Goal: Task Accomplishment & Management: Complete application form

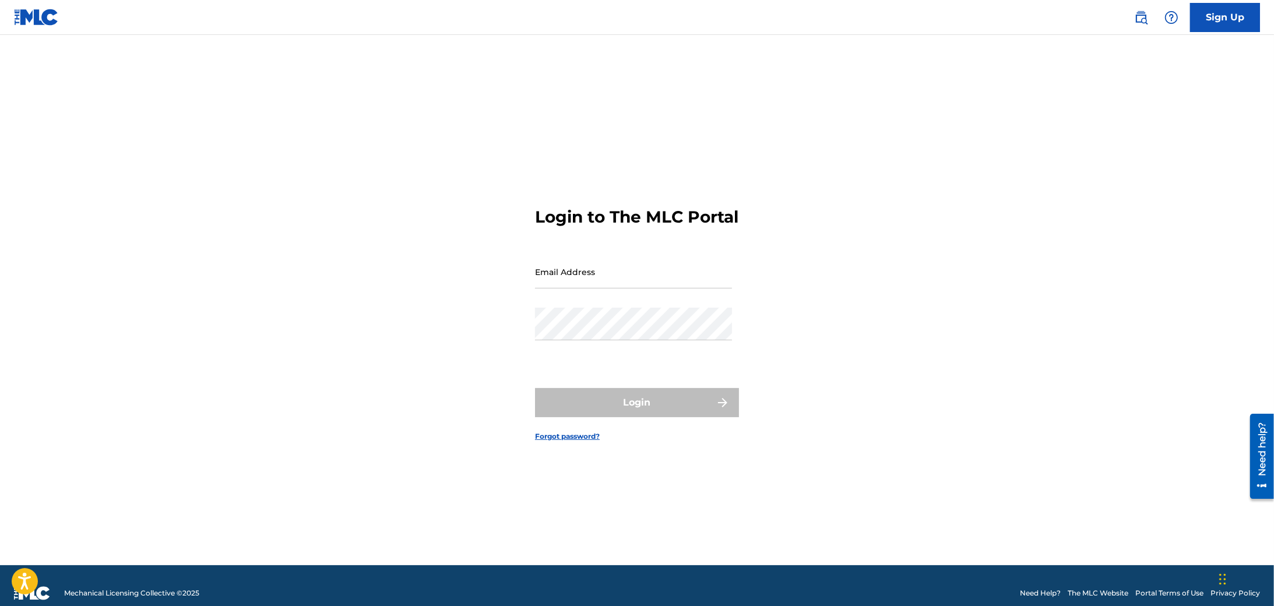
click at [646, 289] on input "Email Address" at bounding box center [633, 271] width 197 height 33
type input "[PERSON_NAME][EMAIL_ADDRESS][DOMAIN_NAME]"
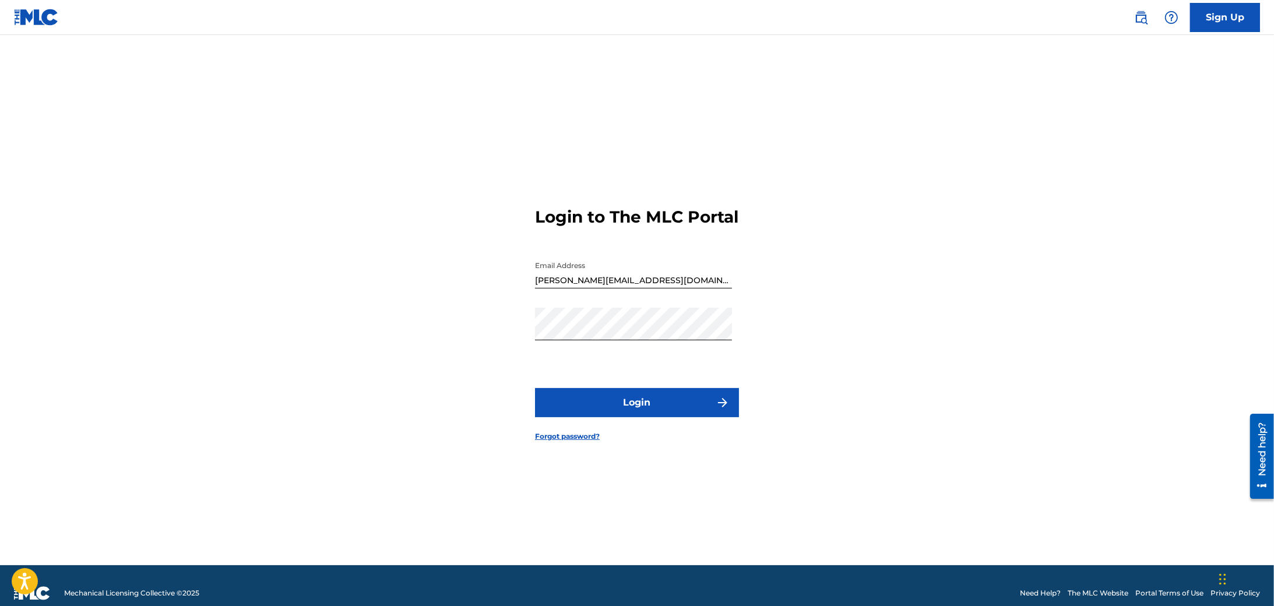
click at [621, 406] on button "Login" at bounding box center [637, 402] width 204 height 29
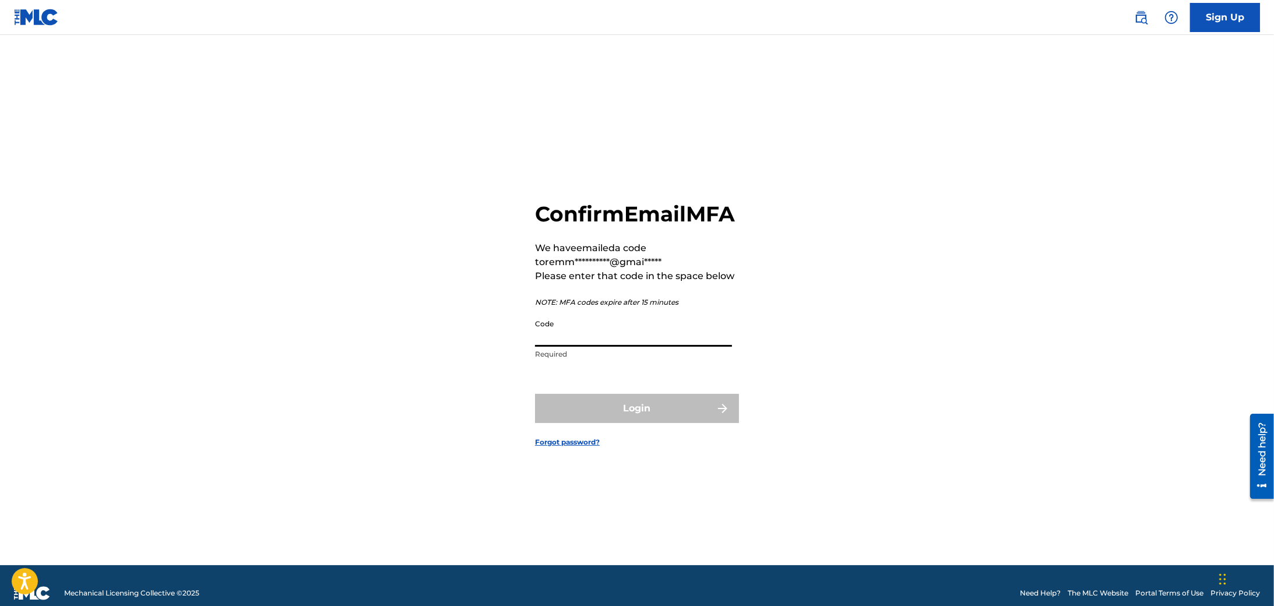
click at [572, 347] on input "Code" at bounding box center [633, 330] width 197 height 33
paste input "QZZ7M2552712"
click at [613, 347] on input "QZZ7M2552712" at bounding box center [633, 330] width 197 height 33
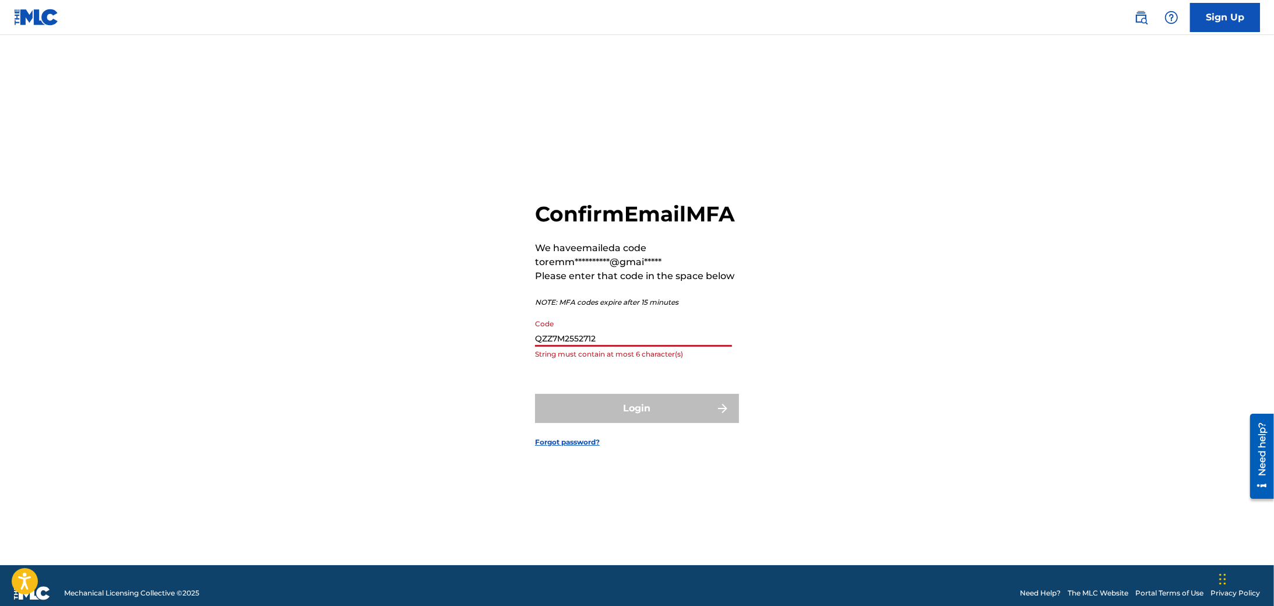
paste input
click at [611, 347] on input "QZZ7M2552712" at bounding box center [633, 330] width 197 height 33
paste input "83822"
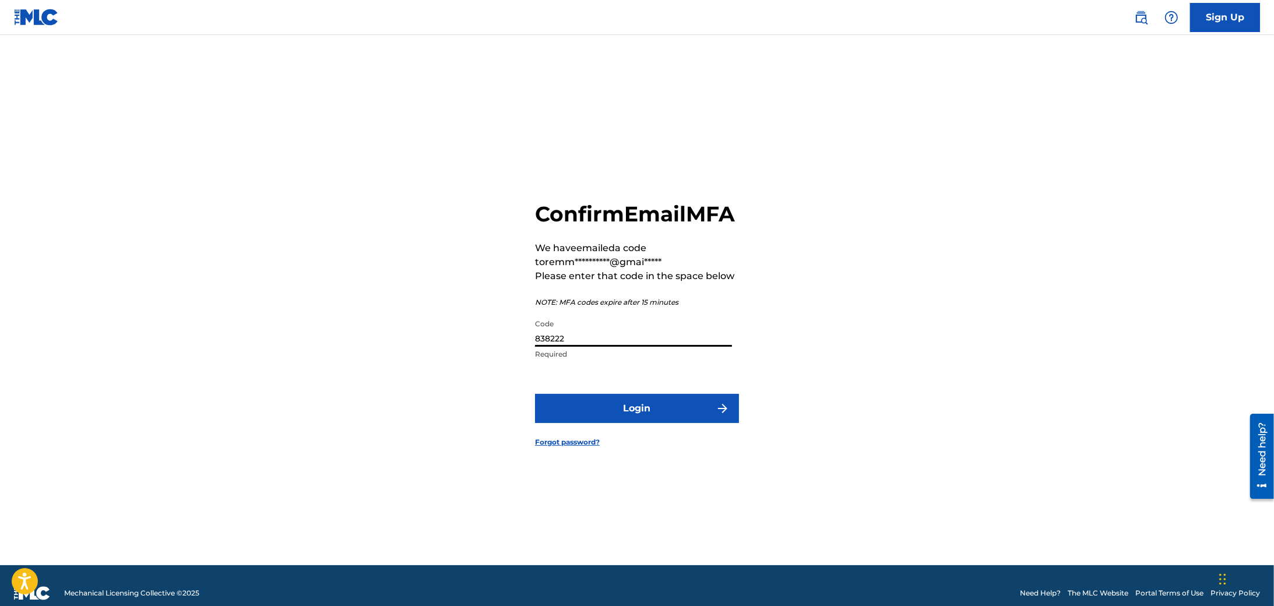
type input "838222"
click at [665, 423] on button "Login" at bounding box center [637, 408] width 204 height 29
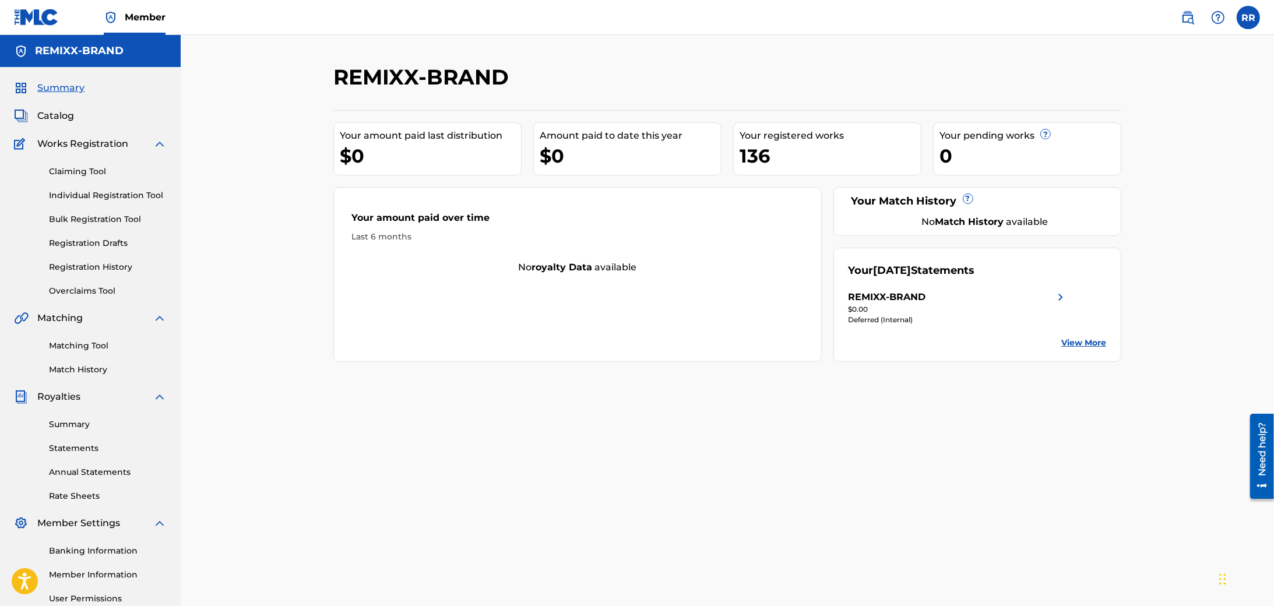
click at [1062, 300] on img at bounding box center [1061, 297] width 14 height 14
click at [1073, 344] on link "View More" at bounding box center [1084, 343] width 45 height 12
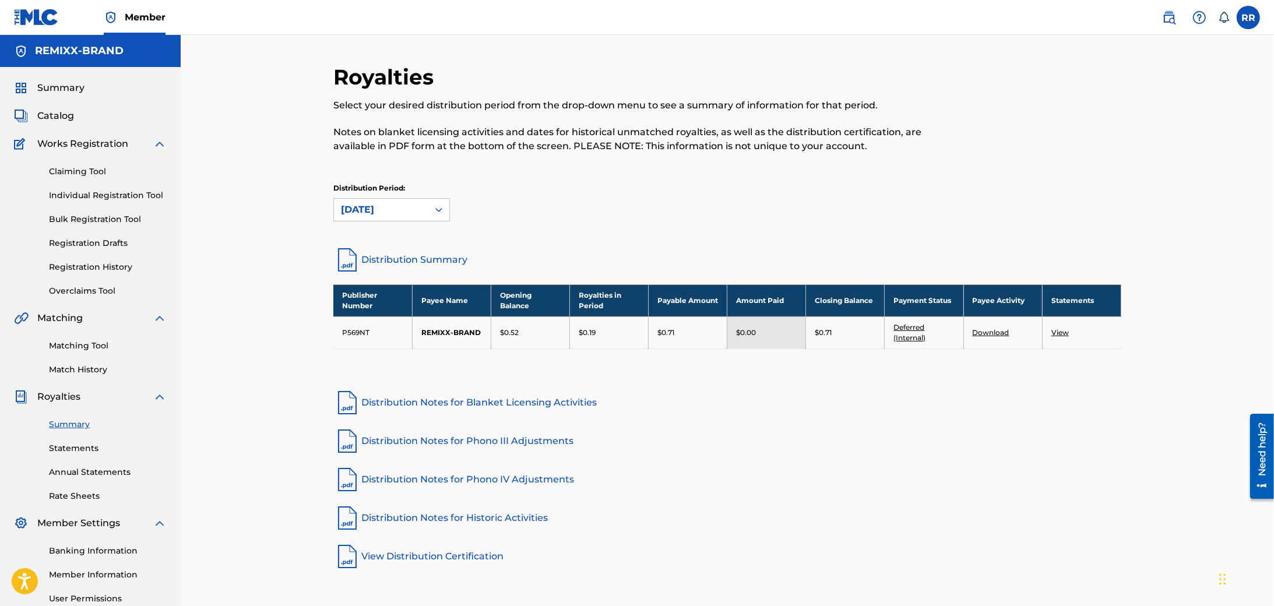
click at [77, 198] on link "Individual Registration Tool" at bounding box center [108, 195] width 118 height 12
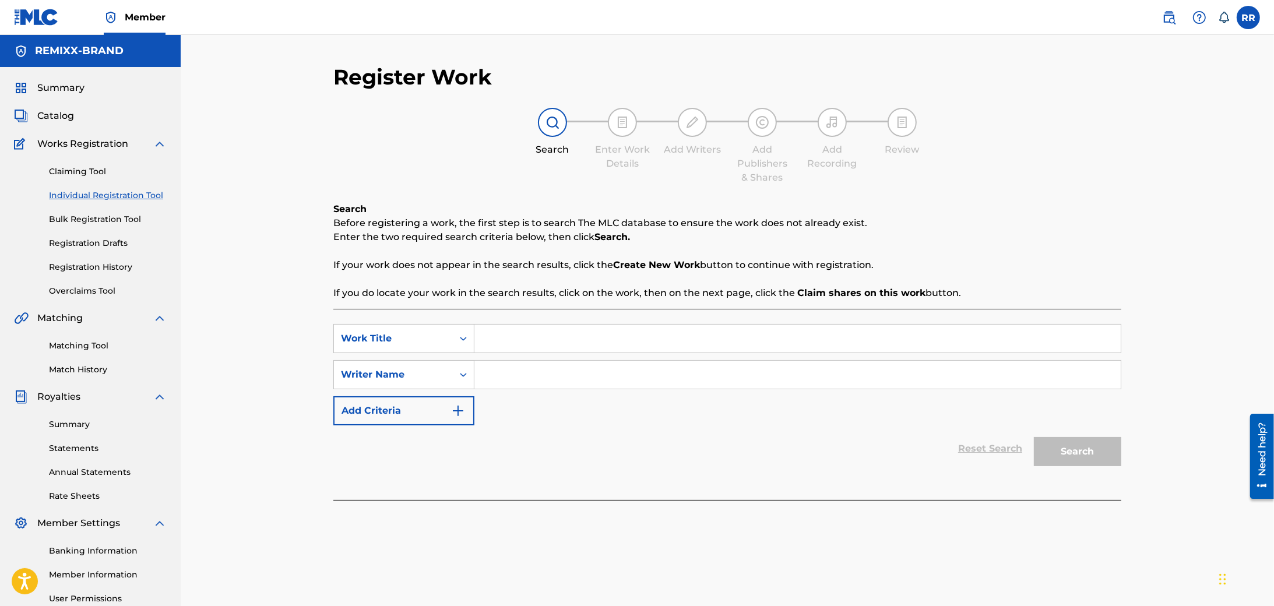
click at [567, 342] on input "Search Form" at bounding box center [798, 339] width 646 height 28
paste input "Truth and tears"
type input "Truth and tears"
click at [519, 375] on input "Search Form" at bounding box center [798, 375] width 646 height 28
click at [519, 375] on input "REMIXX-BRAN" at bounding box center [798, 375] width 646 height 28
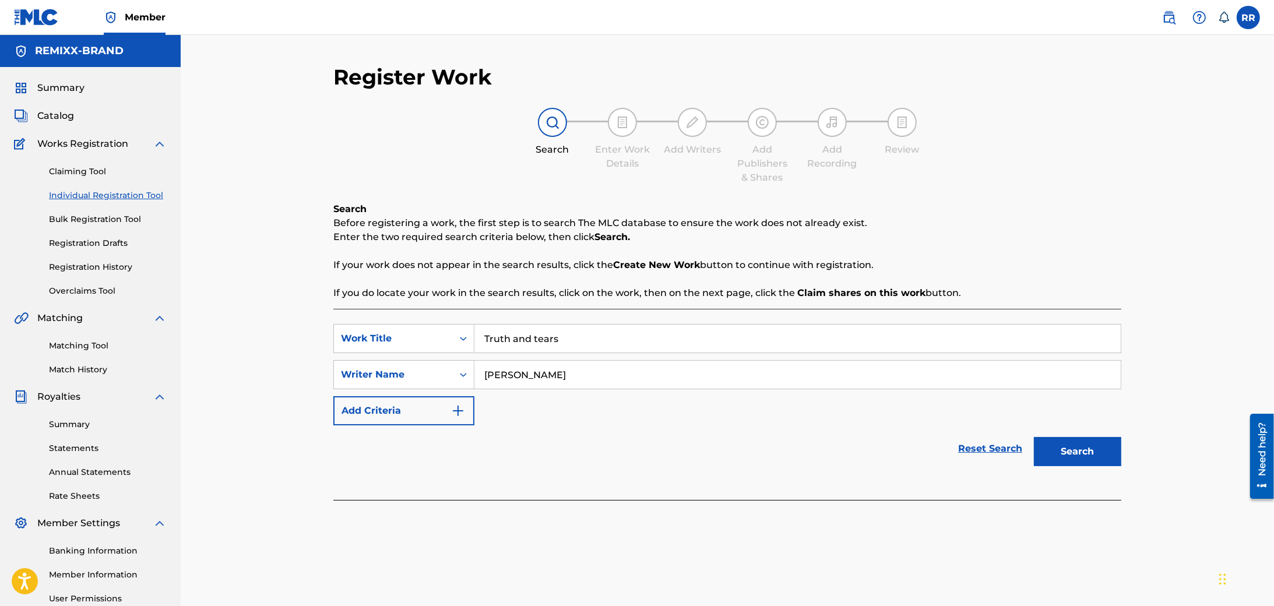
type input "Remmell Rojas"
click at [1099, 452] on button "Search" at bounding box center [1077, 451] width 87 height 29
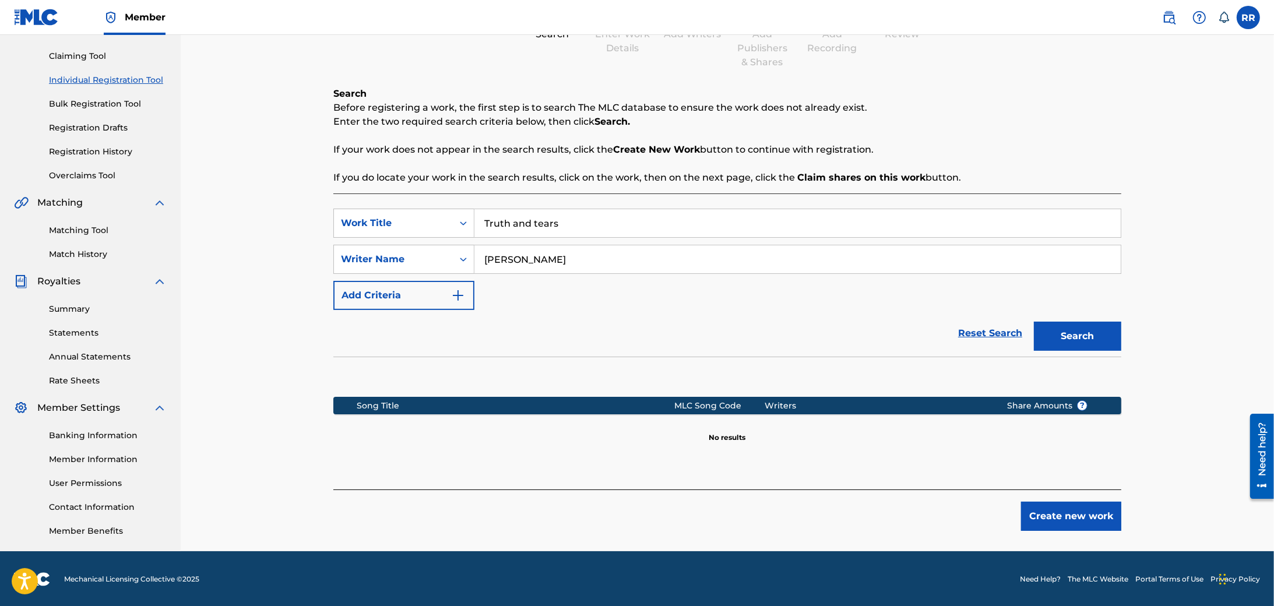
scroll to position [117, 0]
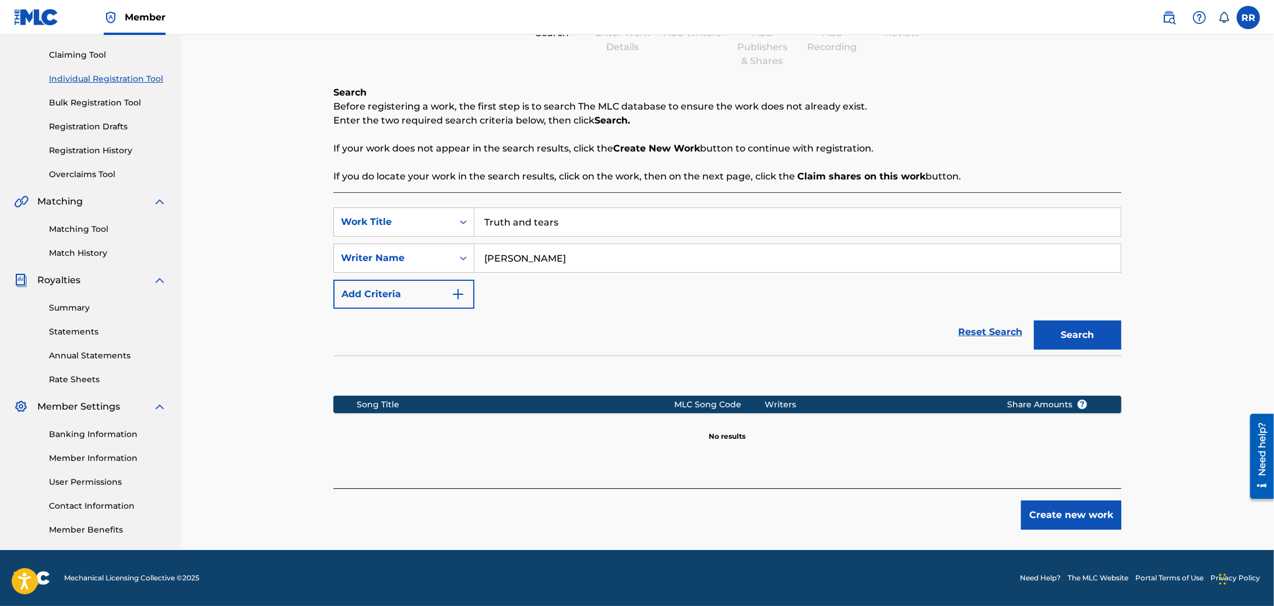
click at [1062, 521] on button "Create new work" at bounding box center [1071, 515] width 100 height 29
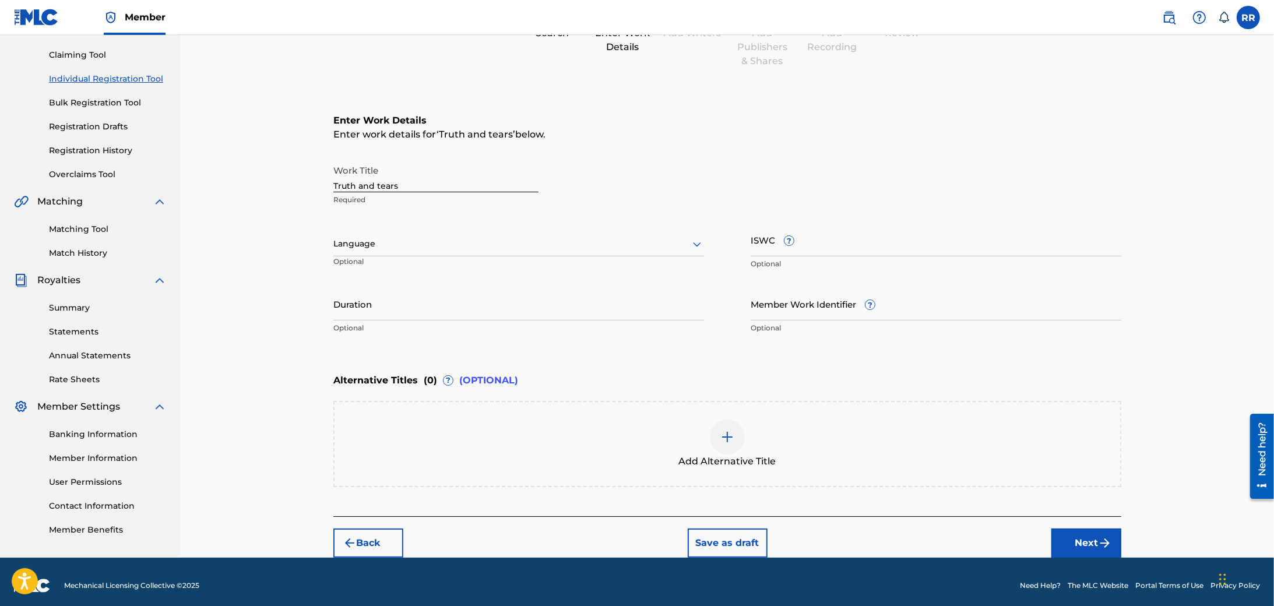
click at [416, 242] on div at bounding box center [518, 244] width 371 height 15
click at [368, 272] on div "English" at bounding box center [519, 269] width 370 height 26
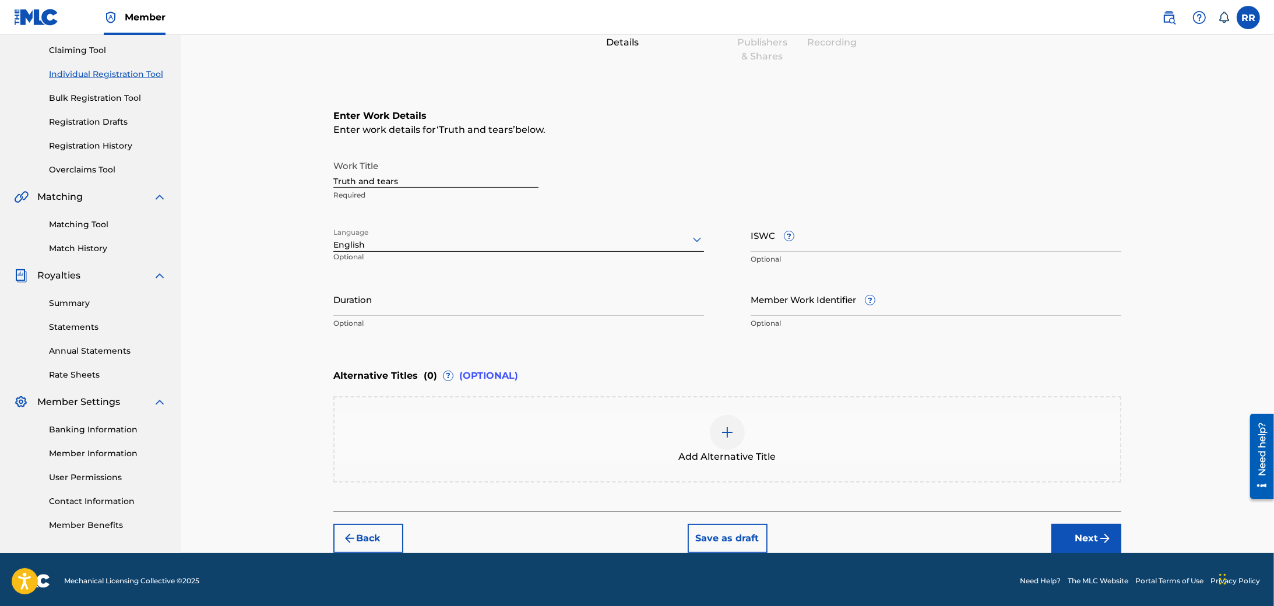
scroll to position [123, 0]
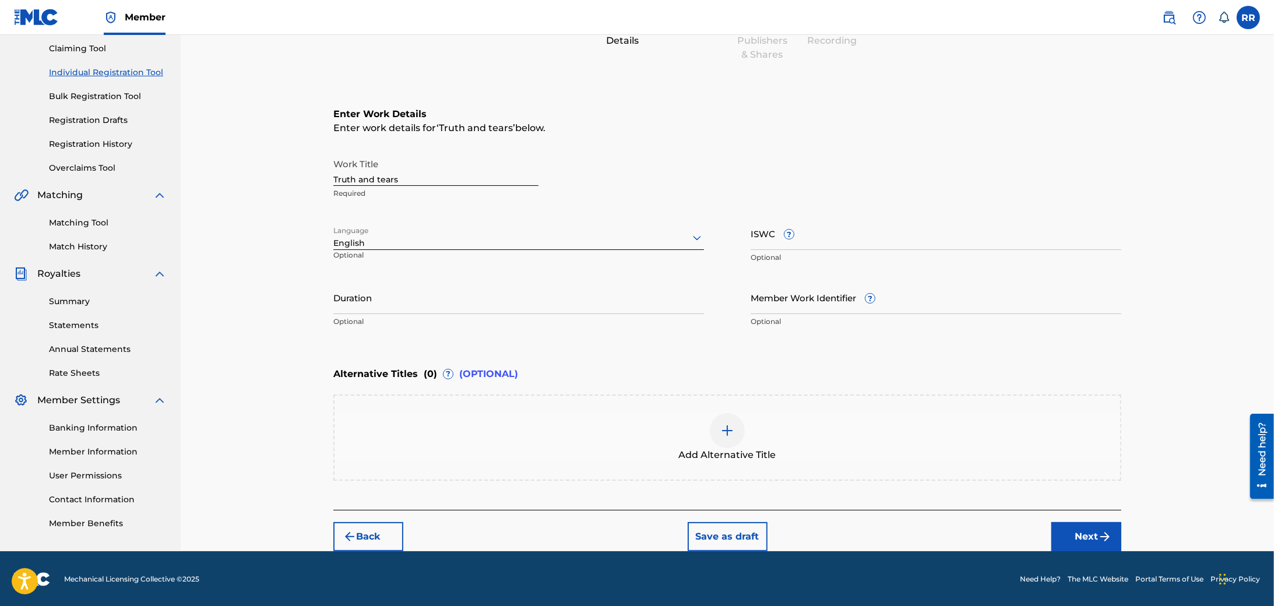
click at [1087, 543] on button "Next" at bounding box center [1087, 536] width 70 height 29
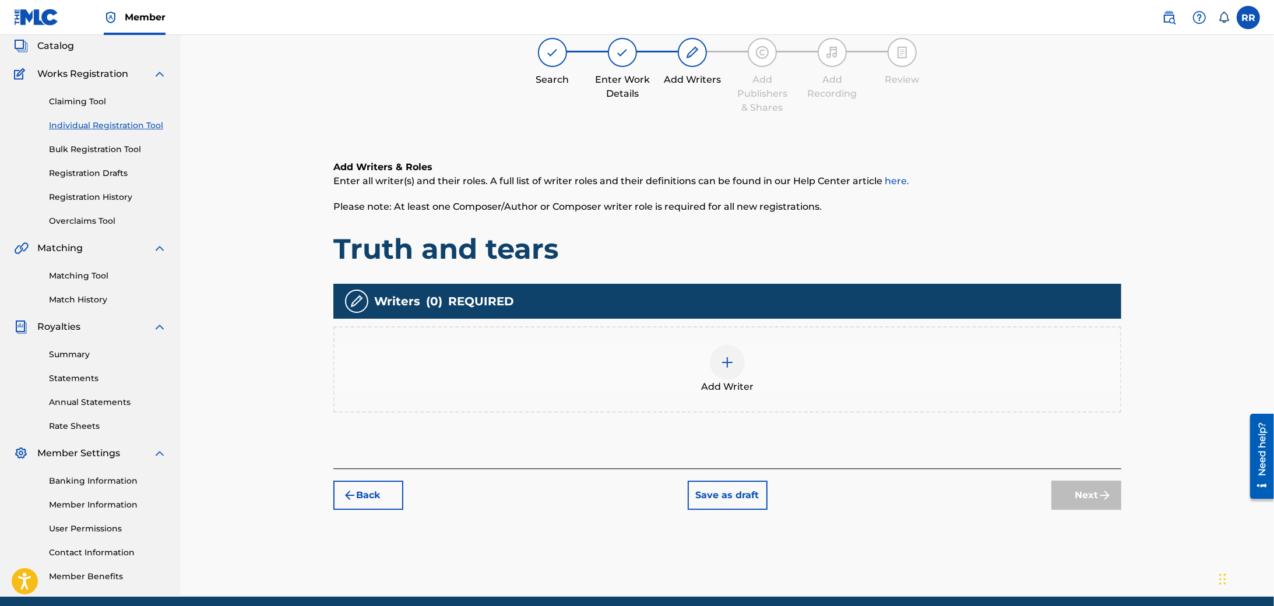
scroll to position [52, 0]
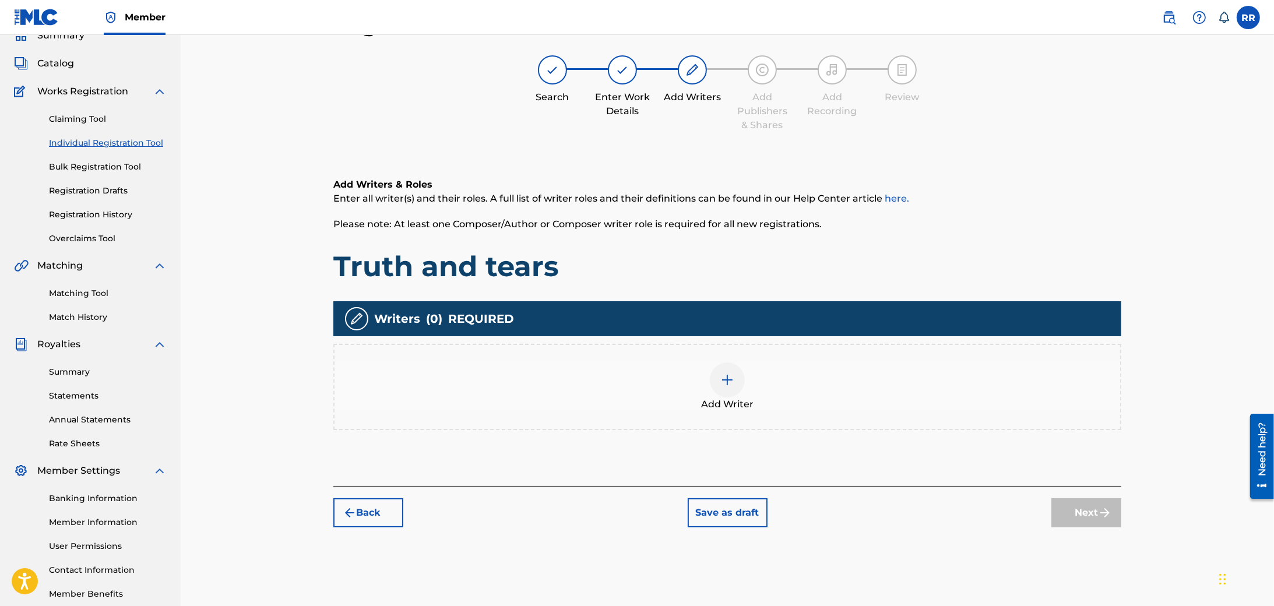
click at [710, 381] on div "Add Writer" at bounding box center [728, 387] width 786 height 49
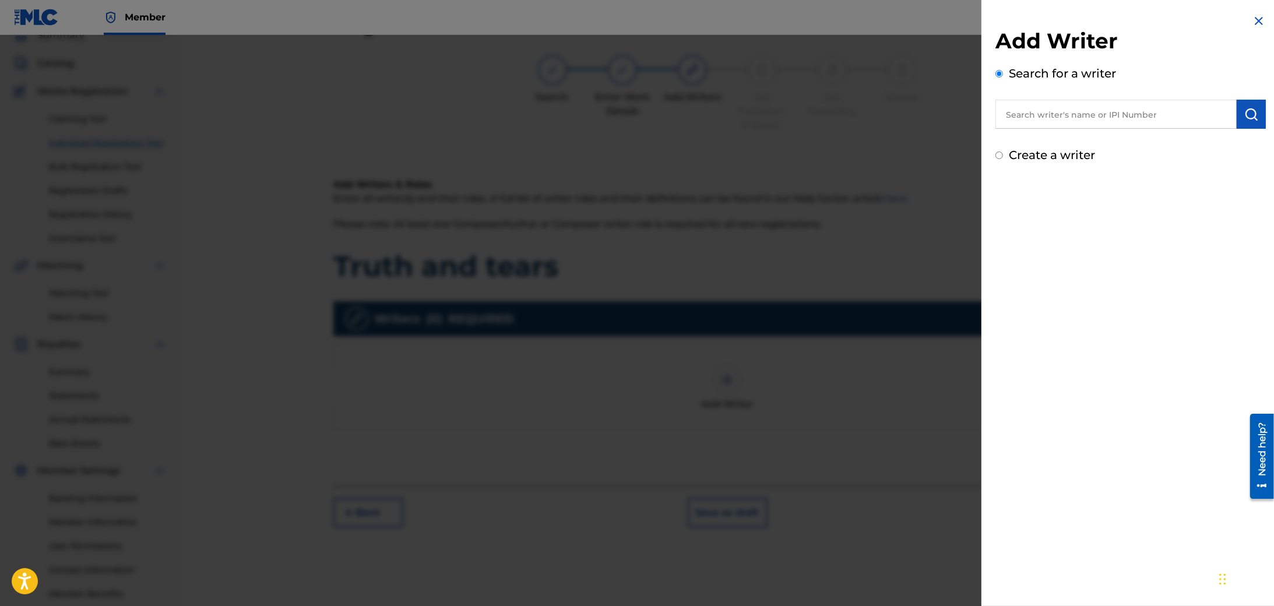
click at [1039, 111] on input "text" at bounding box center [1116, 114] width 241 height 29
type input "remmell rojas"
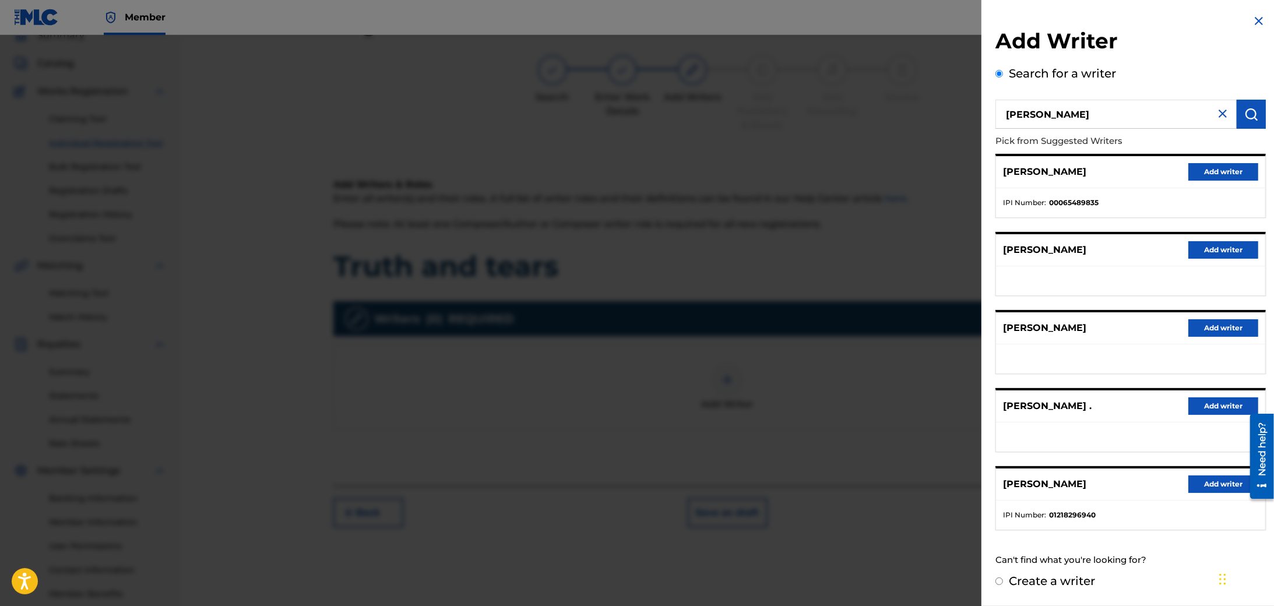
click at [1211, 478] on button "Add writer" at bounding box center [1224, 484] width 70 height 17
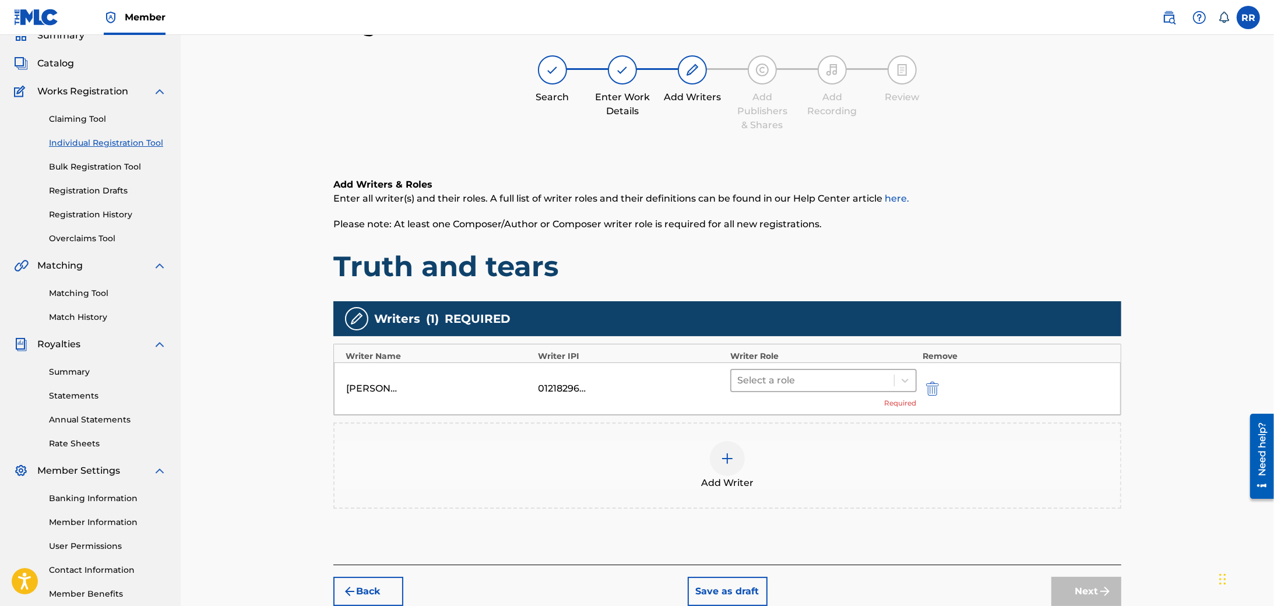
click at [854, 381] on div at bounding box center [812, 380] width 151 height 16
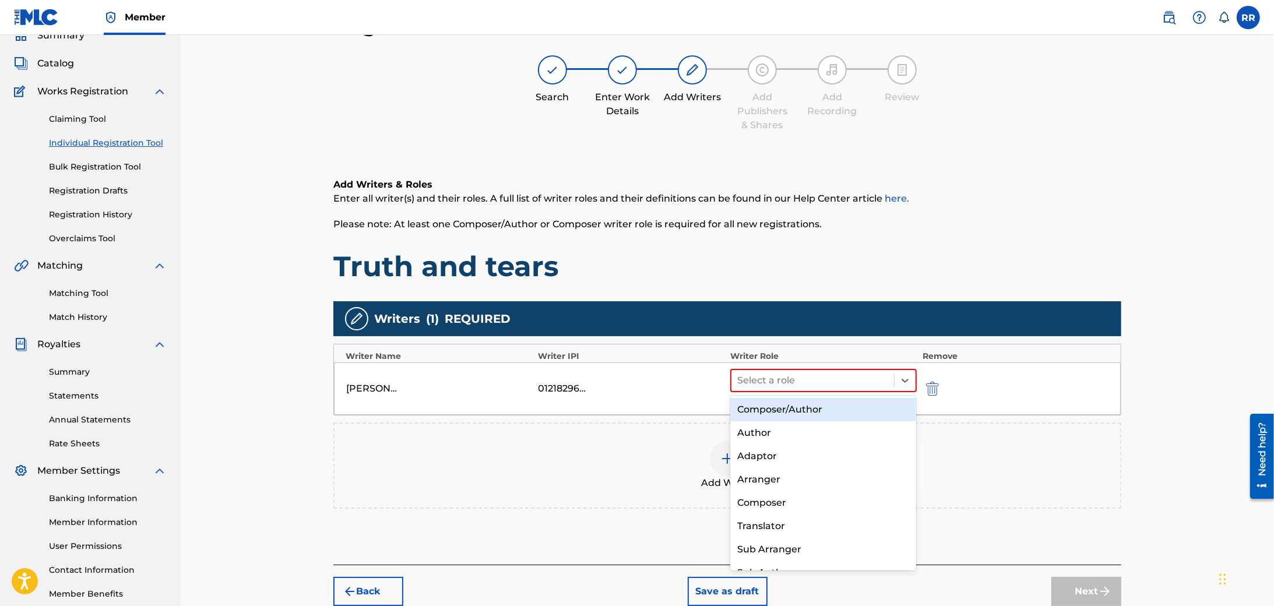
click at [817, 412] on div "Composer/Author" at bounding box center [823, 409] width 186 height 23
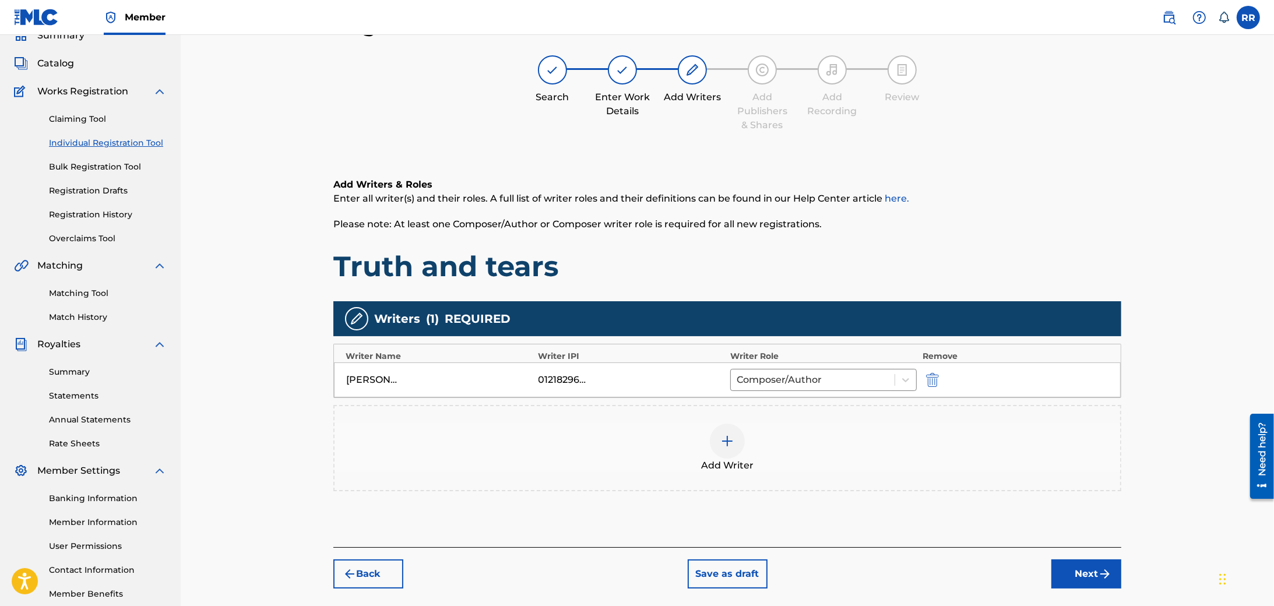
click at [1071, 568] on button "Next" at bounding box center [1087, 574] width 70 height 29
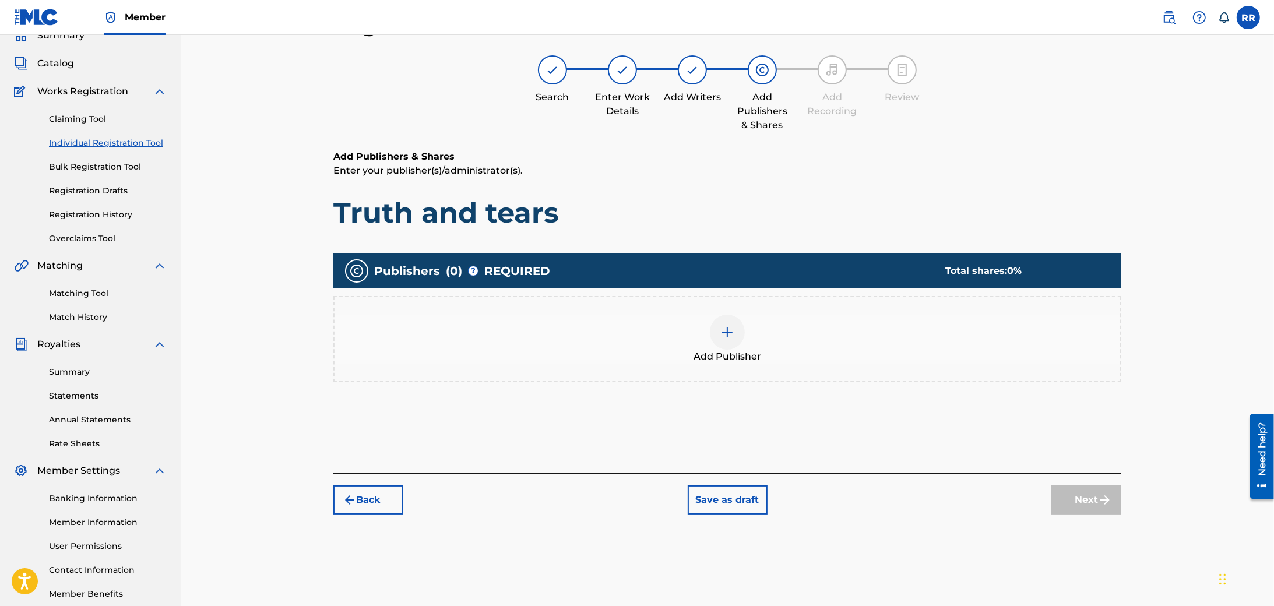
click at [703, 333] on div "Add Publisher" at bounding box center [728, 339] width 786 height 49
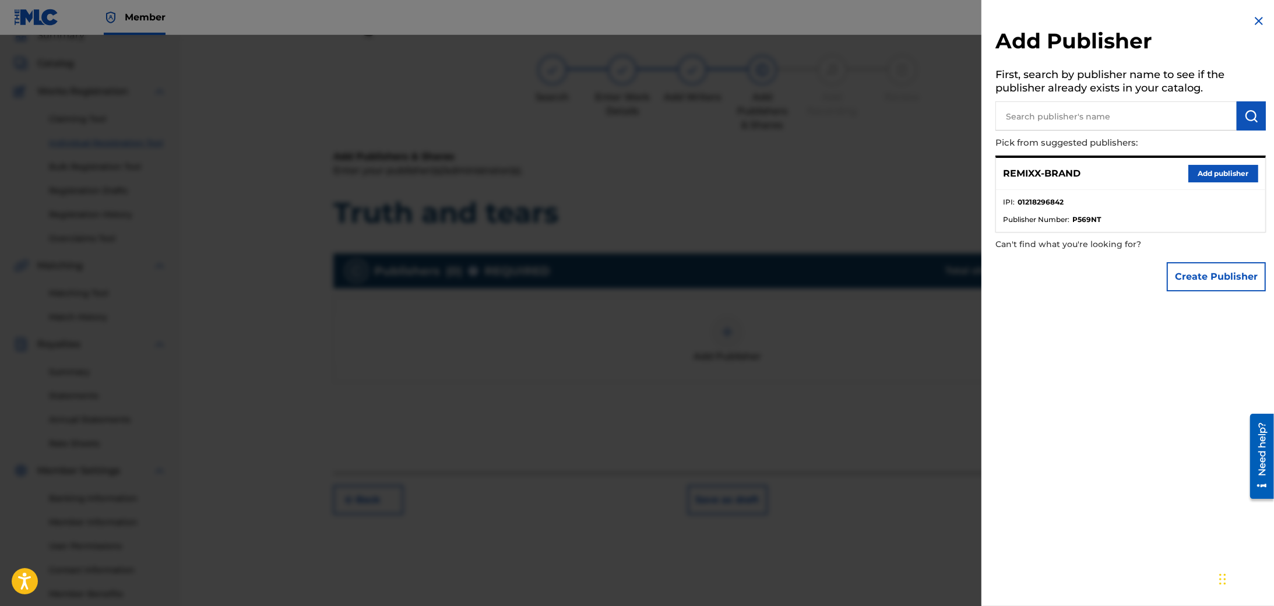
click at [1222, 173] on button "Add publisher" at bounding box center [1224, 173] width 70 height 17
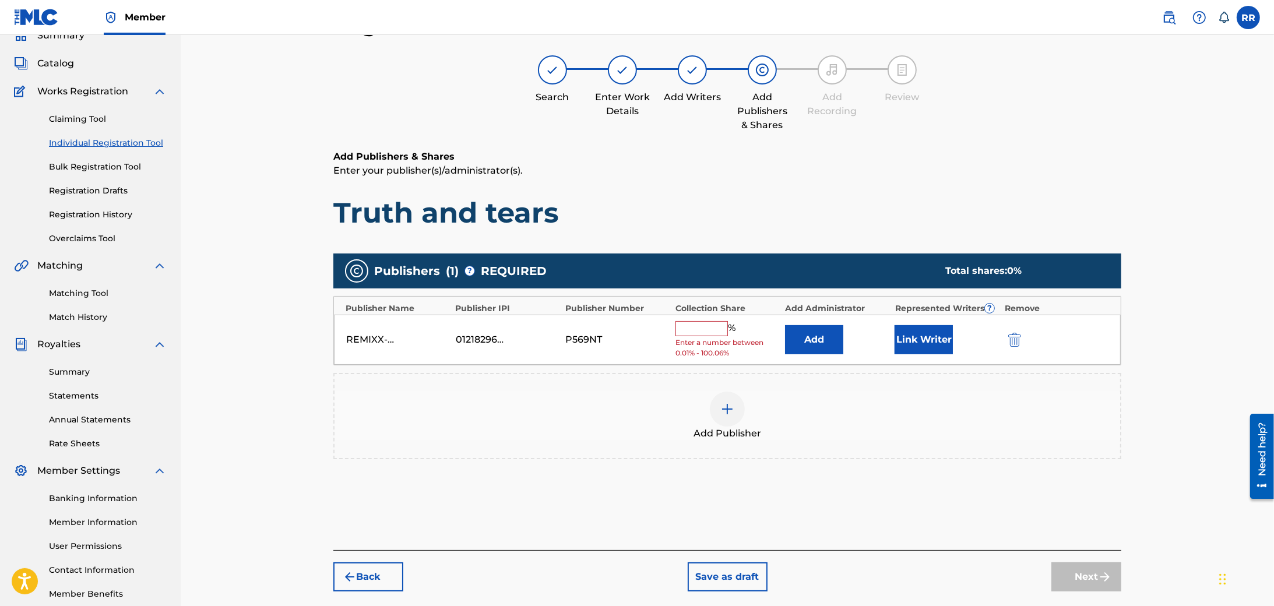
click at [694, 331] on input "text" at bounding box center [702, 328] width 52 height 15
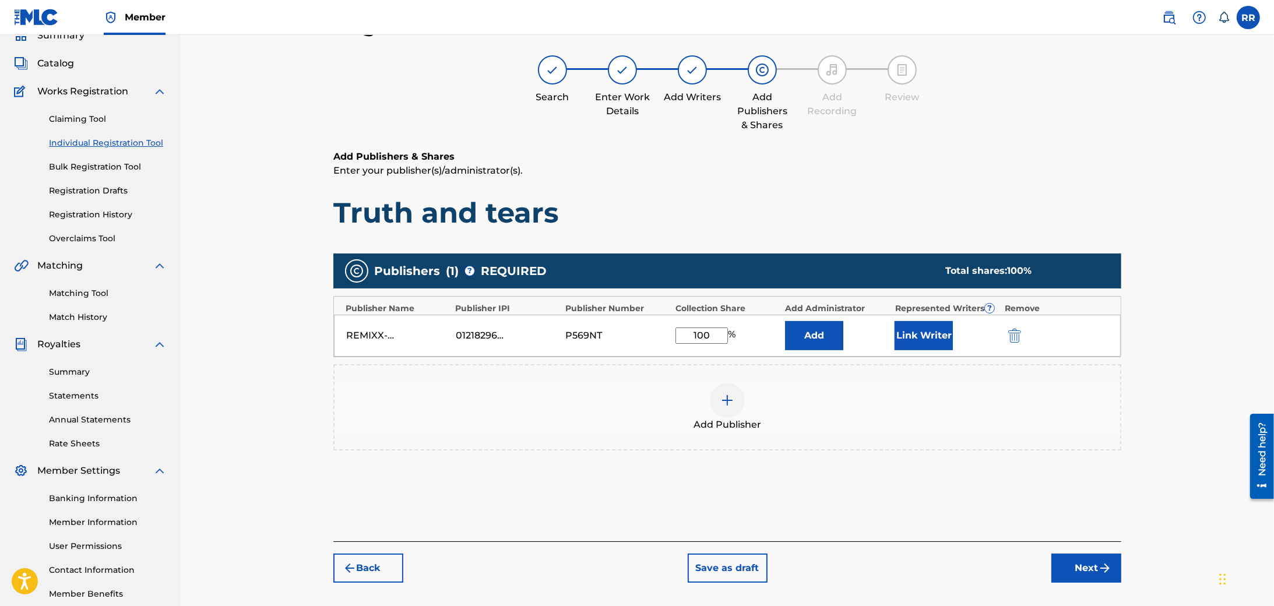
type input "100"
click at [915, 342] on button "Link Writer" at bounding box center [924, 335] width 58 height 29
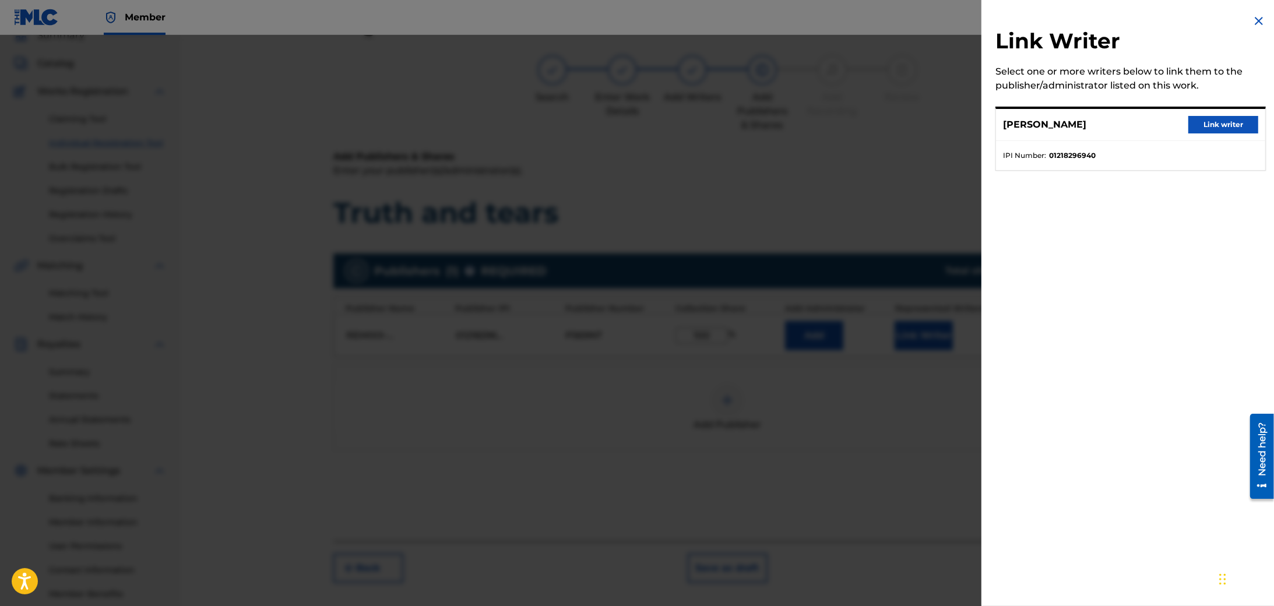
click at [1217, 121] on button "Link writer" at bounding box center [1224, 124] width 70 height 17
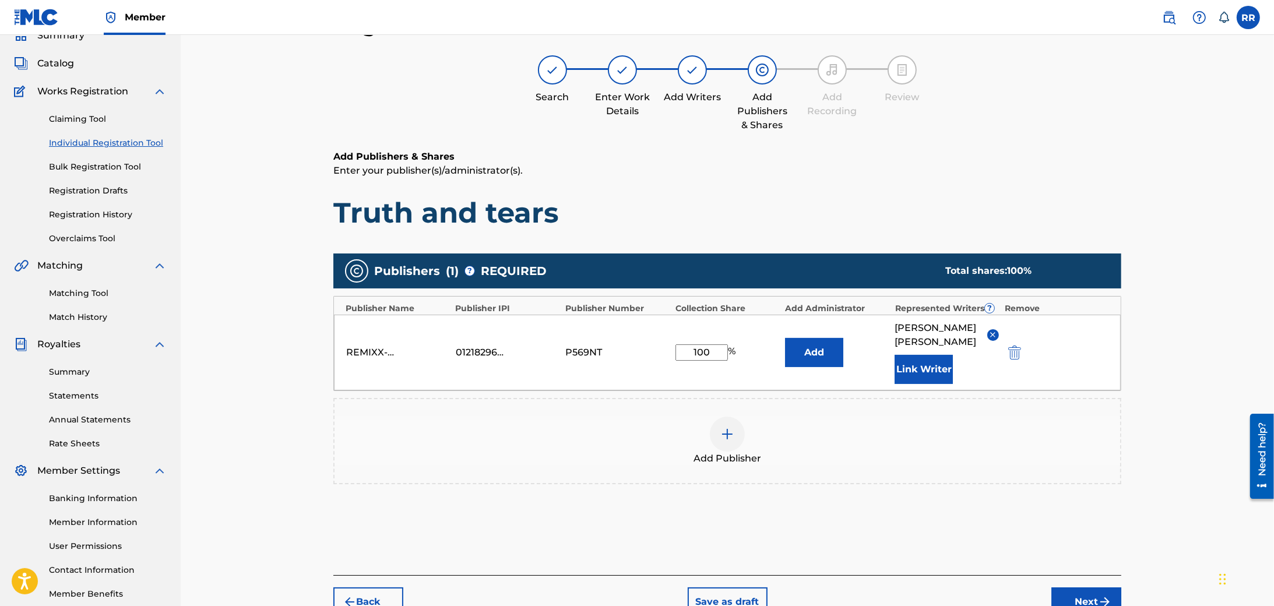
click at [1105, 595] on img "submit" at bounding box center [1105, 602] width 14 height 14
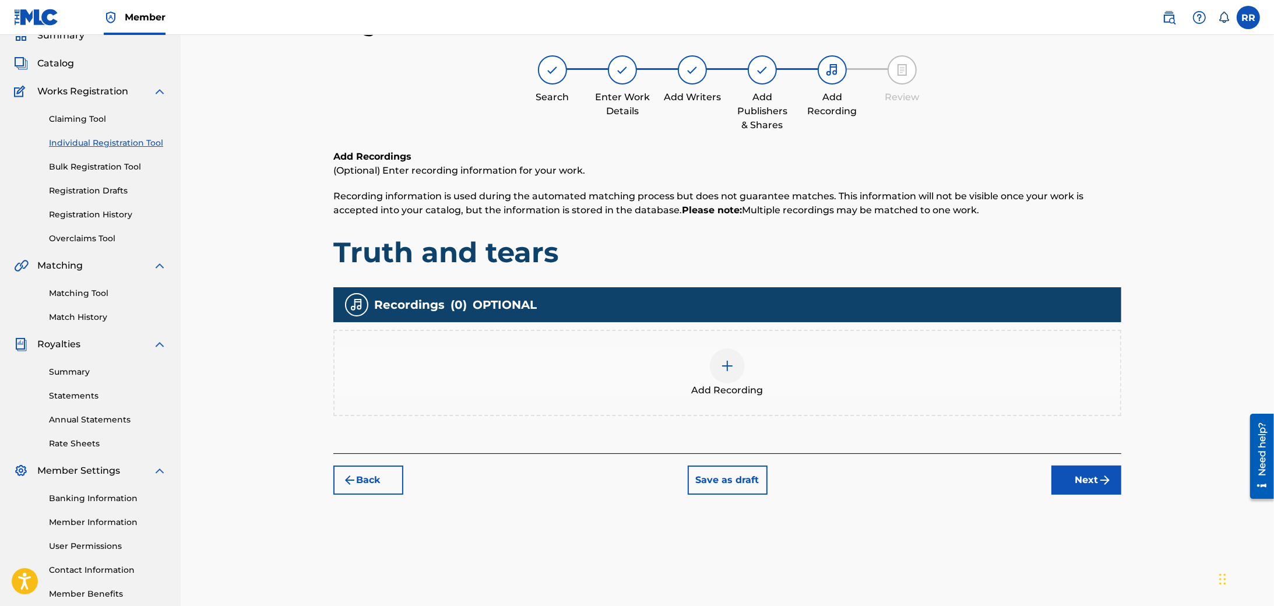
click at [723, 352] on div at bounding box center [727, 366] width 35 height 35
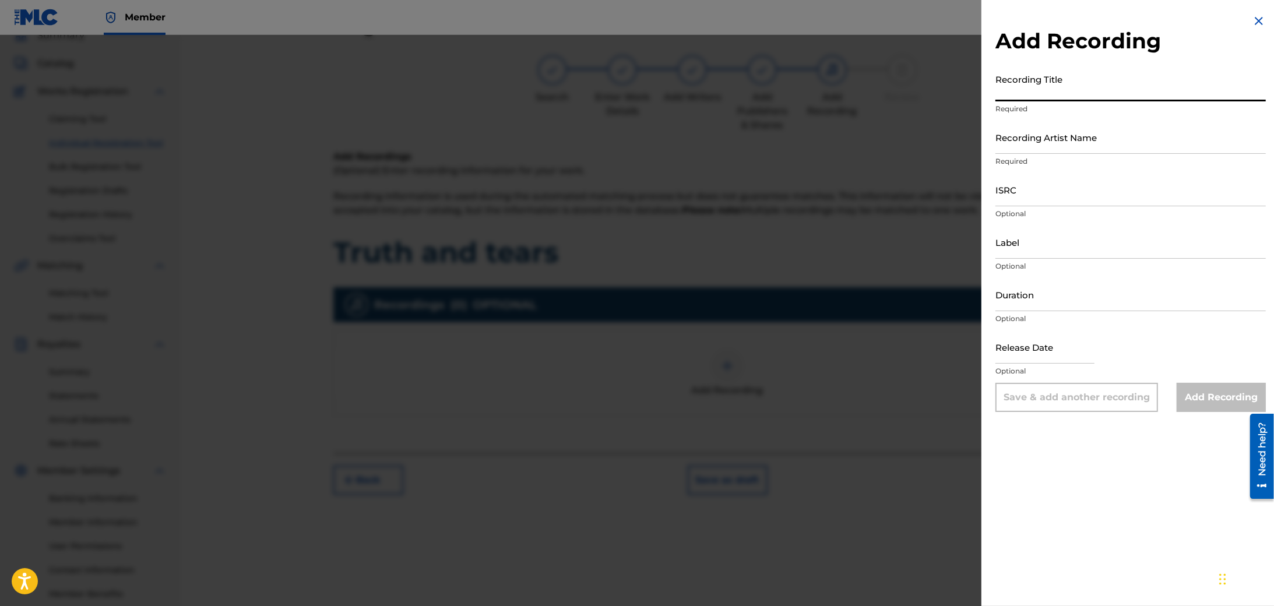
click at [1046, 93] on input "Recording Title" at bounding box center [1131, 84] width 270 height 33
paste input "Truth and tears"
type input "Truth and tears"
click at [1062, 147] on input "Recording Artist Name" at bounding box center [1131, 137] width 270 height 33
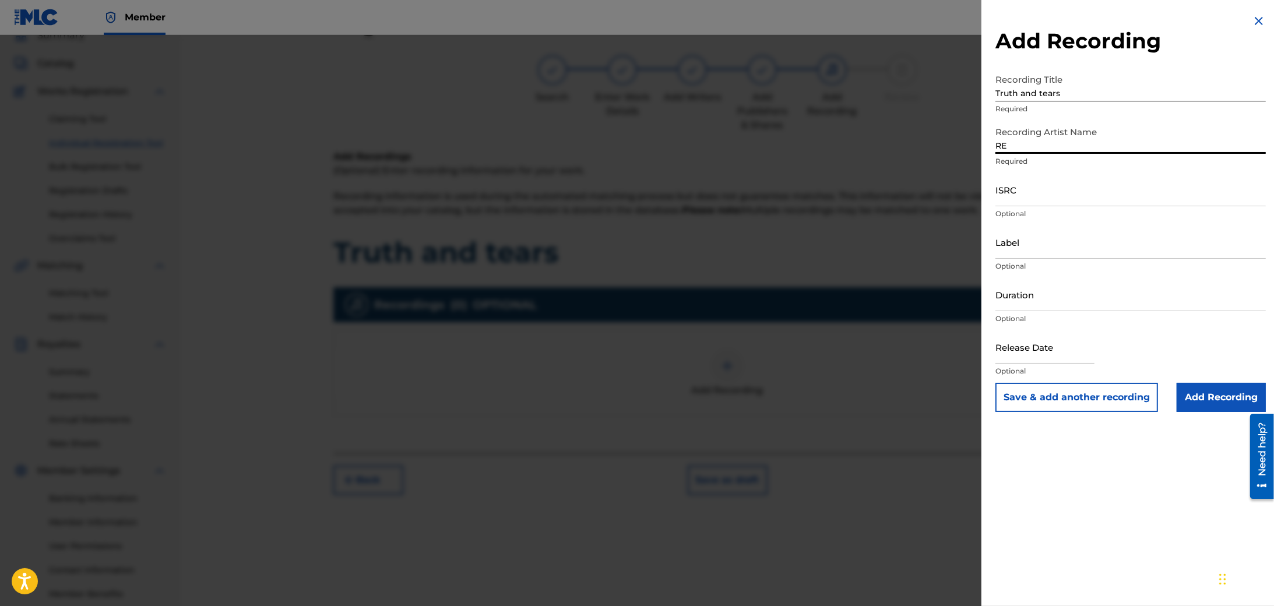
type input "REMIXX-BRAND"
click at [1021, 195] on input "ISRC" at bounding box center [1131, 189] width 270 height 33
paste input "QZZ7M2552712"
type input "QZZ7M2552712"
click at [1041, 353] on input "text" at bounding box center [1045, 347] width 99 height 33
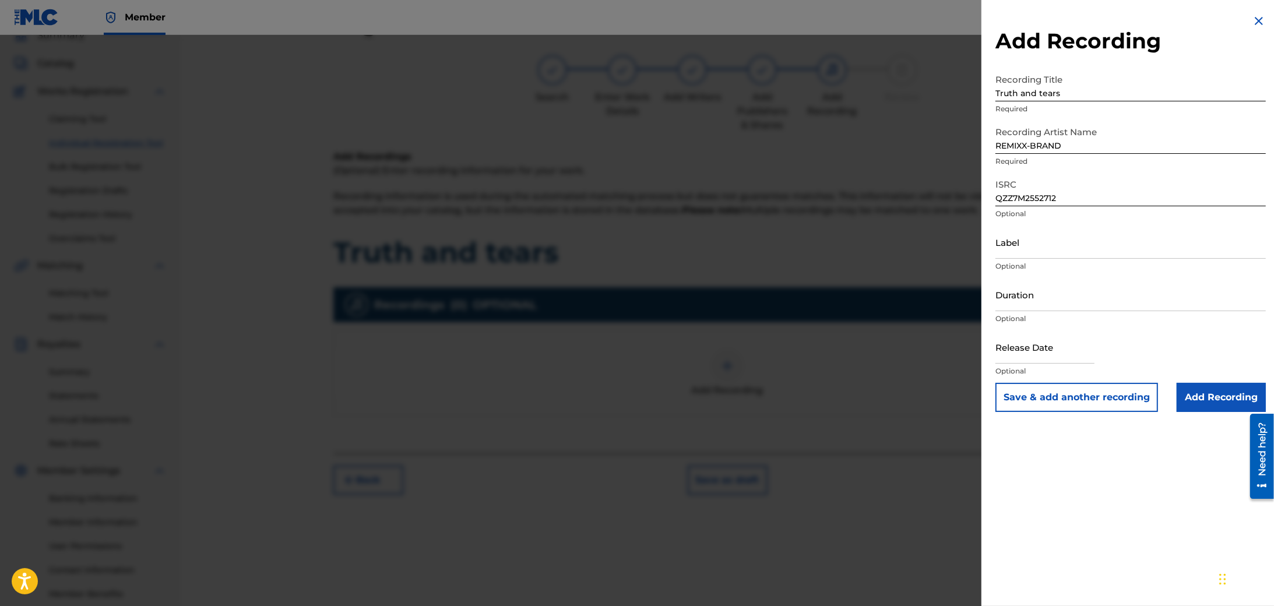
select select "7"
select select "2025"
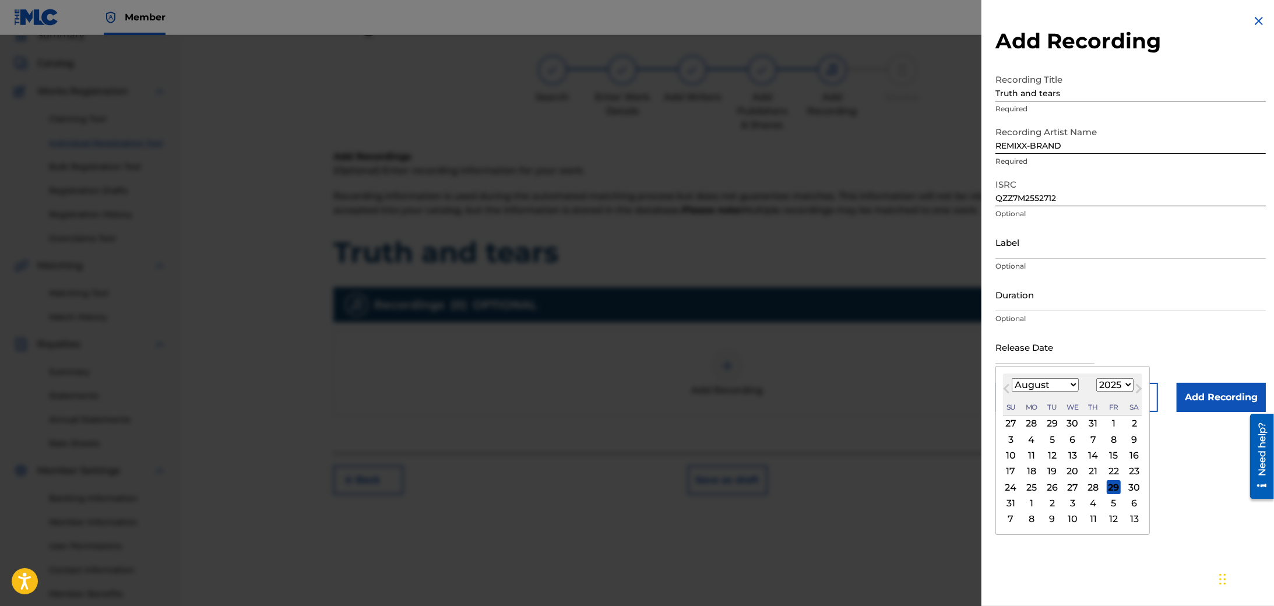
click at [1027, 490] on div "25" at bounding box center [1032, 487] width 14 height 14
type input "August 25 2025"
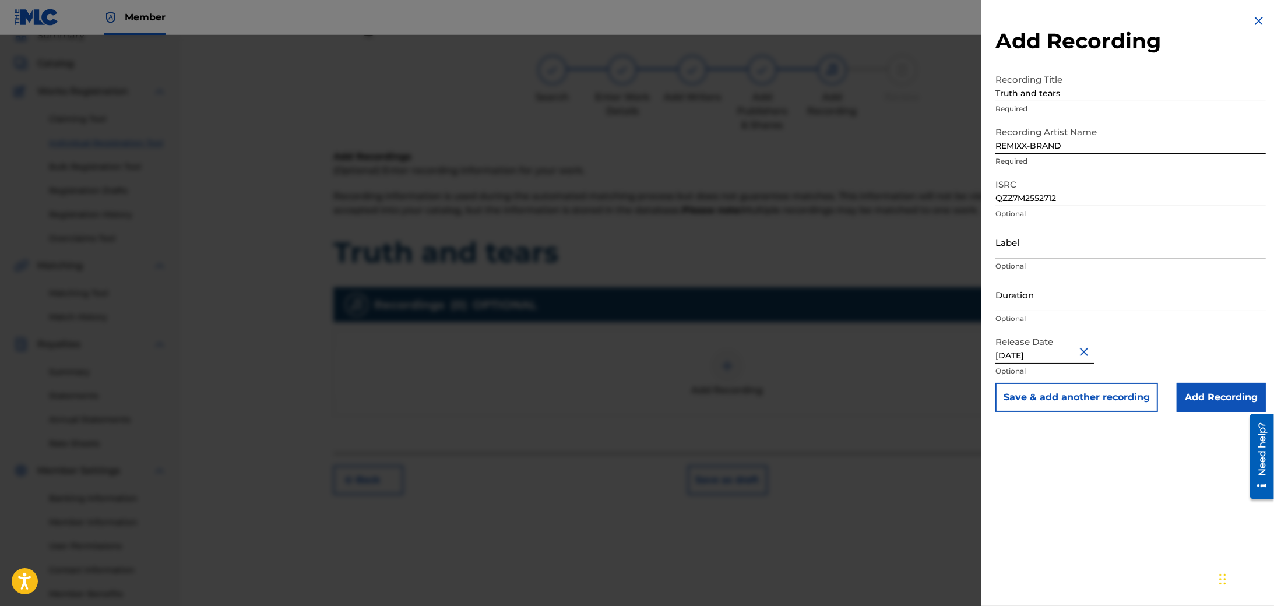
click at [1055, 359] on input "August 25 2025" at bounding box center [1045, 347] width 99 height 33
select select "7"
select select "2025"
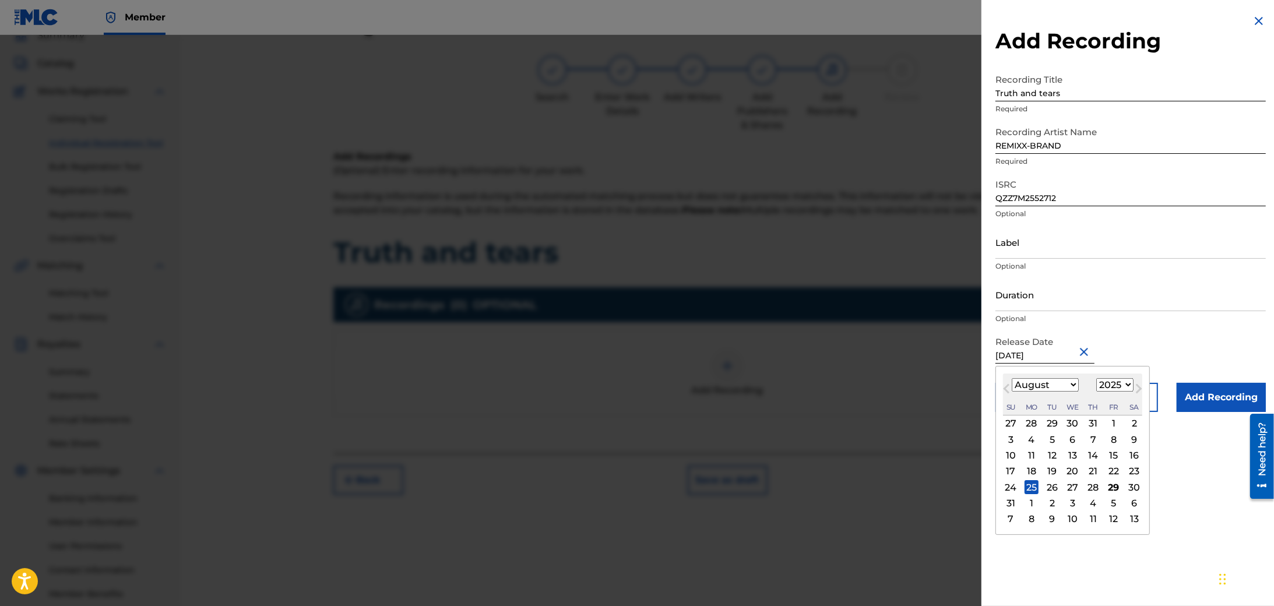
click at [1078, 485] on div "27" at bounding box center [1073, 487] width 14 height 14
type input "August 27 2025"
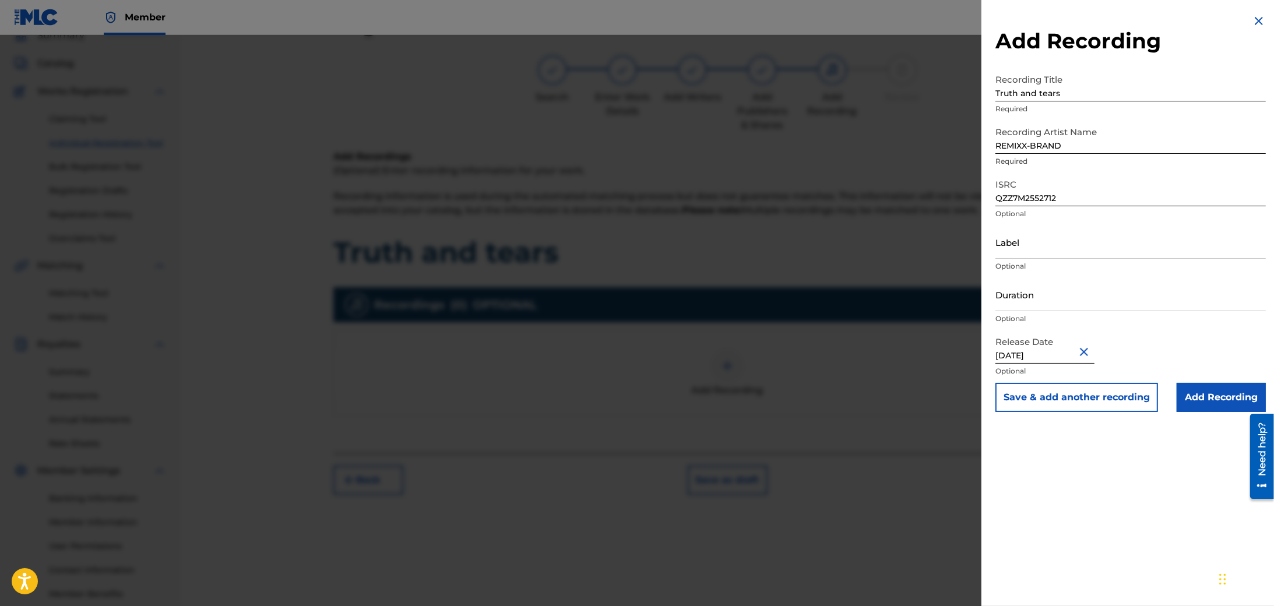
click at [1196, 395] on input "Add Recording" at bounding box center [1221, 397] width 89 height 29
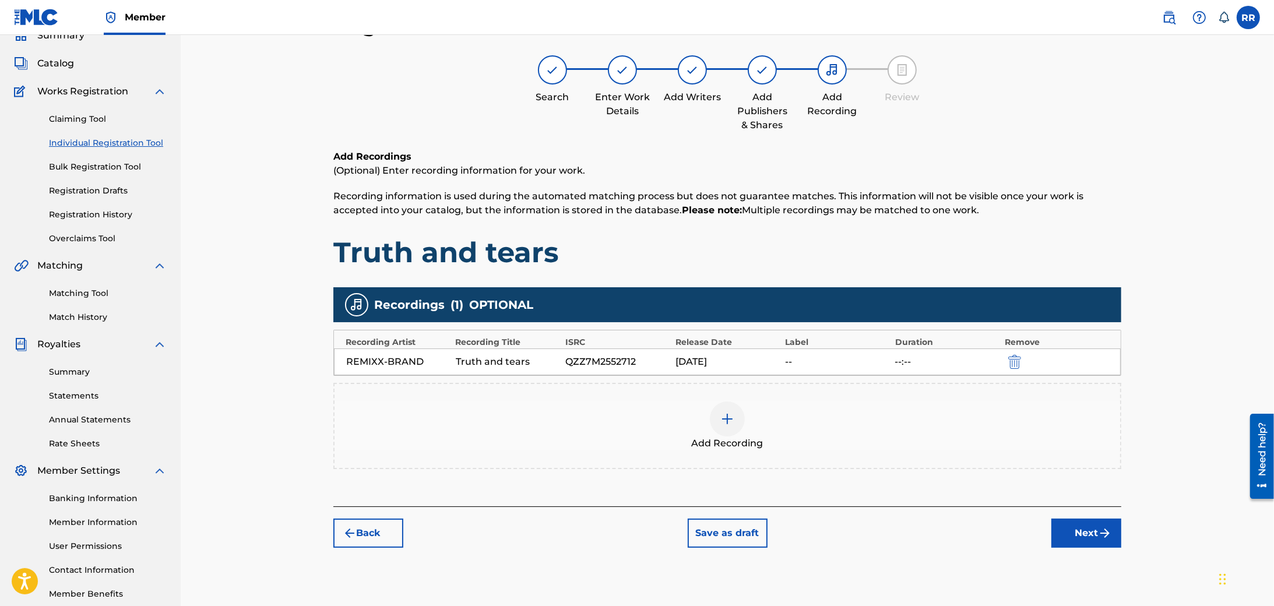
click at [1106, 529] on img "submit" at bounding box center [1105, 533] width 14 height 14
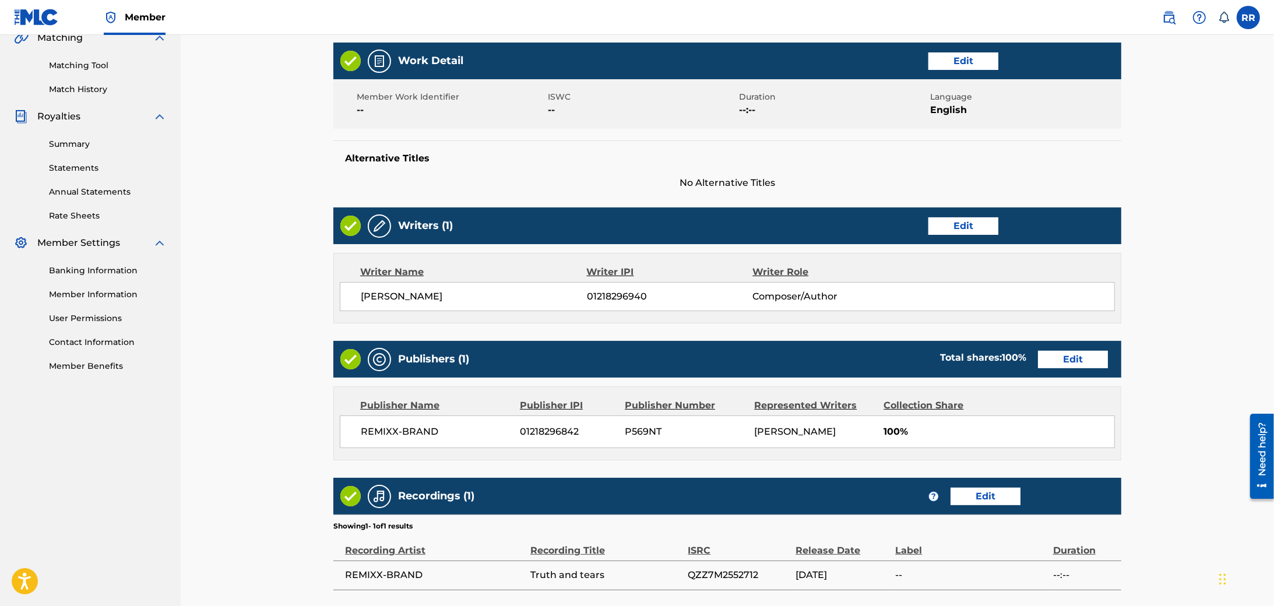
scroll to position [380, 0]
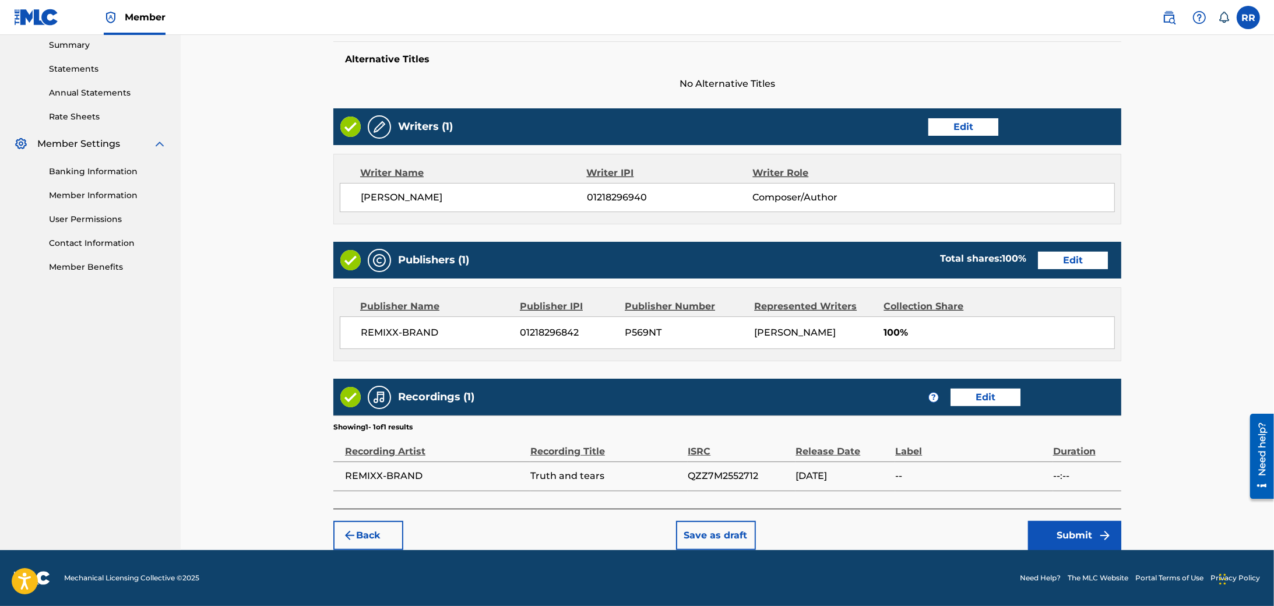
click at [1068, 542] on button "Submit" at bounding box center [1074, 535] width 93 height 29
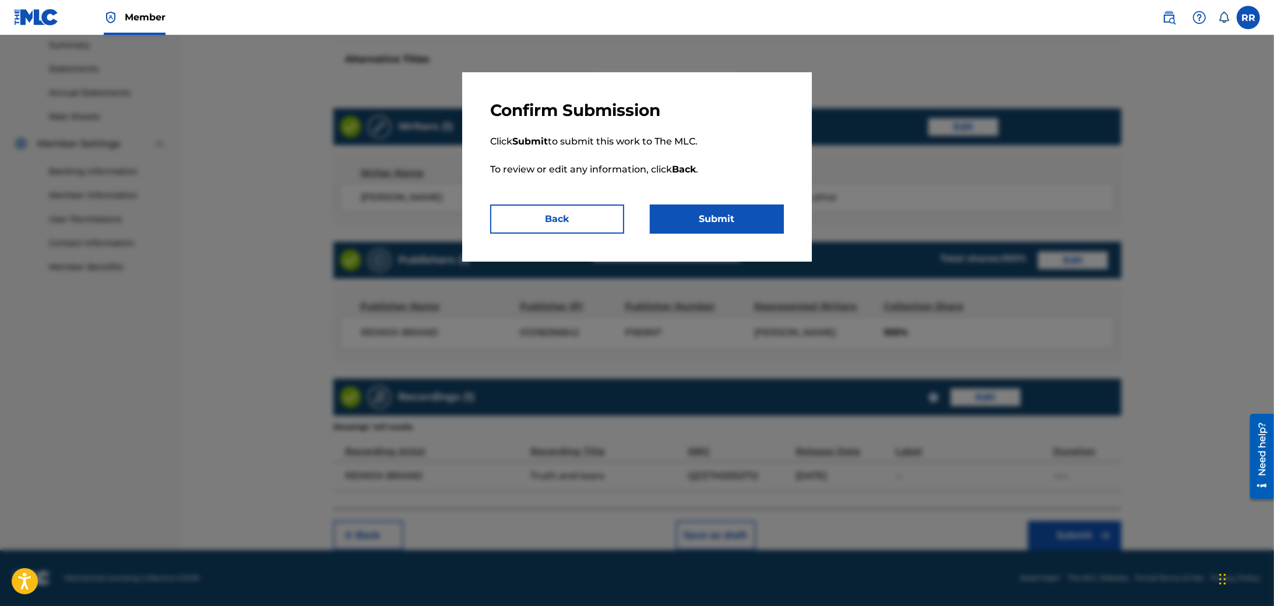
click at [706, 222] on button "Submit" at bounding box center [717, 219] width 134 height 29
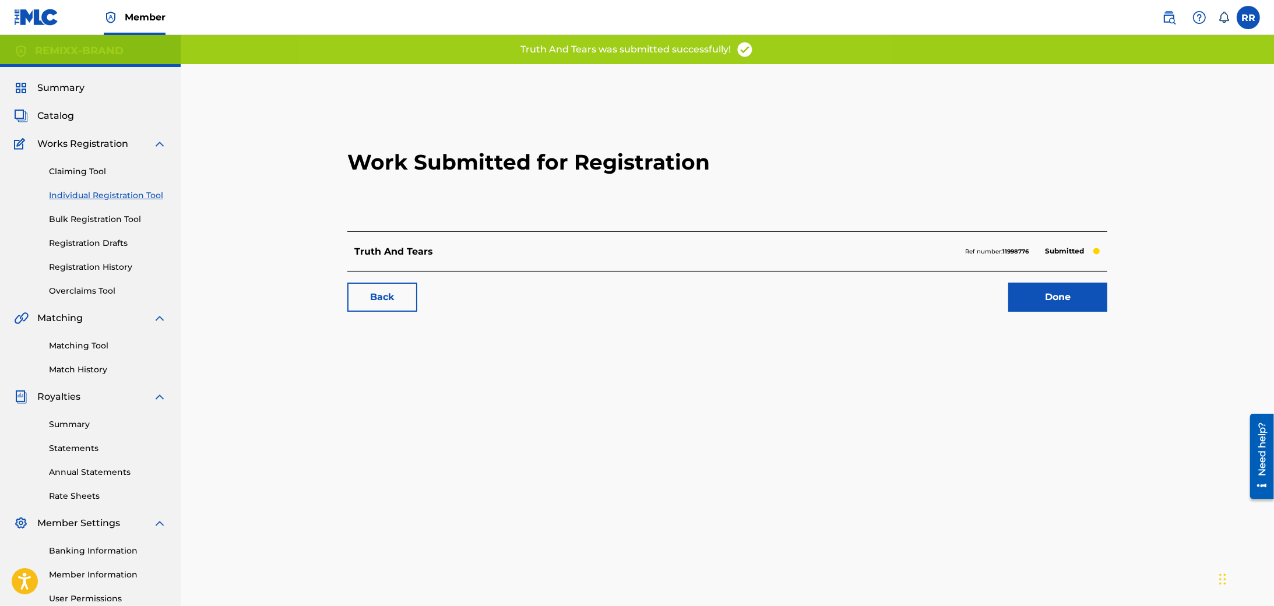
click at [1056, 294] on link "Done" at bounding box center [1057, 297] width 99 height 29
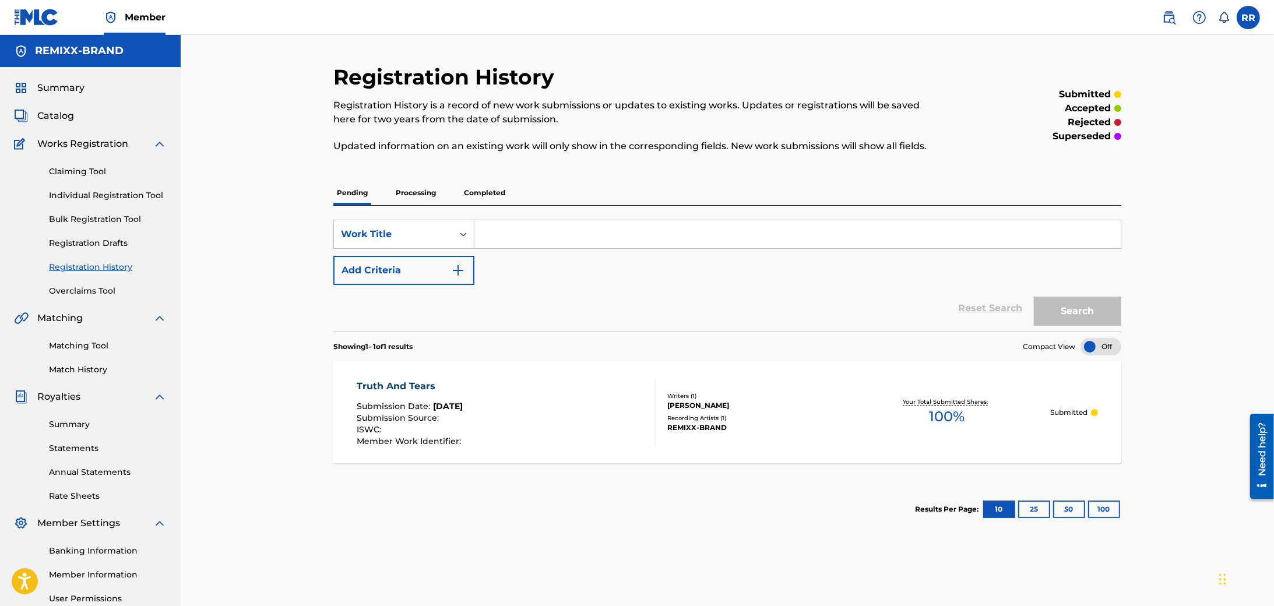
click at [87, 194] on link "Individual Registration Tool" at bounding box center [108, 195] width 118 height 12
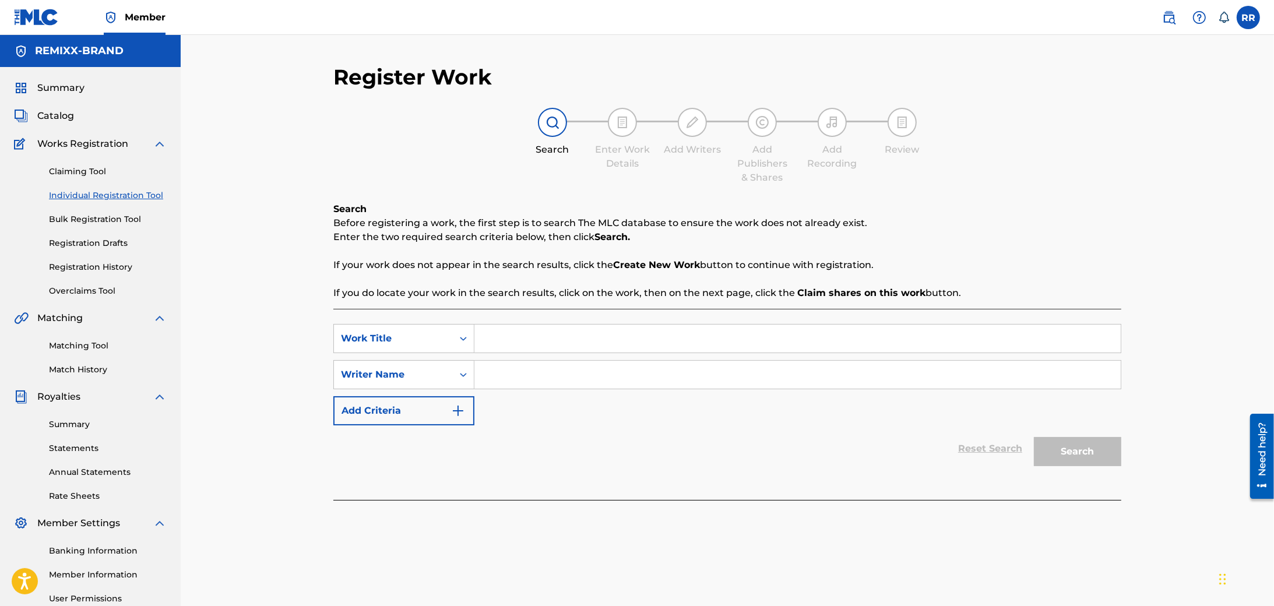
click at [532, 347] on input "Search Form" at bounding box center [798, 339] width 646 height 28
paste input "QZZ7M2556730"
click at [588, 335] on input "QZZ7M2556730" at bounding box center [798, 339] width 646 height 28
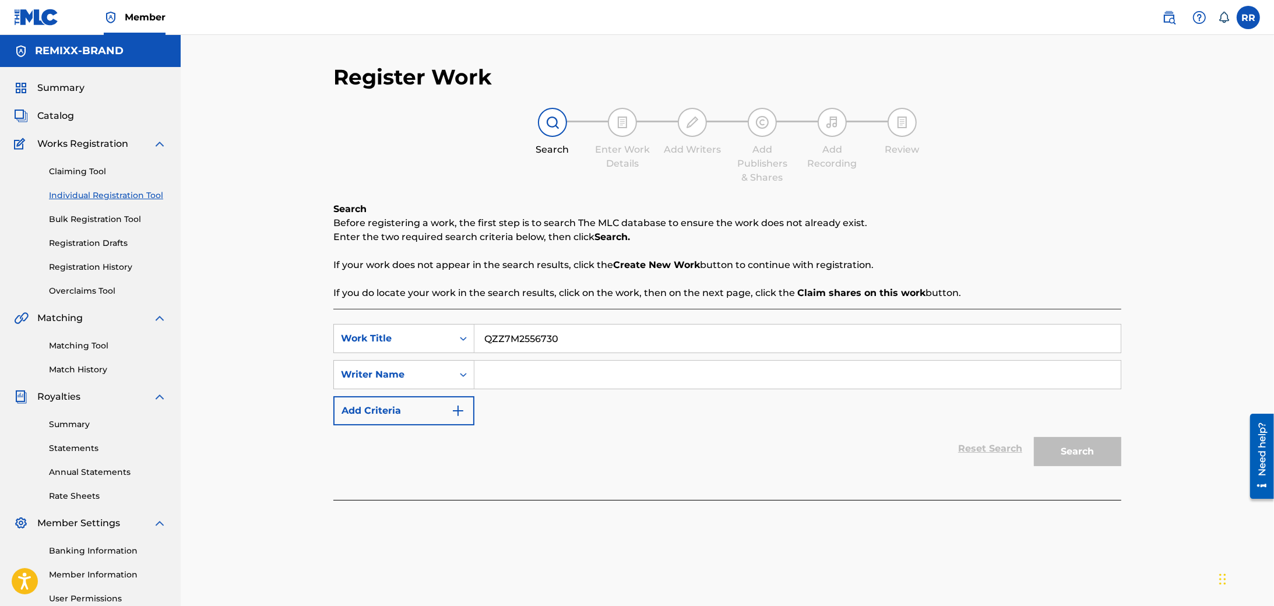
paste input "Over a Bitch"
type input "Over a Bitch"
click at [557, 386] on input "Search Form" at bounding box center [798, 375] width 646 height 28
type input "Remmell Rojas"
click at [1091, 456] on button "Search" at bounding box center [1077, 451] width 87 height 29
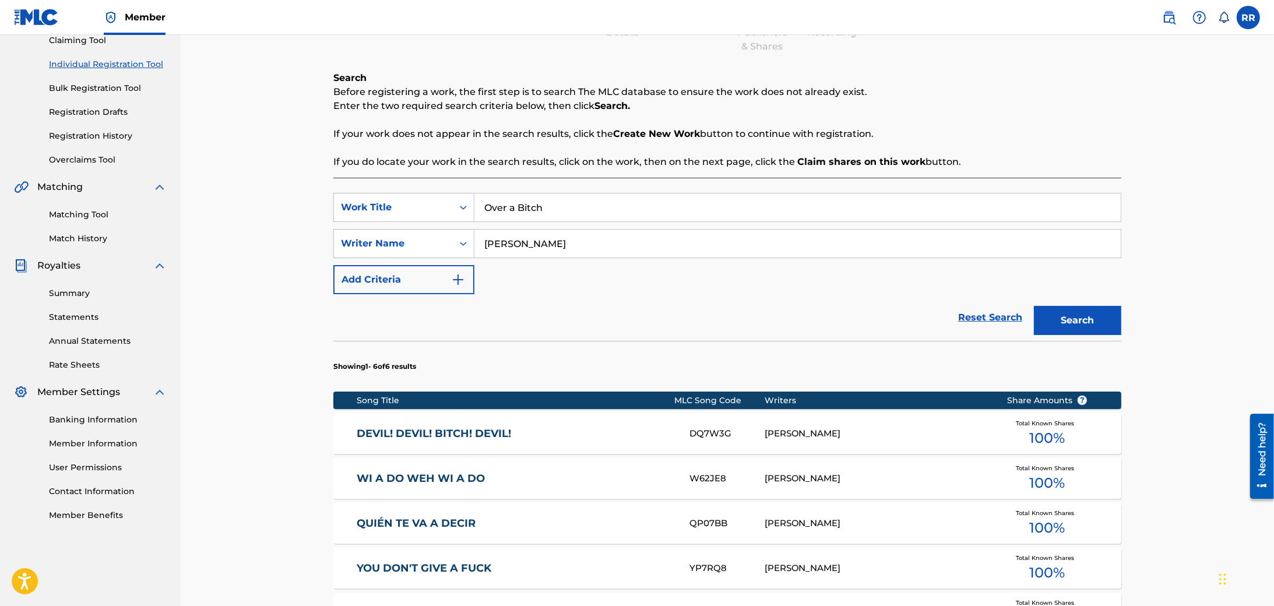
scroll to position [402, 0]
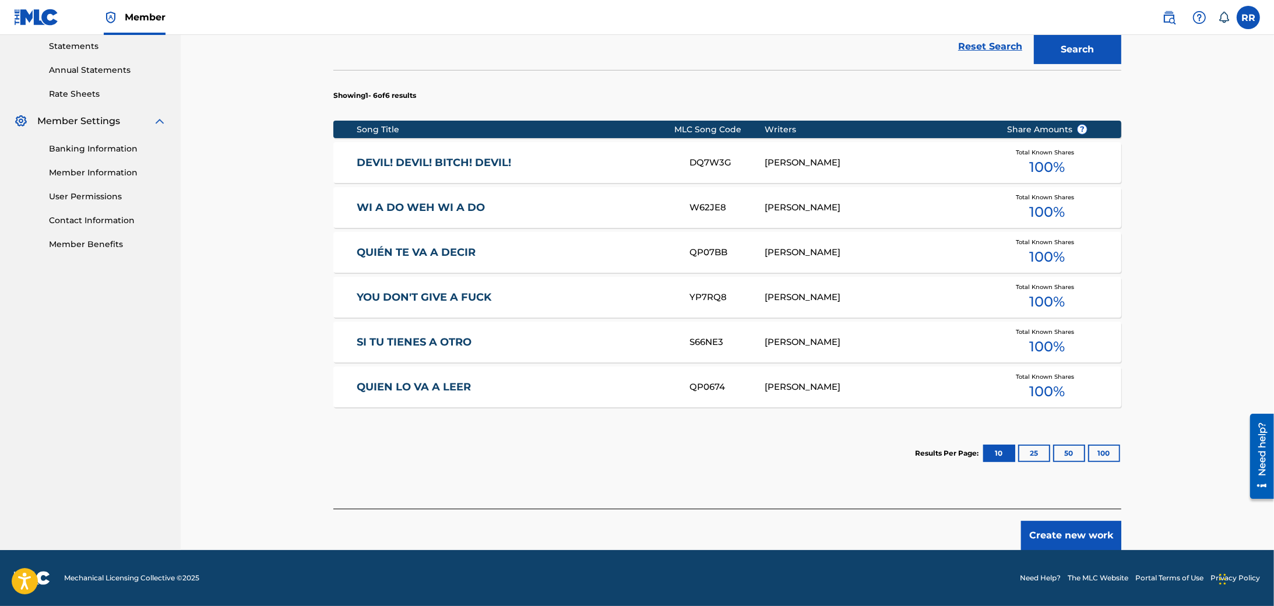
click at [1060, 537] on button "Create new work" at bounding box center [1071, 535] width 100 height 29
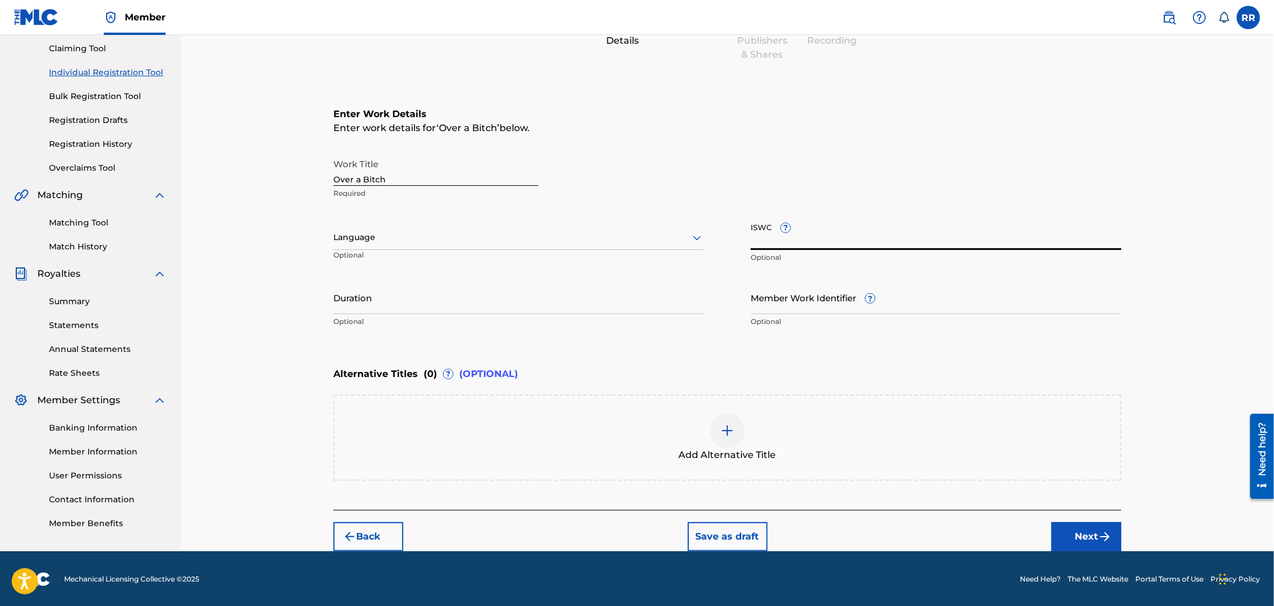
click at [778, 237] on input "ISWC ?" at bounding box center [936, 233] width 371 height 33
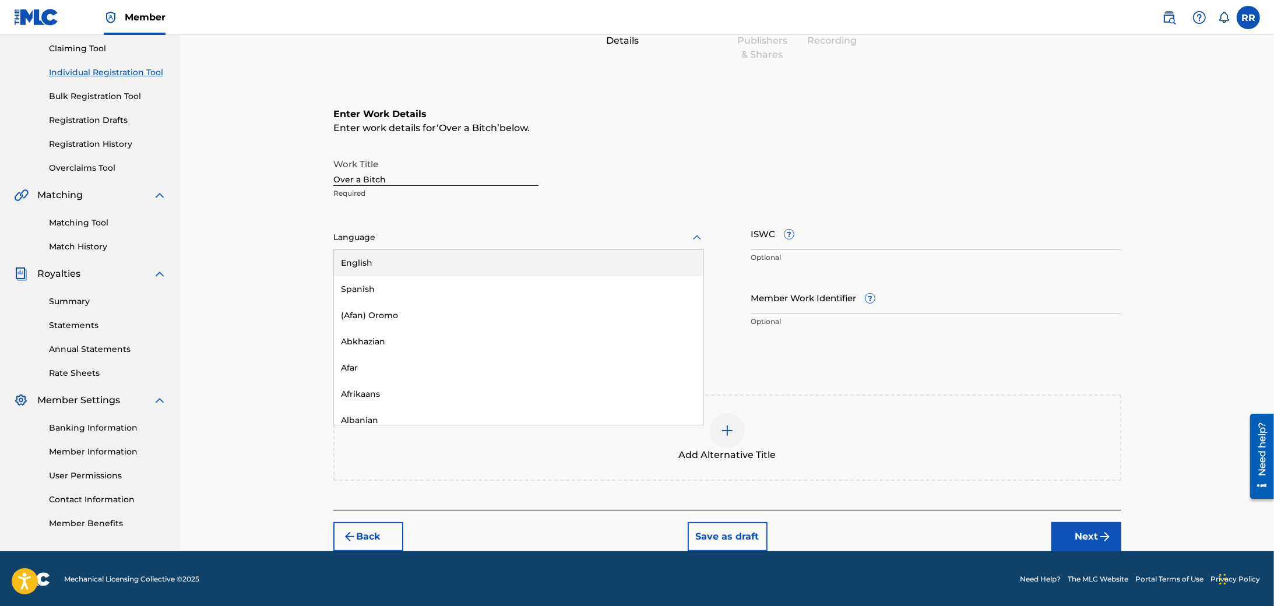
click at [546, 236] on div at bounding box center [518, 237] width 371 height 15
click at [427, 264] on div "English" at bounding box center [519, 263] width 370 height 26
click at [1080, 533] on button "Next" at bounding box center [1087, 536] width 70 height 29
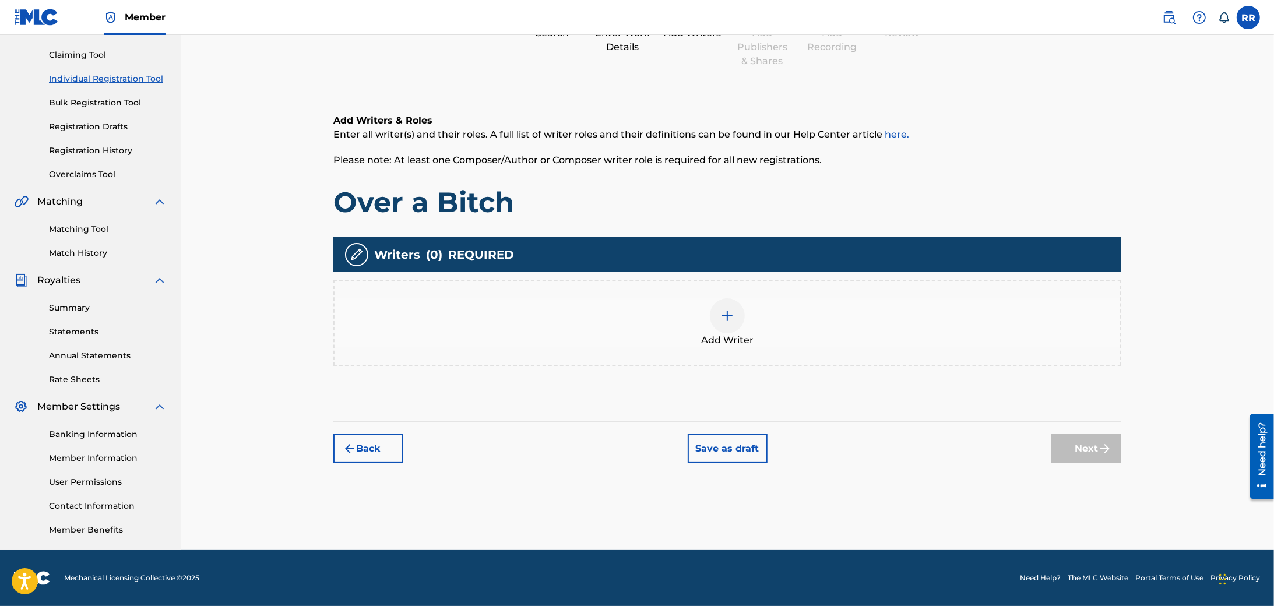
scroll to position [52, 0]
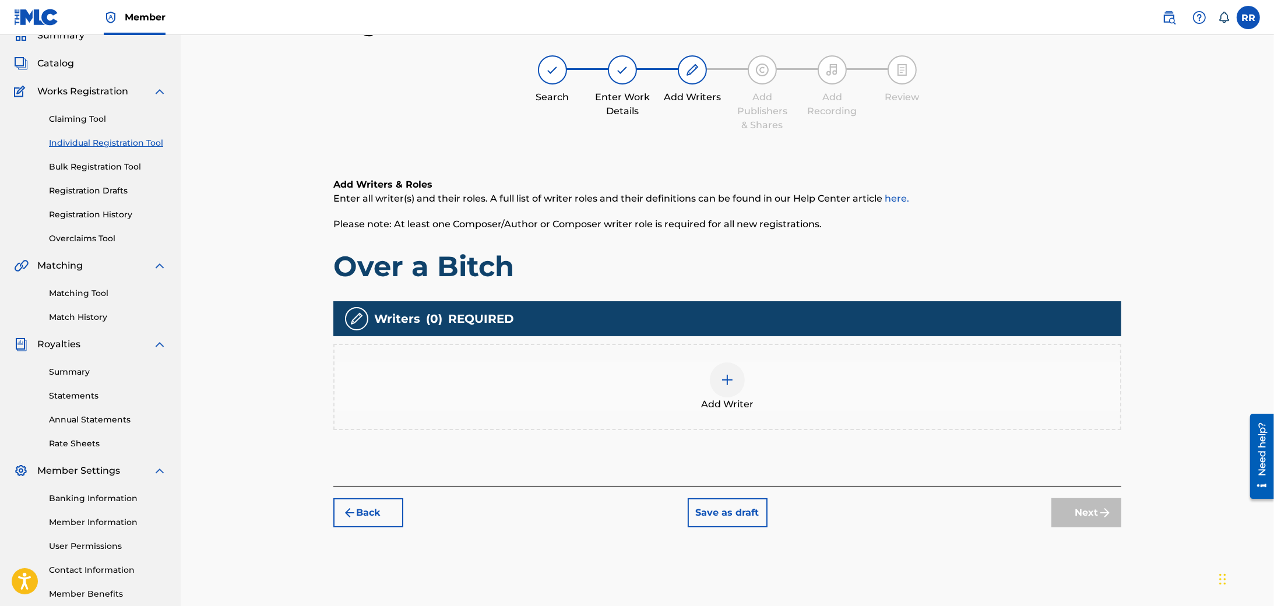
click at [742, 405] on span "Add Writer" at bounding box center [727, 405] width 52 height 14
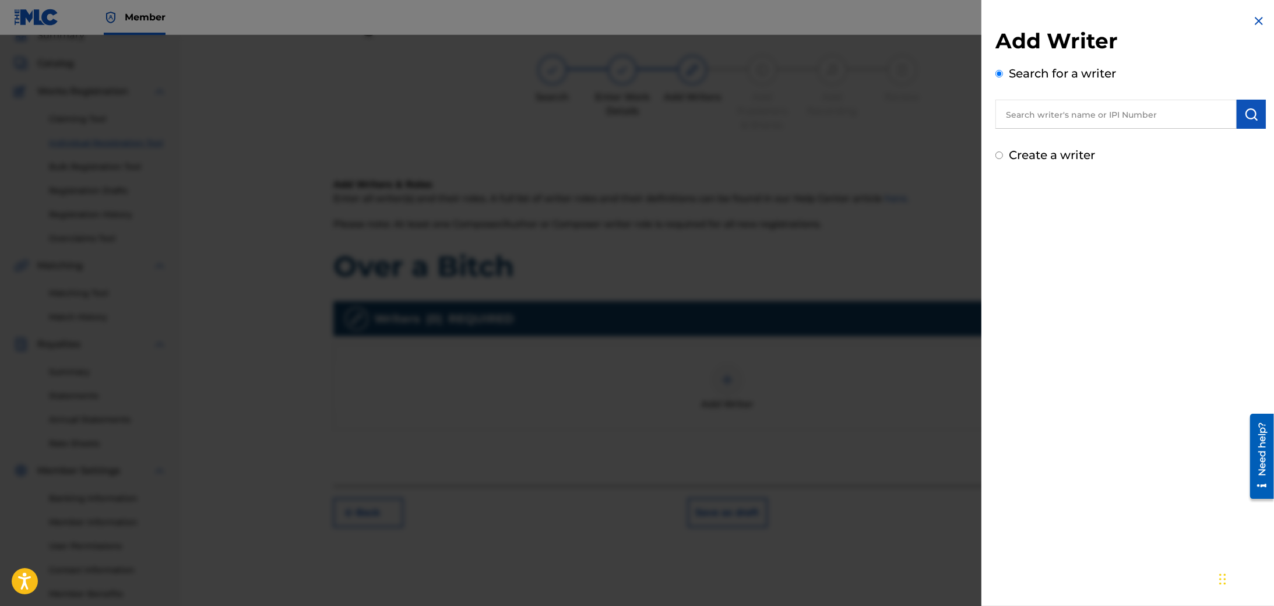
click at [1028, 115] on input "text" at bounding box center [1116, 114] width 241 height 29
type input "remmell rojas"
click at [1091, 142] on strong "rojas" at bounding box center [1132, 140] width 83 height 11
click at [1245, 115] on img "submit" at bounding box center [1252, 114] width 14 height 14
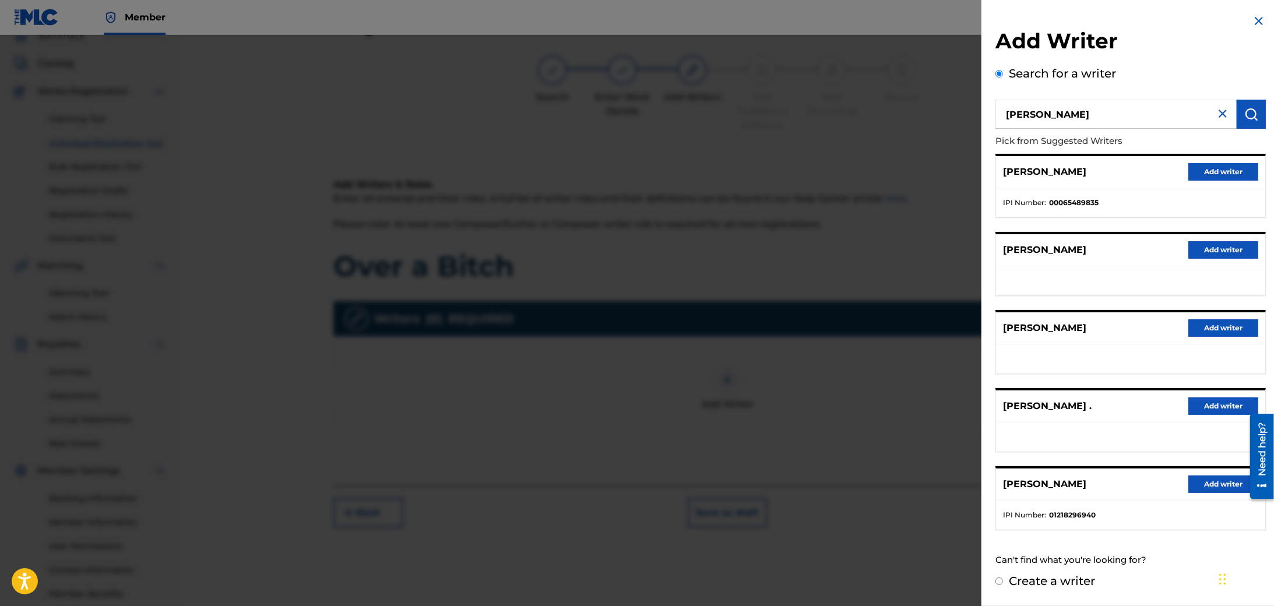
click at [1219, 483] on button "Add writer" at bounding box center [1224, 484] width 70 height 17
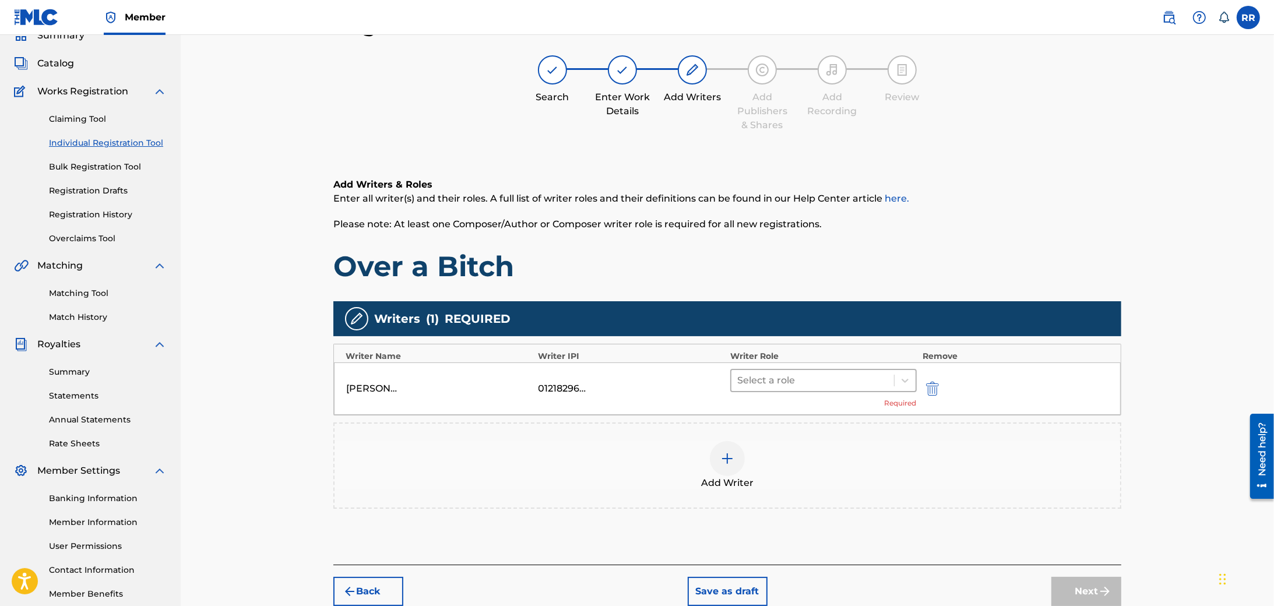
click at [779, 391] on div "Select a role" at bounding box center [813, 380] width 163 height 21
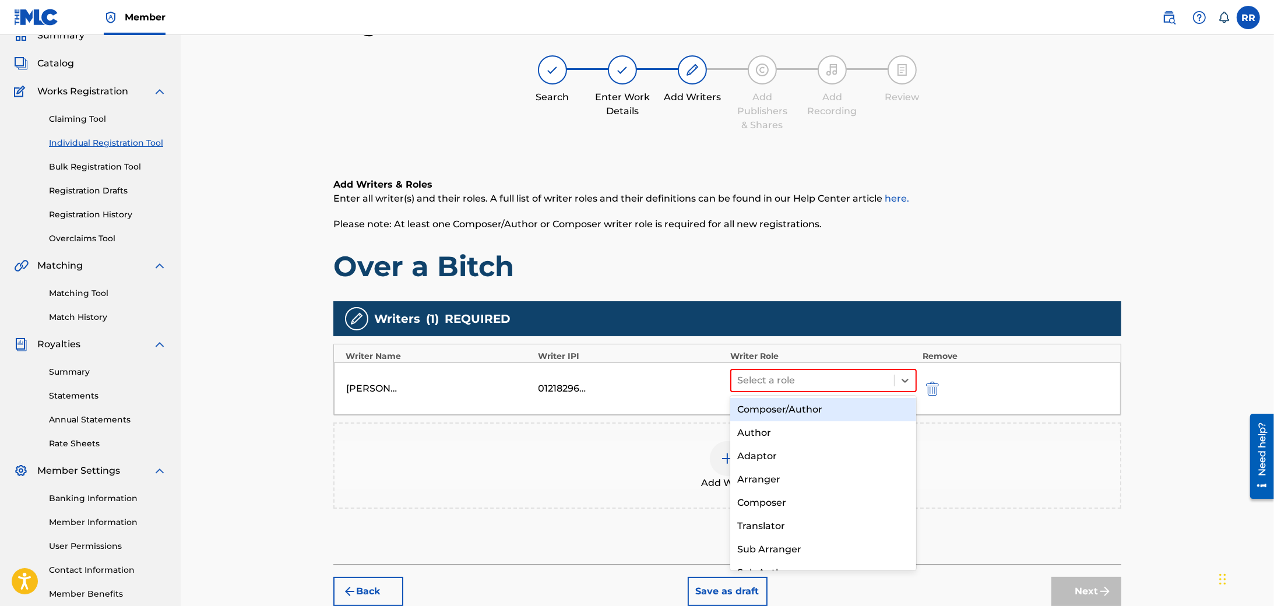
click at [768, 412] on div "Composer/Author" at bounding box center [823, 409] width 186 height 23
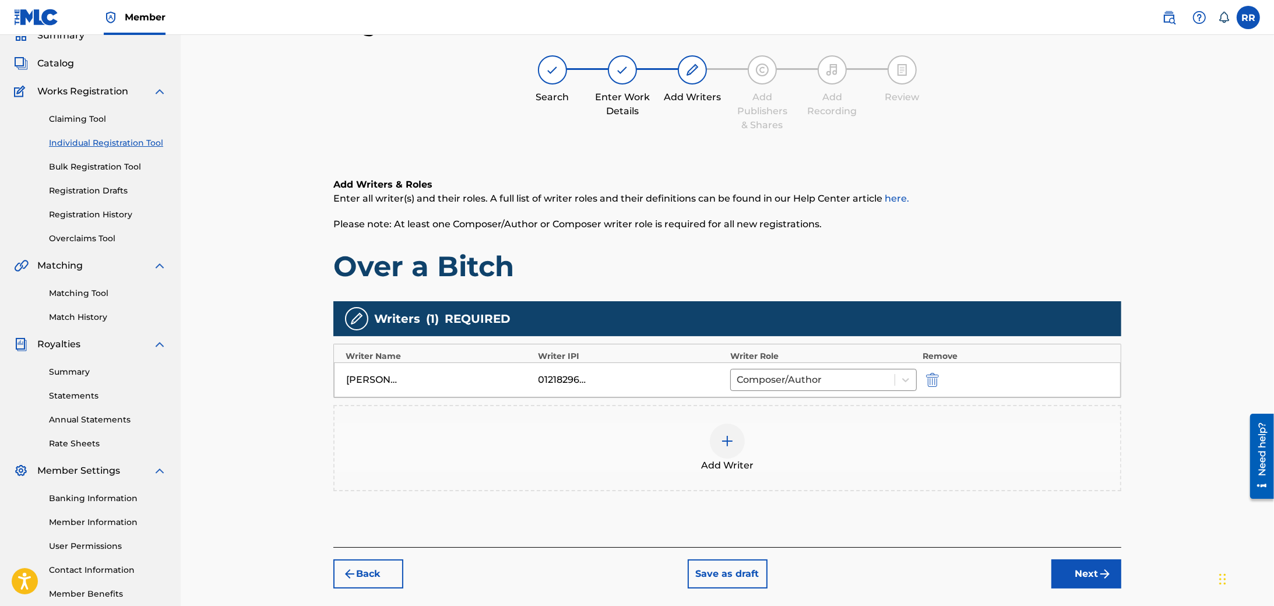
click at [1082, 567] on button "Next" at bounding box center [1087, 574] width 70 height 29
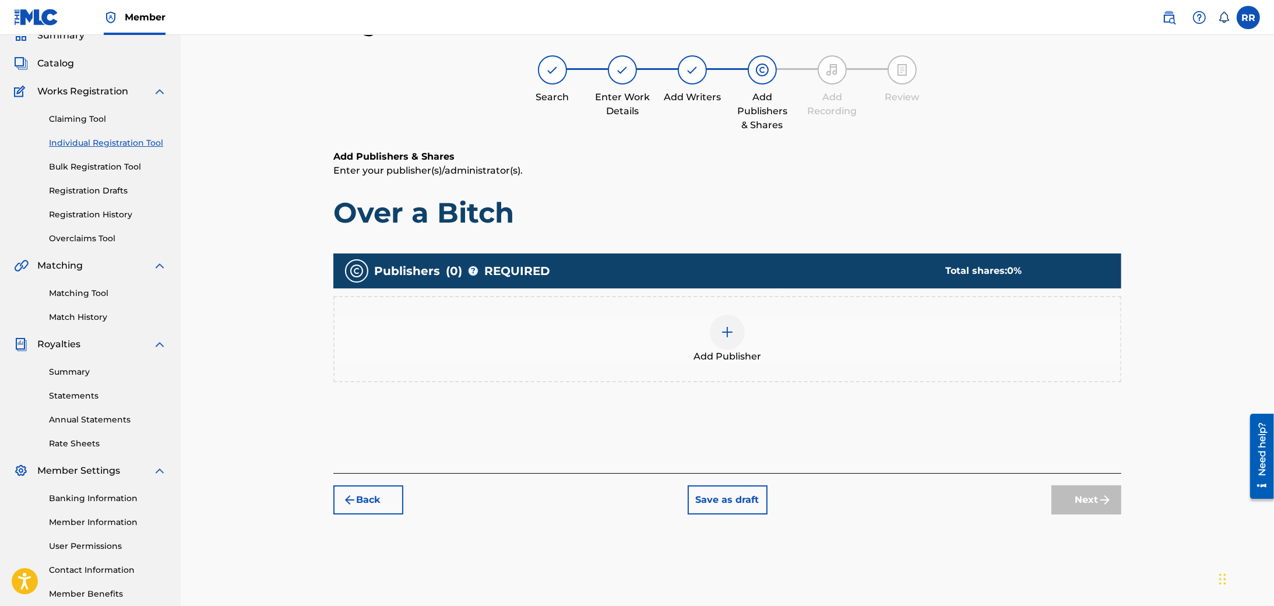
click at [729, 364] on div "Add Publisher" at bounding box center [727, 339] width 788 height 86
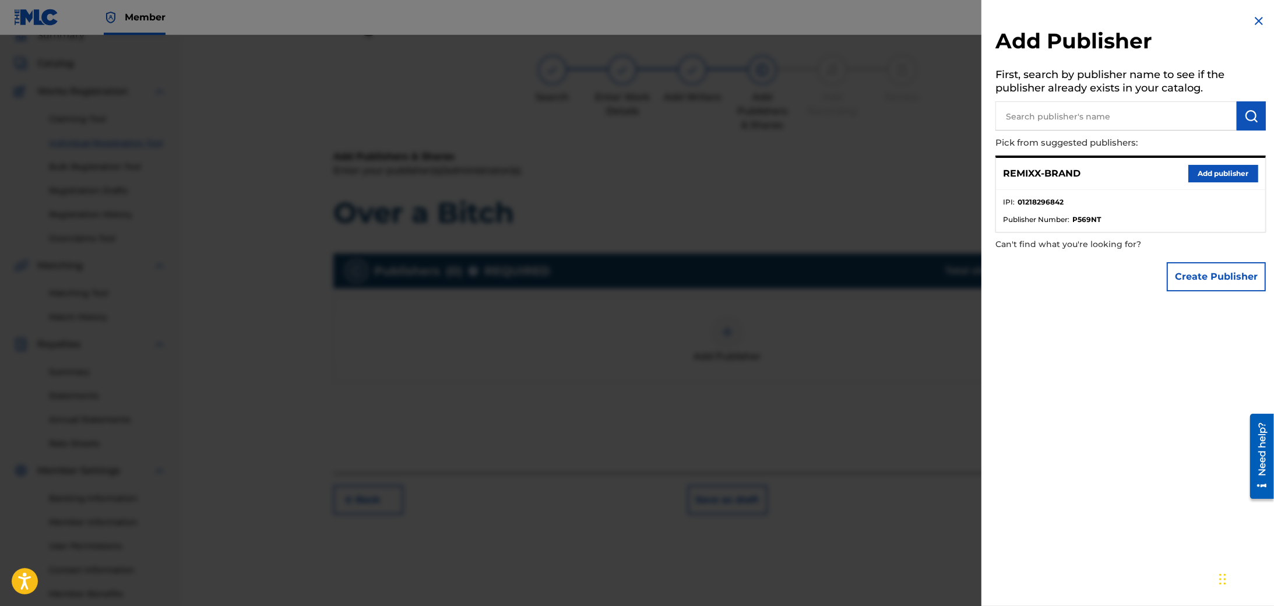
click at [1211, 169] on button "Add publisher" at bounding box center [1224, 173] width 70 height 17
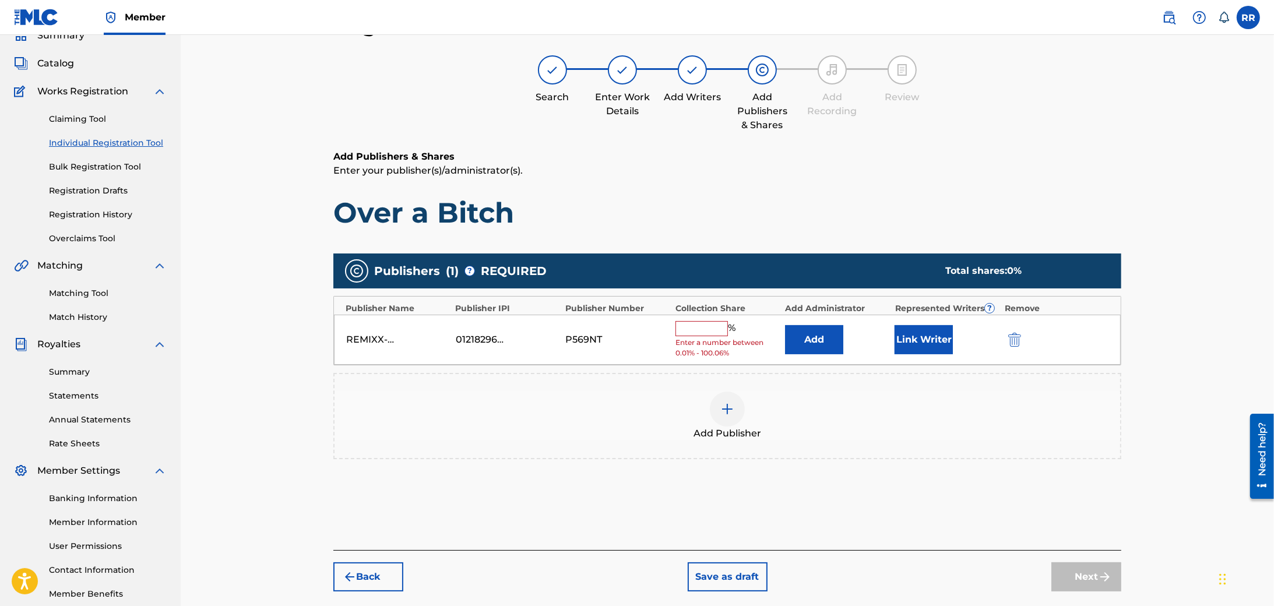
click at [701, 328] on input "text" at bounding box center [702, 328] width 52 height 15
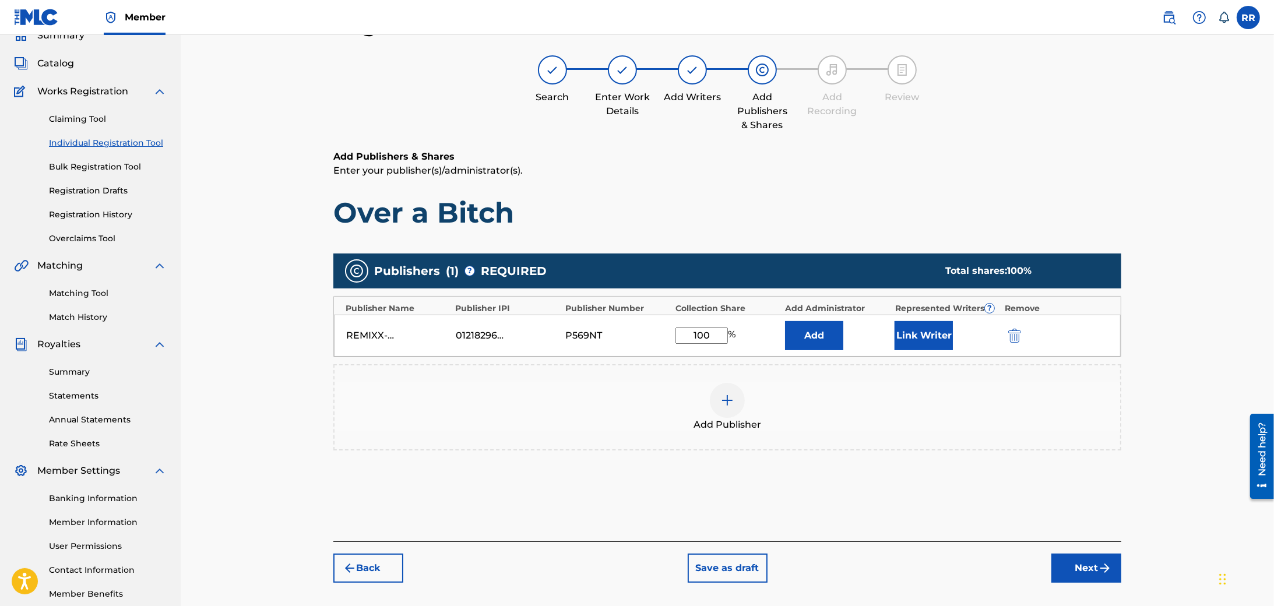
type input "100"
click at [928, 341] on button "Link Writer" at bounding box center [924, 335] width 58 height 29
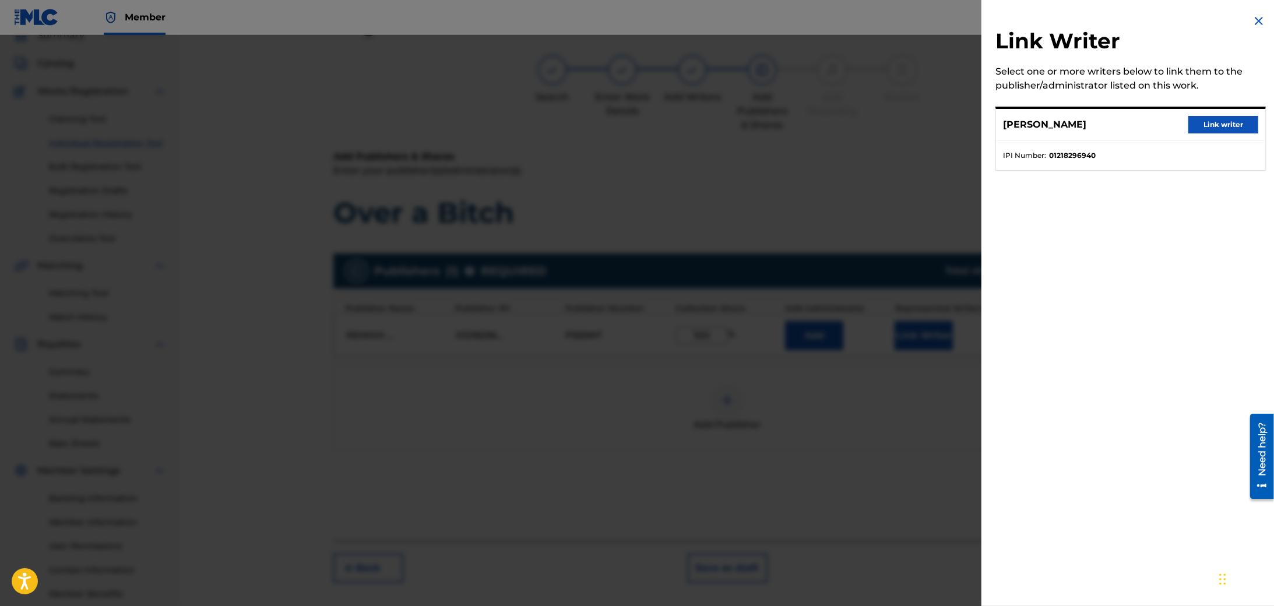
click at [1208, 122] on button "Link writer" at bounding box center [1224, 124] width 70 height 17
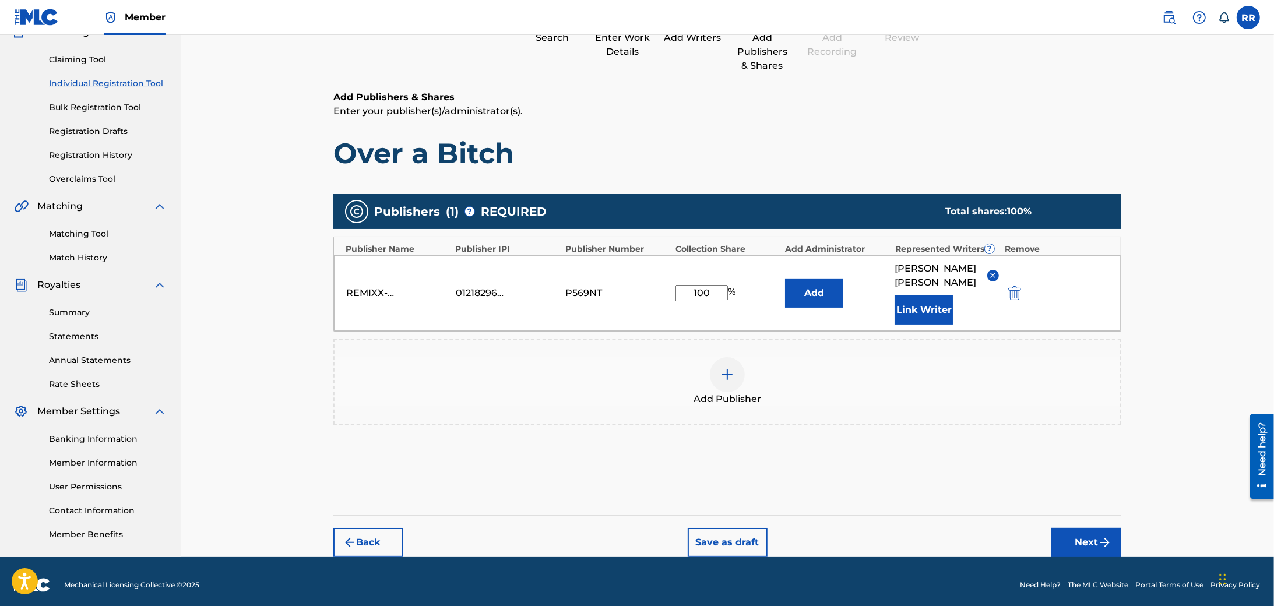
scroll to position [117, 0]
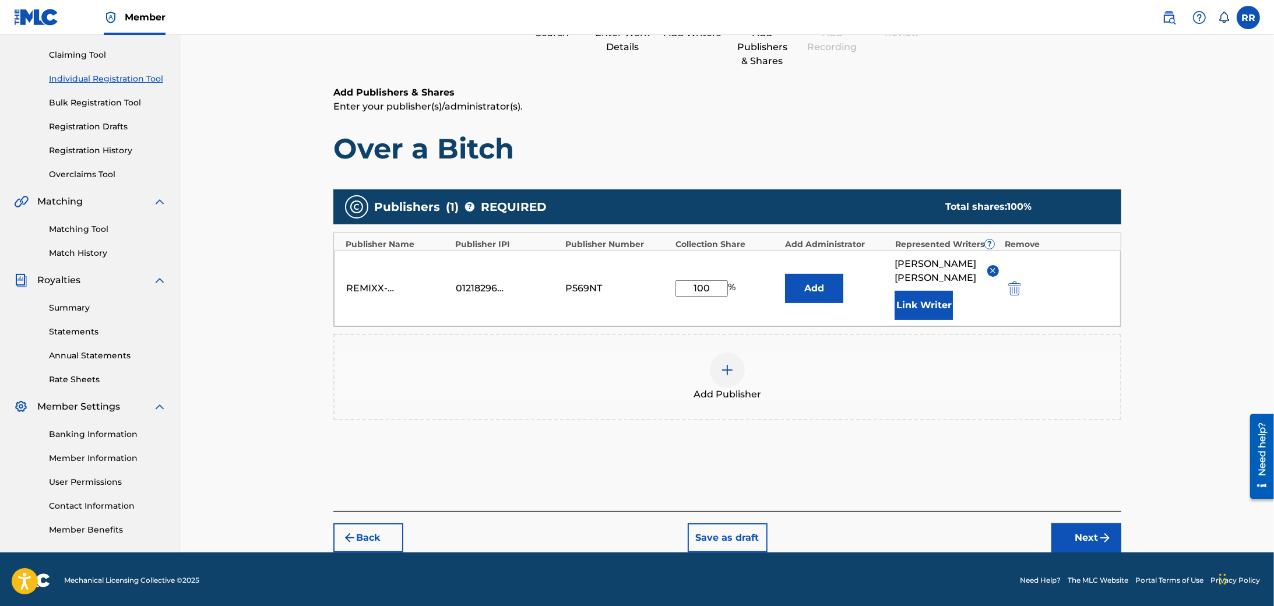
click at [1095, 523] on button "Next" at bounding box center [1087, 537] width 70 height 29
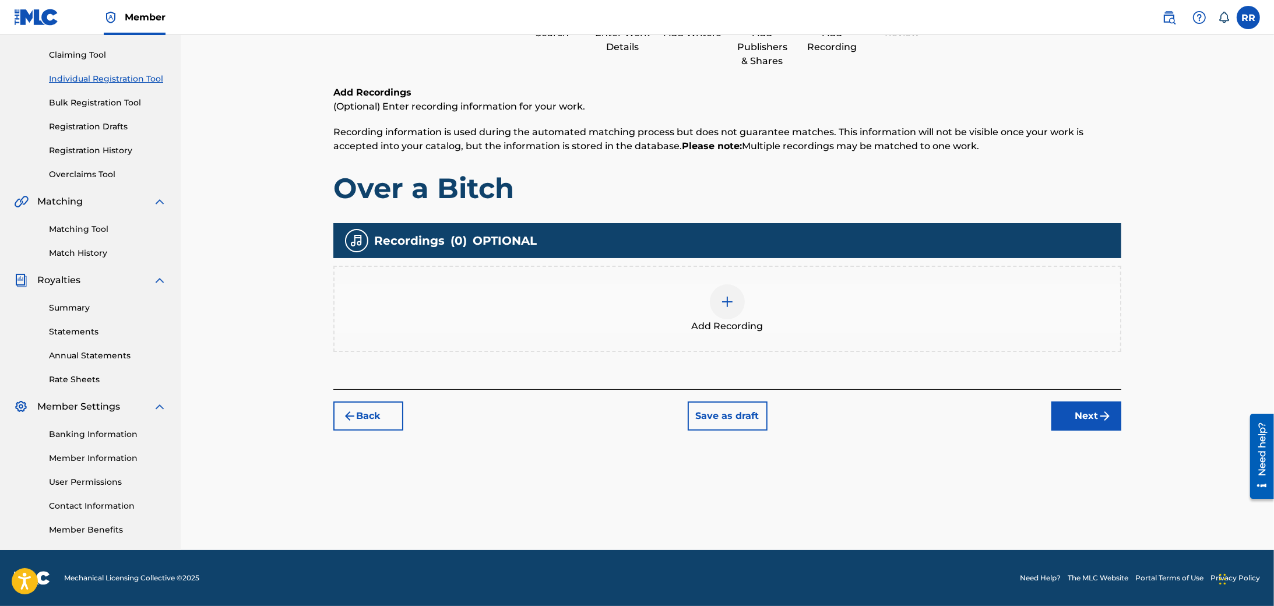
scroll to position [52, 0]
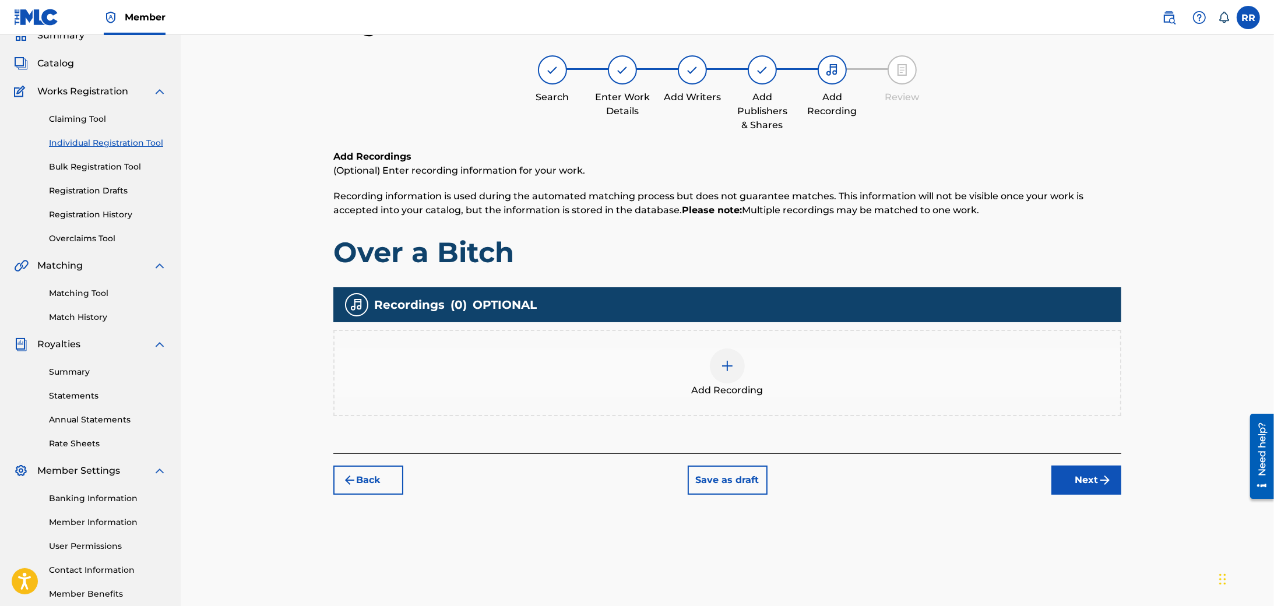
click at [726, 363] on img at bounding box center [727, 366] width 14 height 14
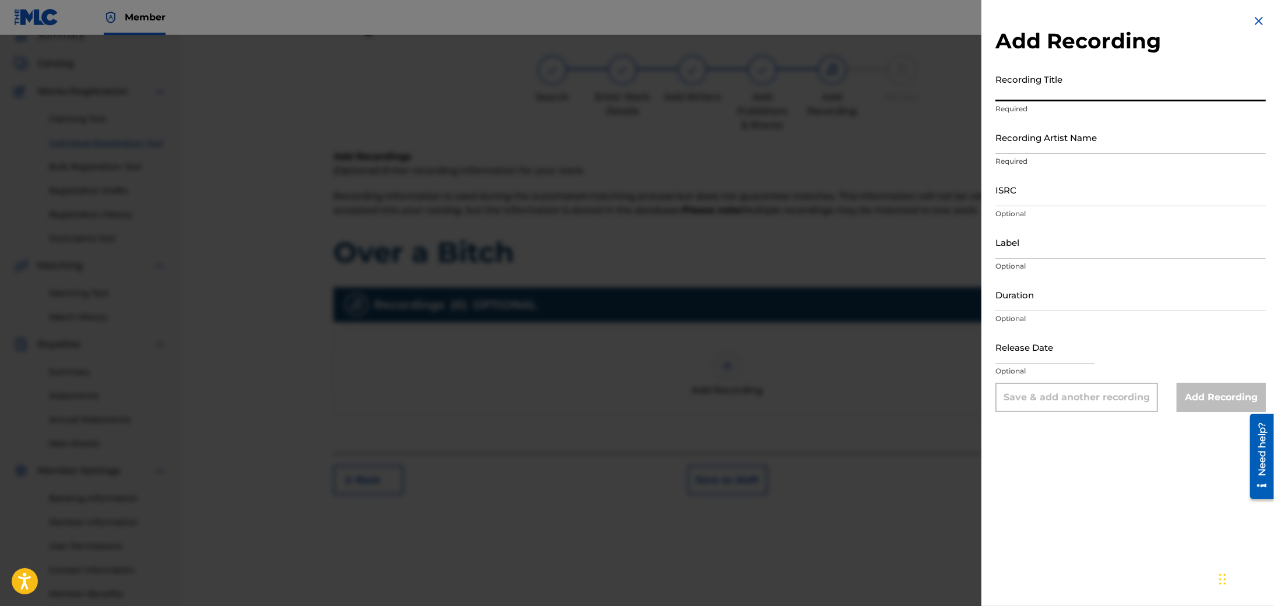
click at [1041, 86] on input "Recording Title" at bounding box center [1131, 84] width 270 height 33
type input "O"
paste input "Over a Bitch"
type input "Over a Bitch"
click at [1073, 149] on input "Recording Artist Name" at bounding box center [1131, 137] width 270 height 33
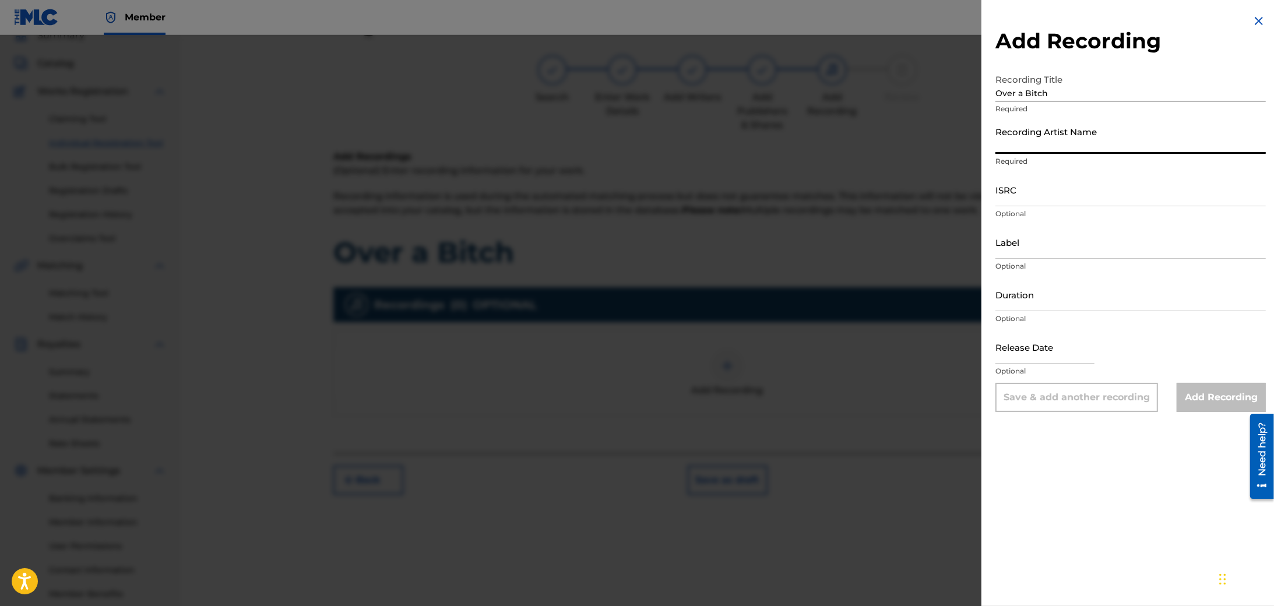
type input "REMIXX-BRAND"
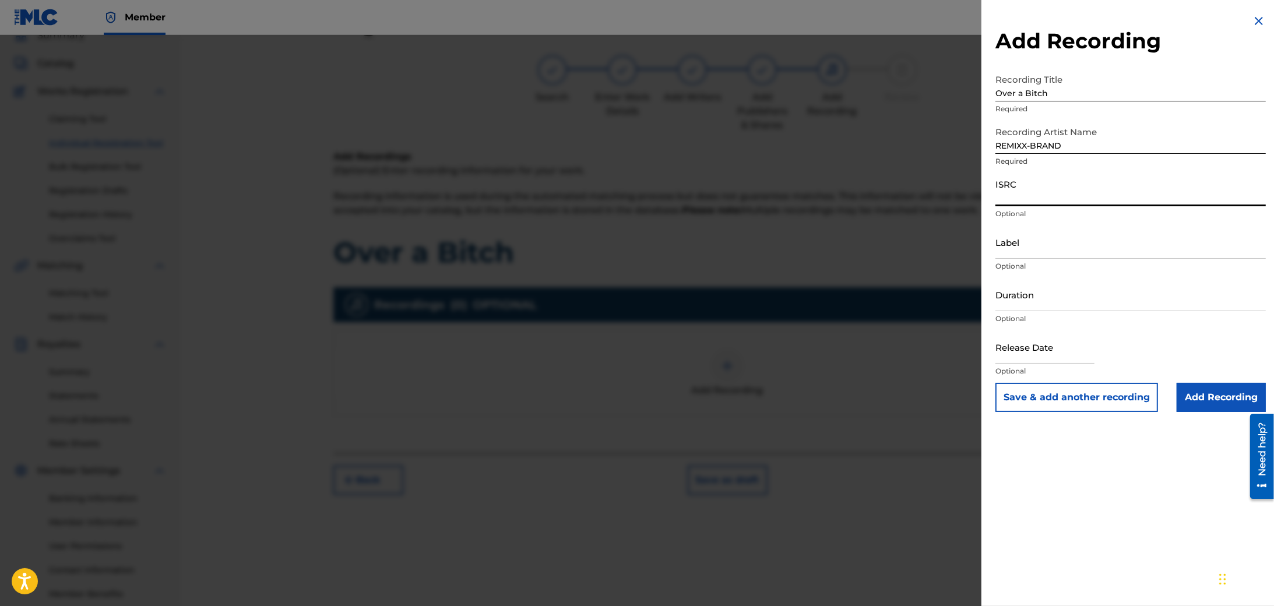
click at [1050, 199] on input "ISRC" at bounding box center [1131, 189] width 270 height 33
paste input "QZZ7M2556730"
type input "QZZ7M2556730"
click at [1045, 357] on input "text" at bounding box center [1045, 347] width 99 height 33
select select "7"
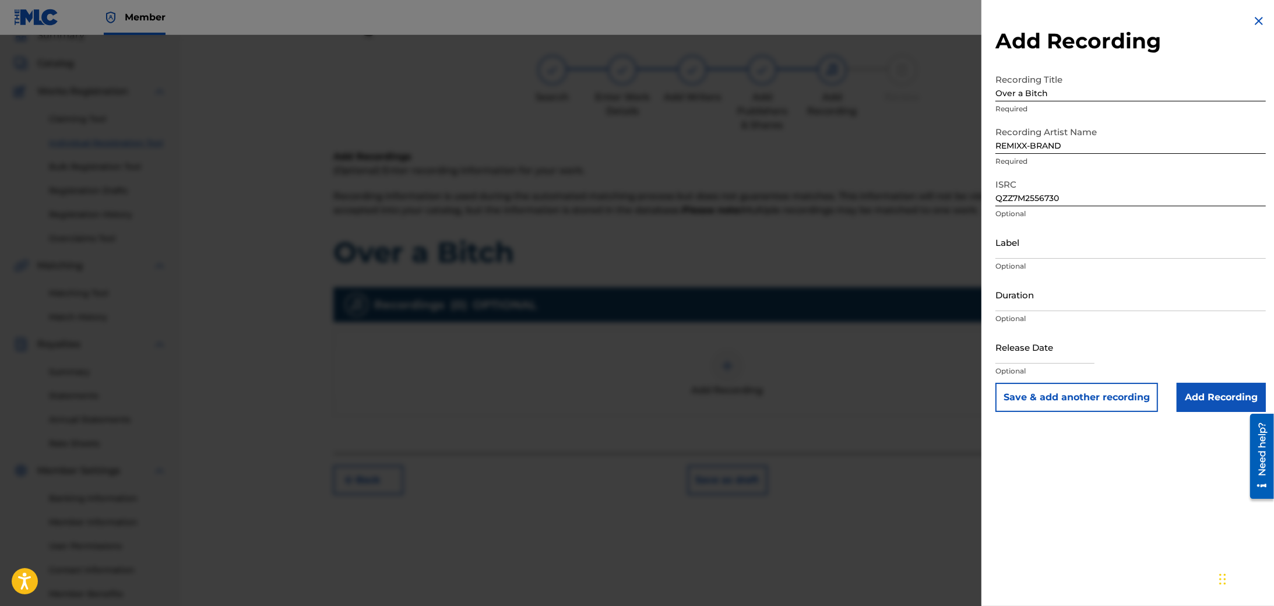
select select "2025"
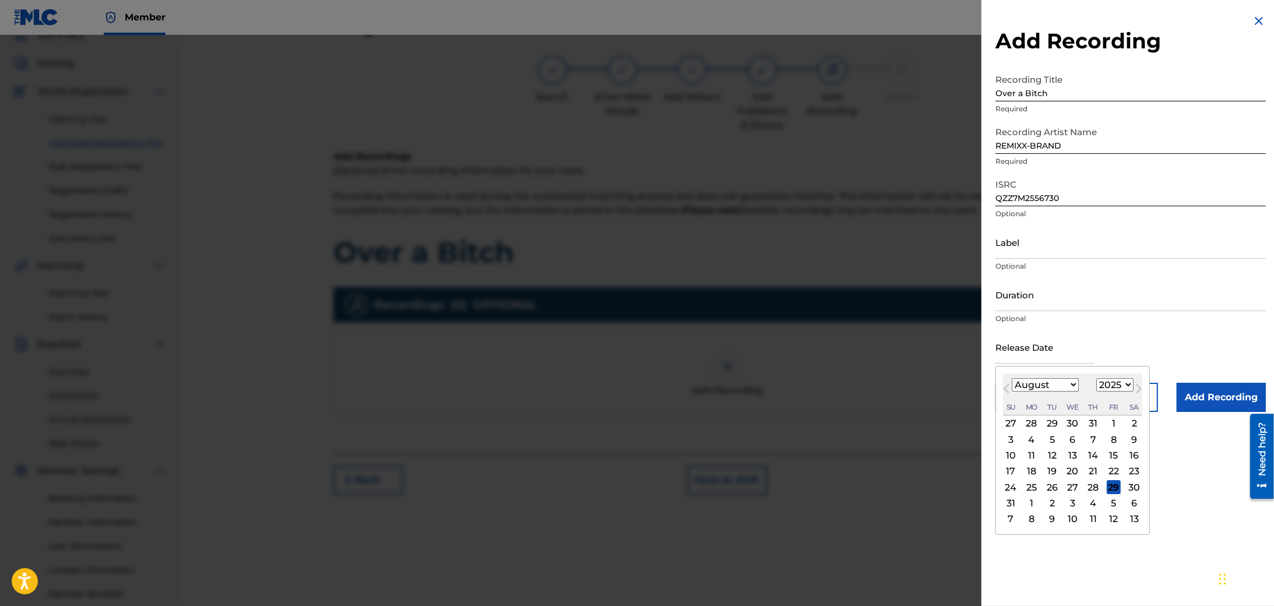
type input "February 4 2025"
click at [1071, 382] on select "January February March April May June July August September October November De…" at bounding box center [1045, 384] width 67 height 13
select select "7"
click at [1012, 379] on select "January February March April May June July August September October November De…" at bounding box center [1045, 384] width 67 height 13
click at [1074, 488] on div "27" at bounding box center [1073, 487] width 14 height 14
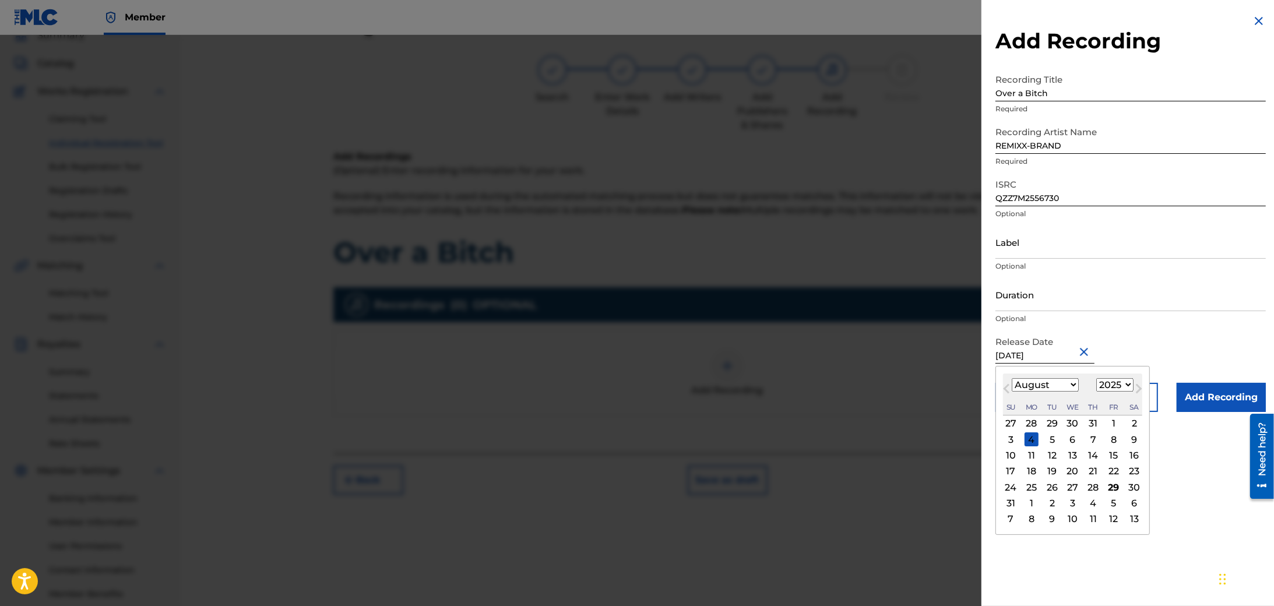
type input "August 27 2025"
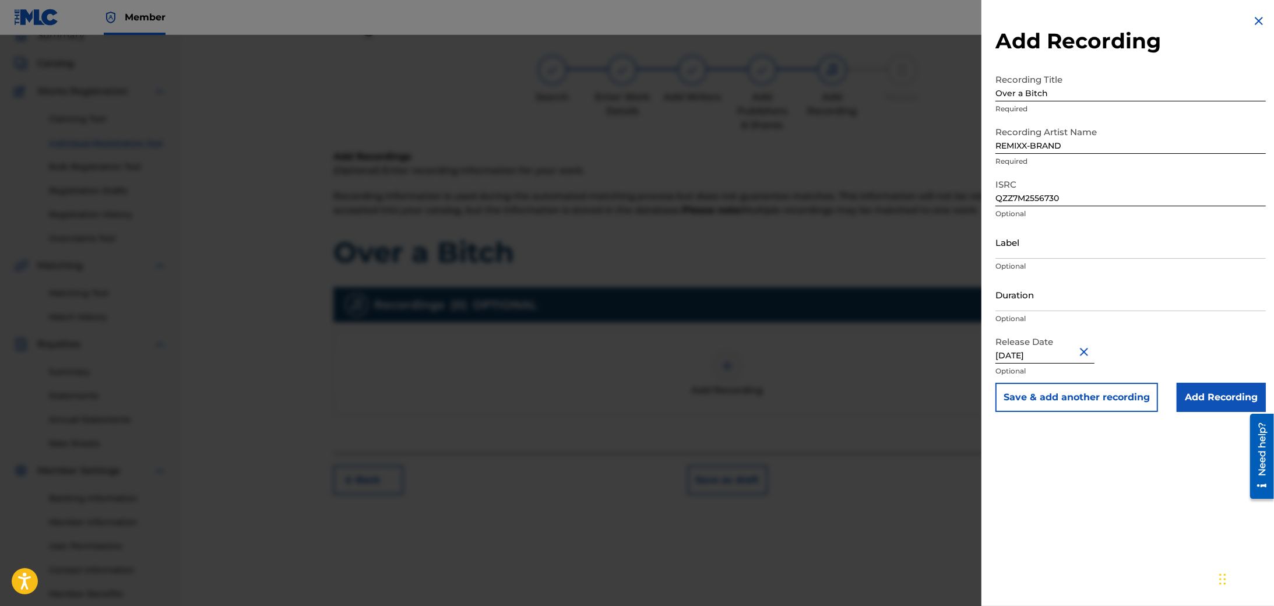
click at [1203, 398] on input "Add Recording" at bounding box center [1221, 397] width 89 height 29
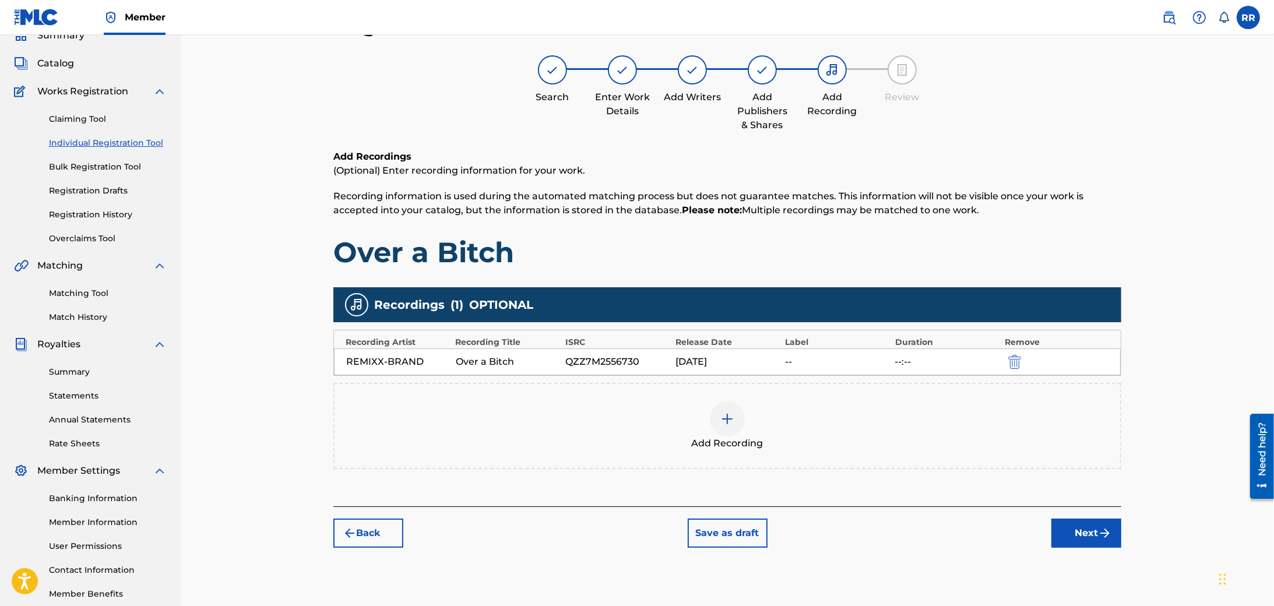
click at [1082, 535] on button "Next" at bounding box center [1087, 533] width 70 height 29
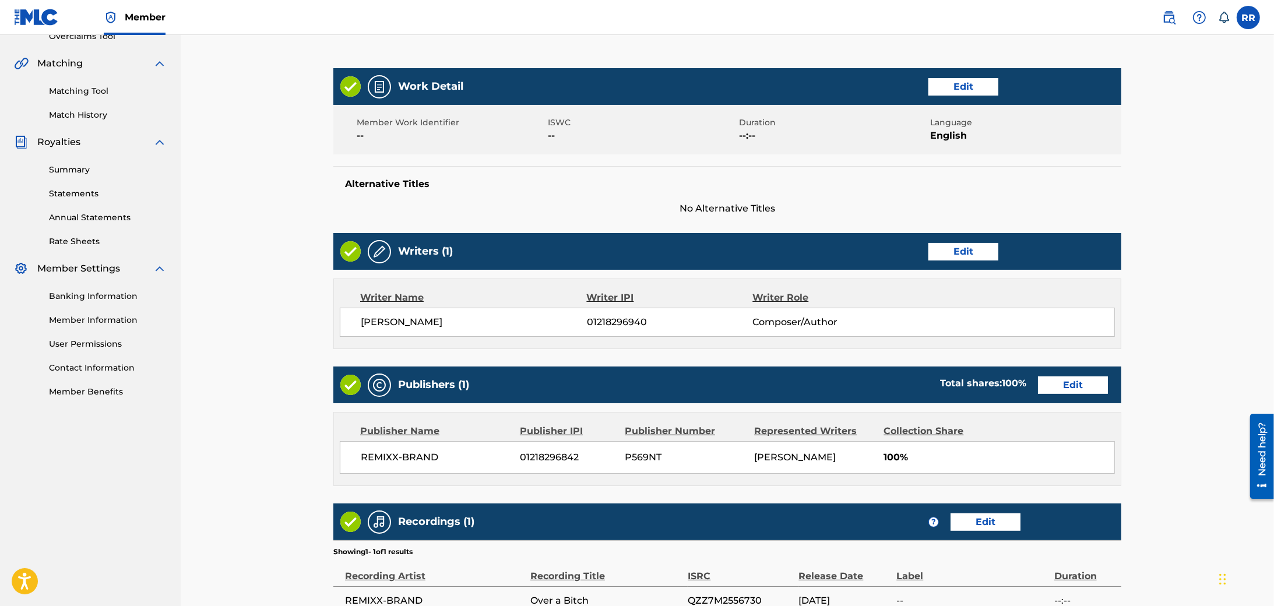
scroll to position [380, 0]
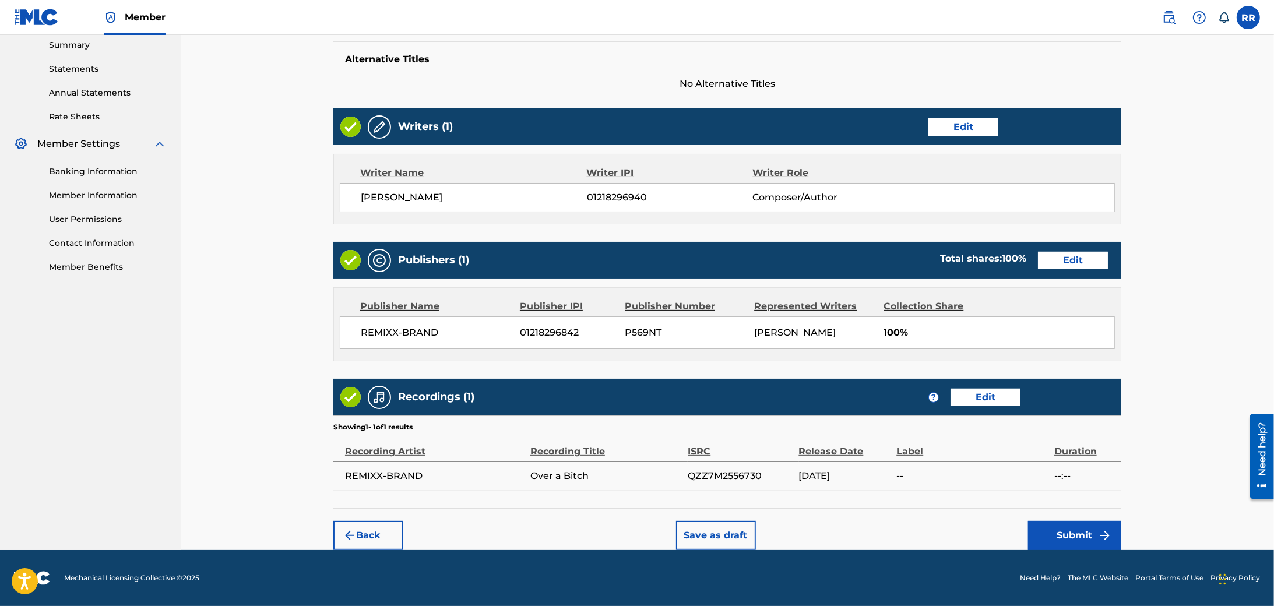
click at [1071, 538] on button "Submit" at bounding box center [1074, 535] width 93 height 29
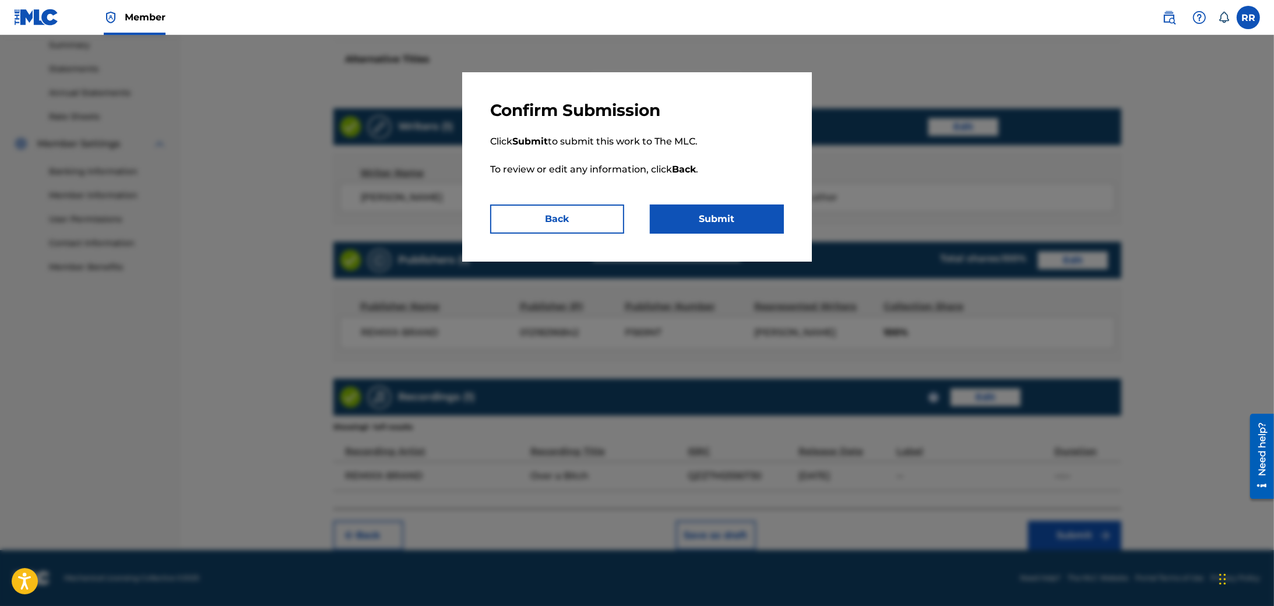
click at [705, 199] on p "Click Submit to submit this work to The MLC. To review or edit any information,…" at bounding box center [637, 163] width 294 height 84
click at [707, 217] on button "Submit" at bounding box center [717, 219] width 134 height 29
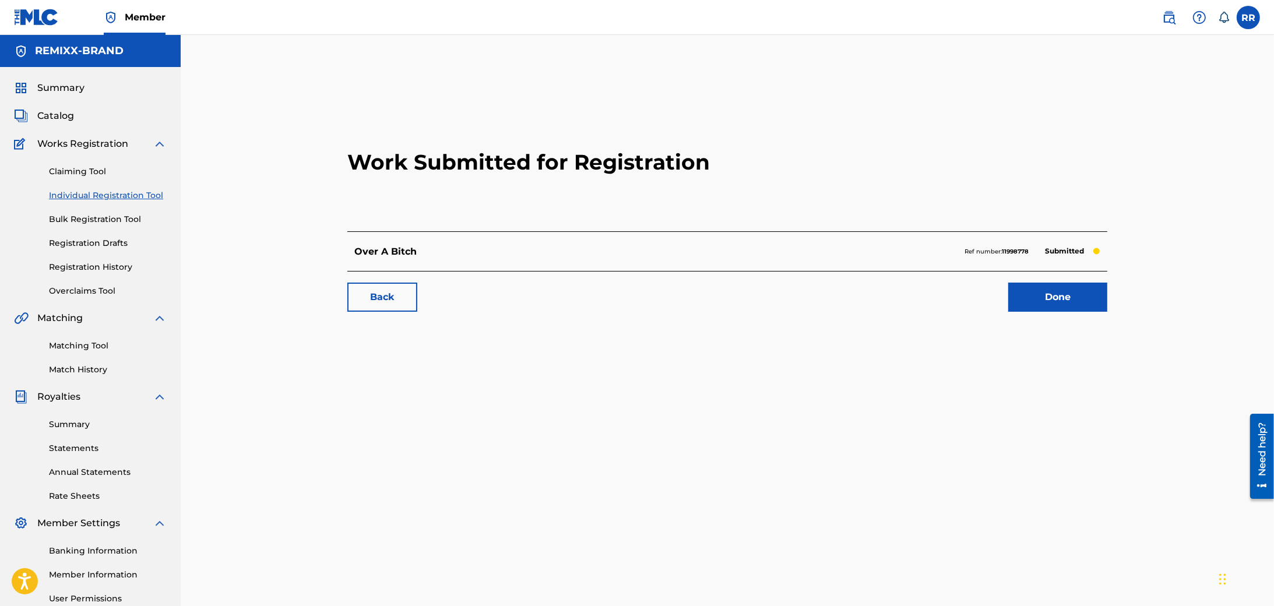
click at [80, 194] on link "Individual Registration Tool" at bounding box center [108, 195] width 118 height 12
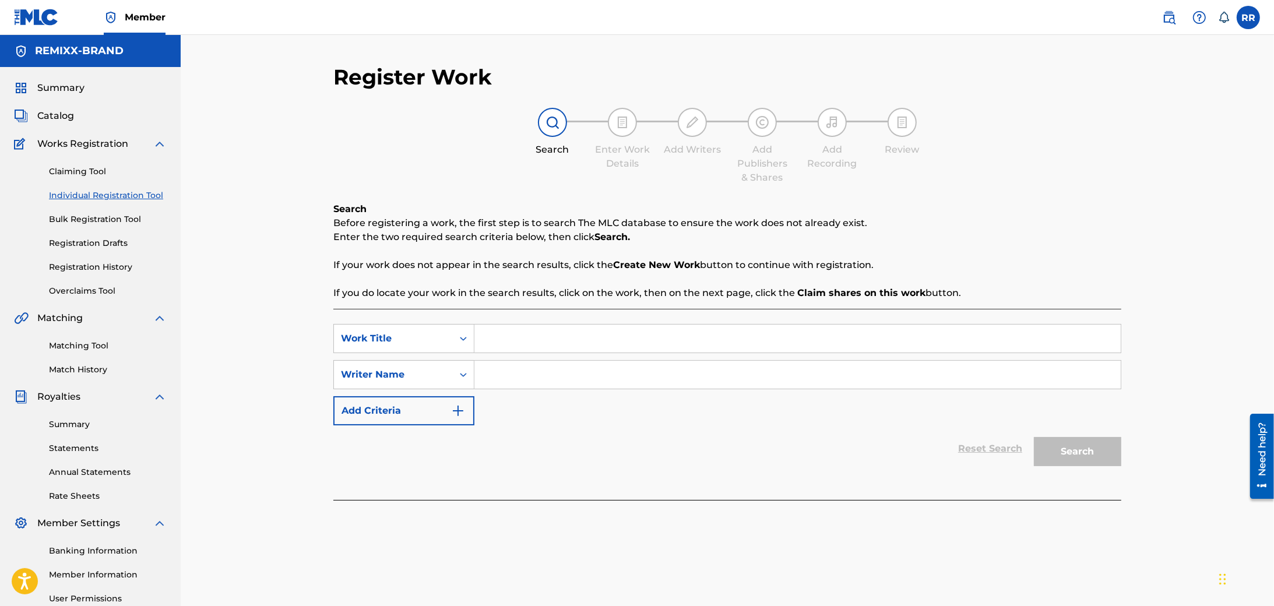
click at [528, 346] on input "Search Form" at bounding box center [798, 339] width 646 height 28
type input "Ni Modo"
click at [535, 379] on input "Search Form" at bounding box center [798, 375] width 646 height 28
type input "Remmell Rojas"
click at [1034, 437] on button "Search" at bounding box center [1077, 451] width 87 height 29
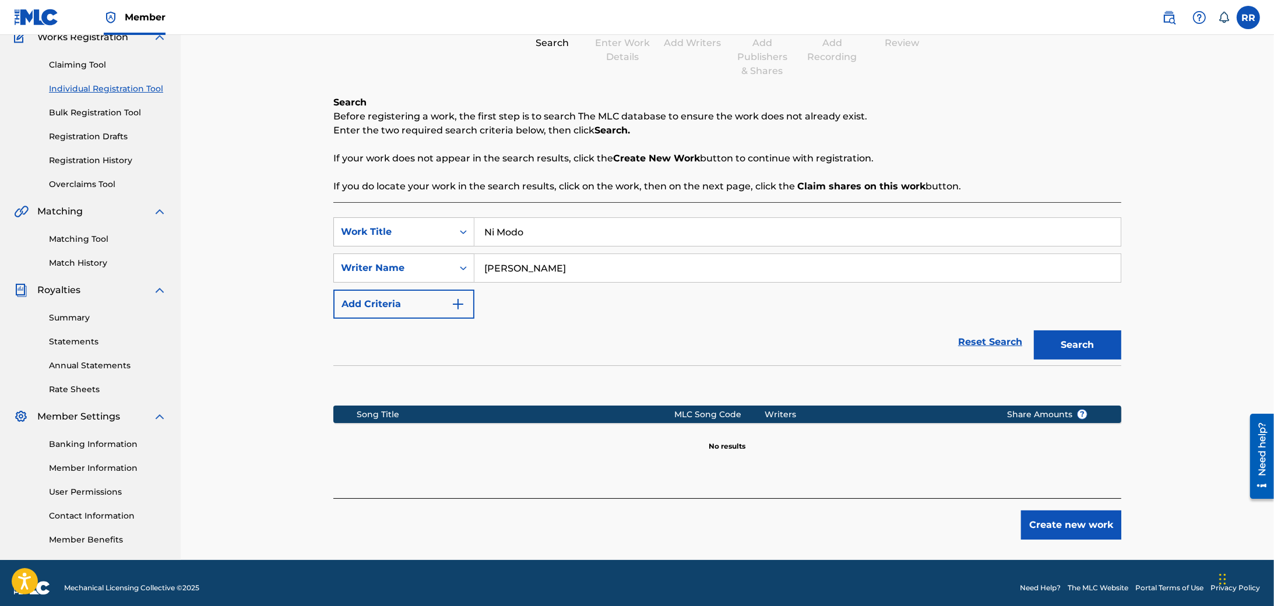
scroll to position [117, 0]
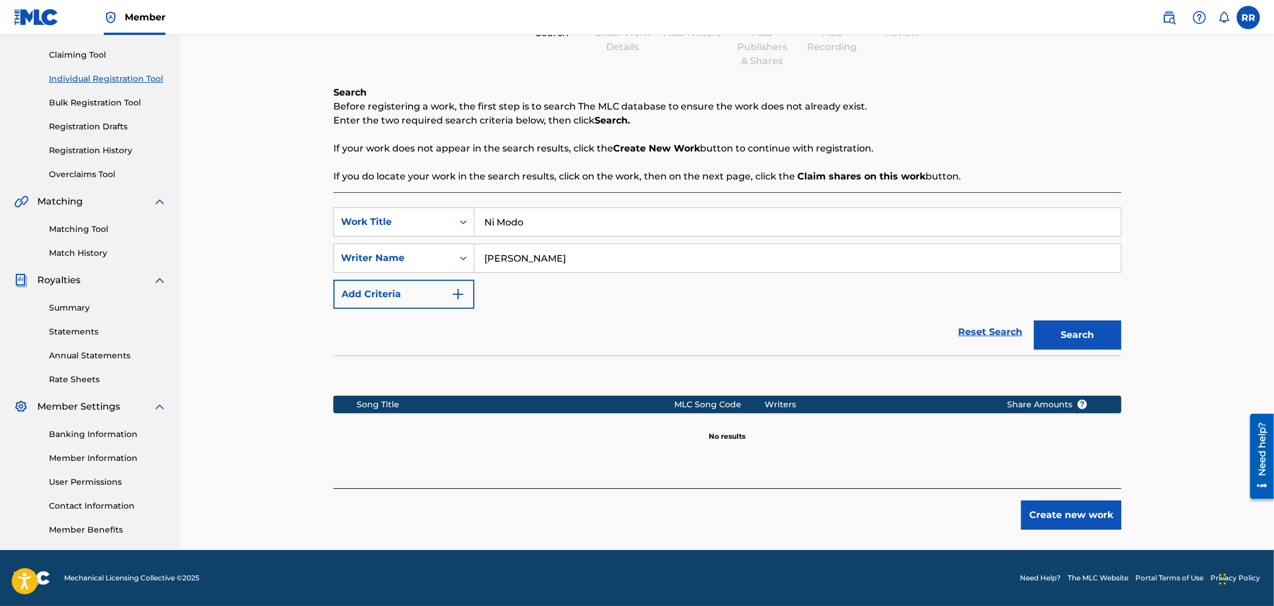
click at [1050, 522] on button "Create new work" at bounding box center [1071, 515] width 100 height 29
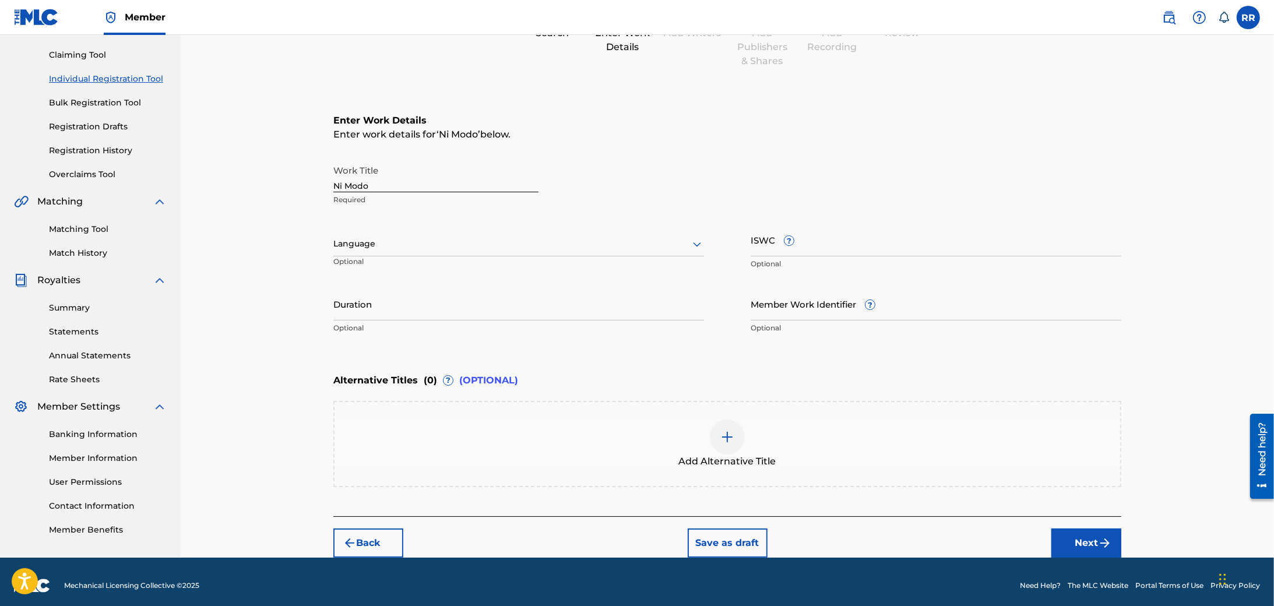
click at [450, 247] on div at bounding box center [518, 244] width 371 height 15
click at [379, 297] on div "Spanish" at bounding box center [519, 296] width 370 height 26
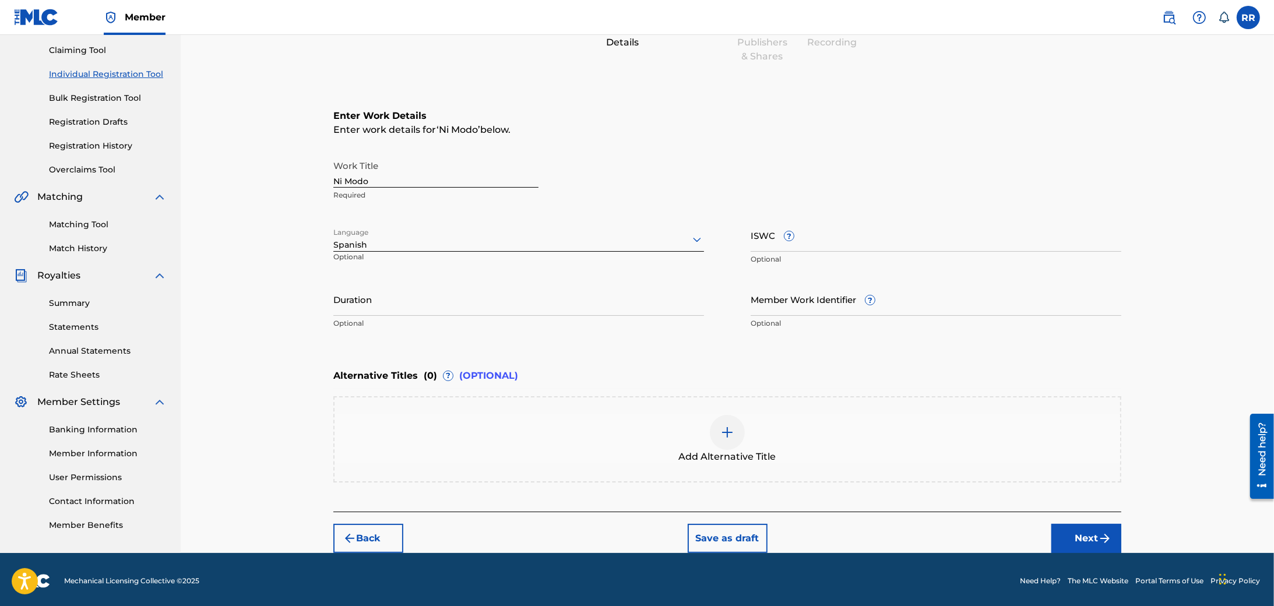
scroll to position [123, 0]
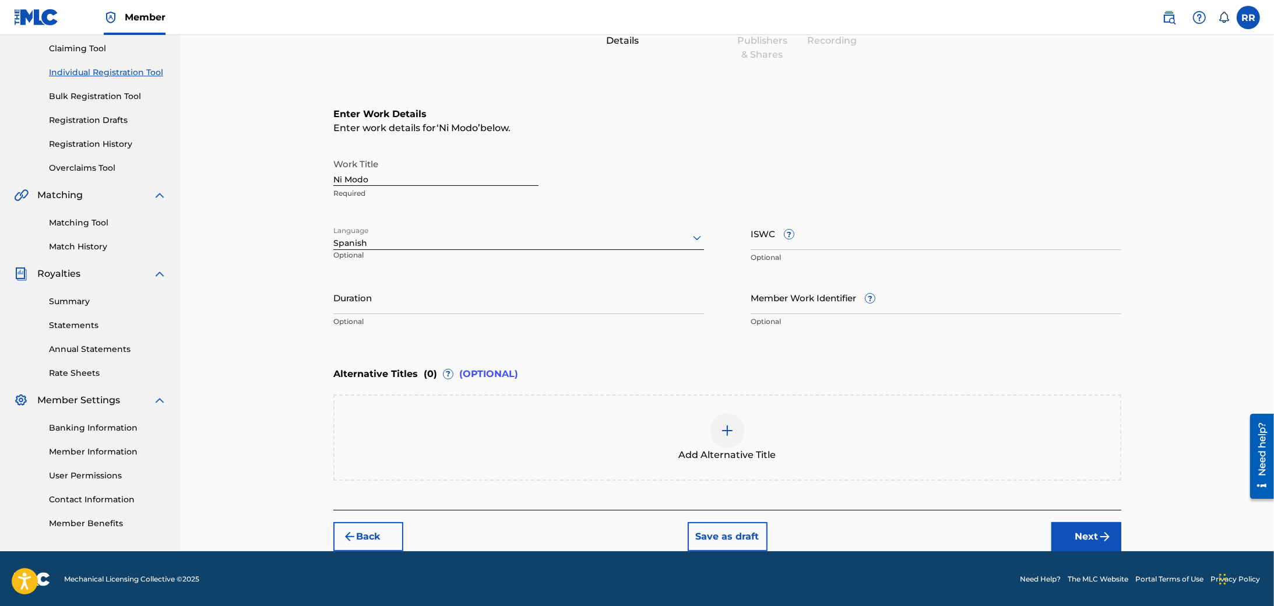
click at [1093, 532] on button "Next" at bounding box center [1087, 536] width 70 height 29
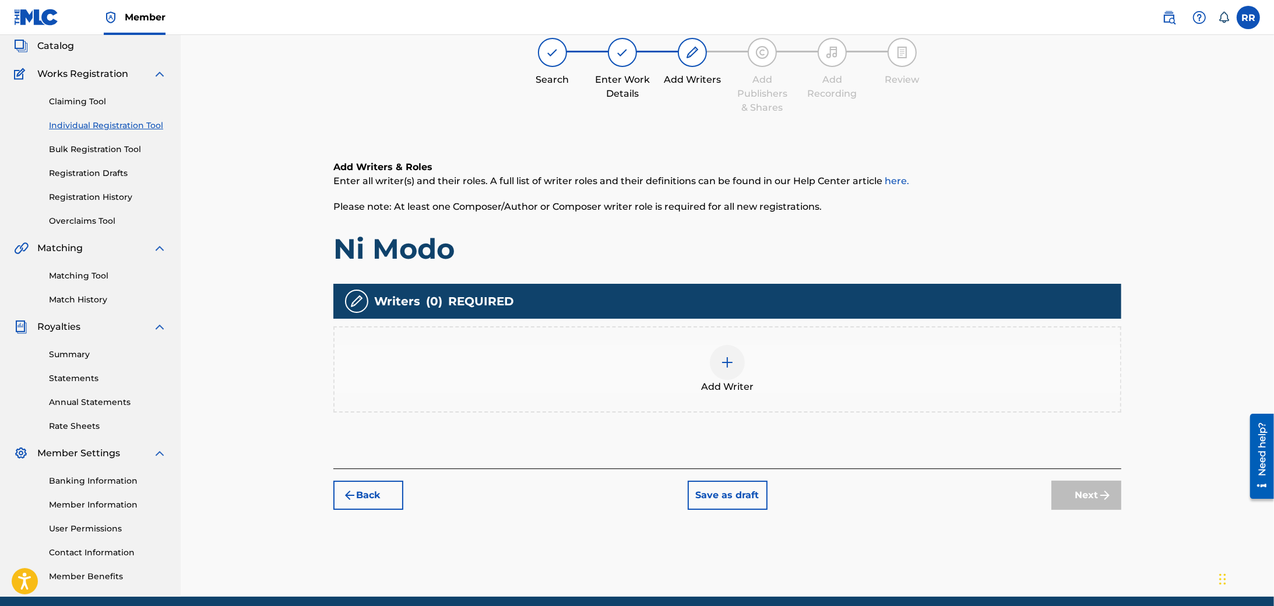
scroll to position [52, 0]
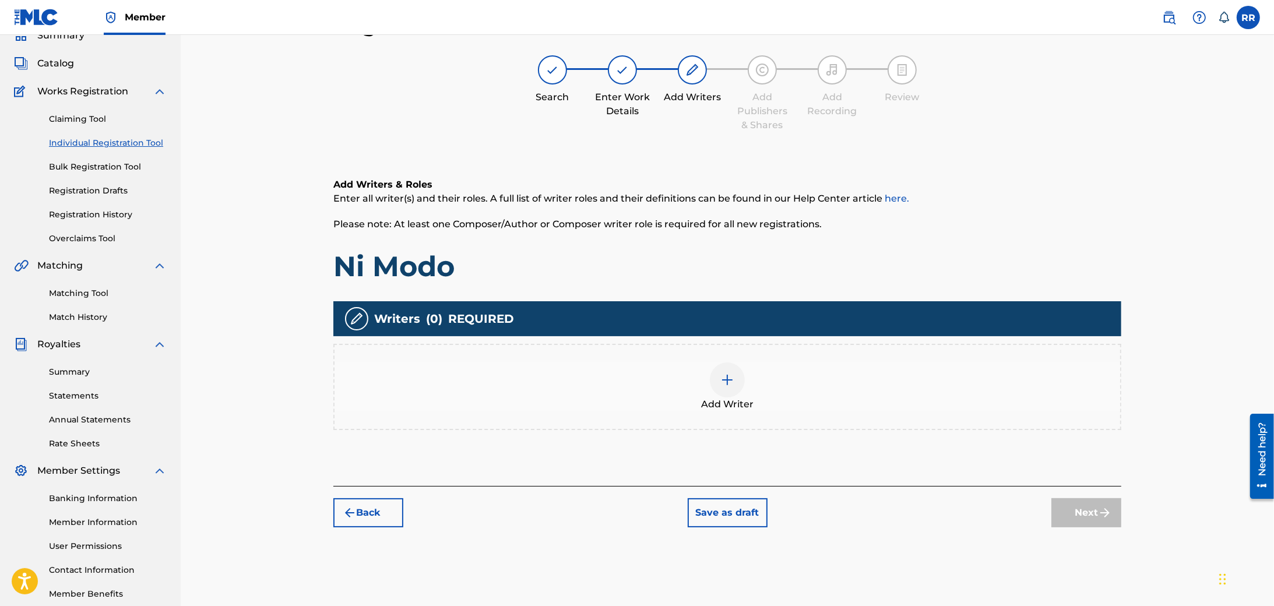
click at [707, 379] on div "Add Writer" at bounding box center [728, 387] width 786 height 49
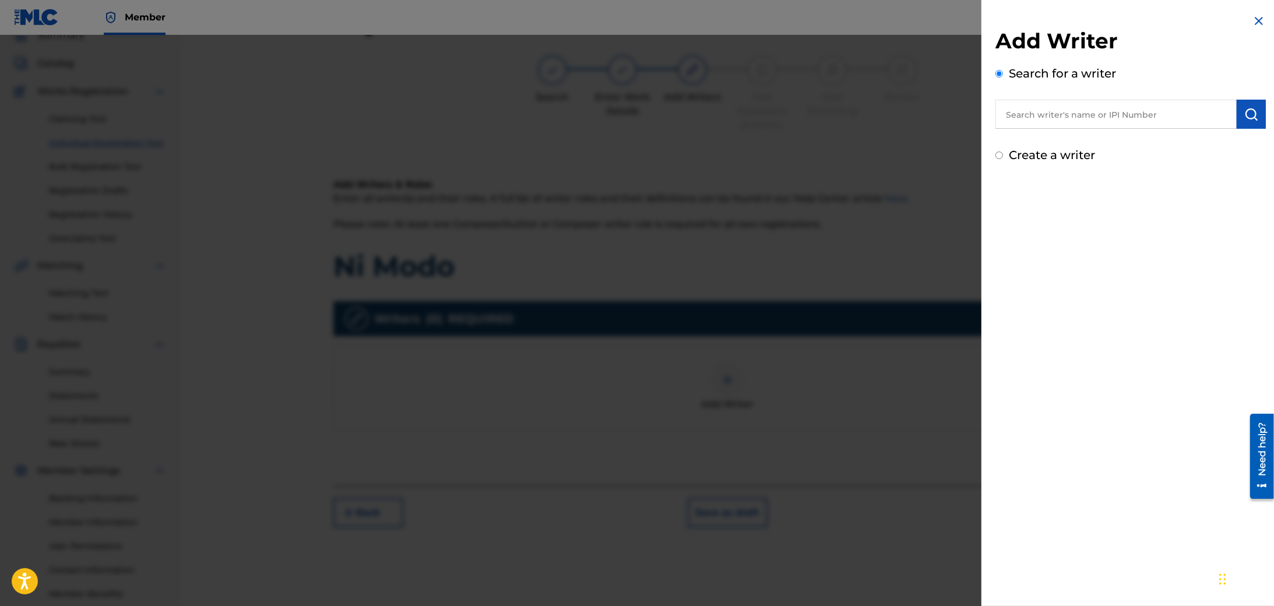
click at [1019, 100] on input "text" at bounding box center [1116, 114] width 241 height 29
type input "remmell rojas"
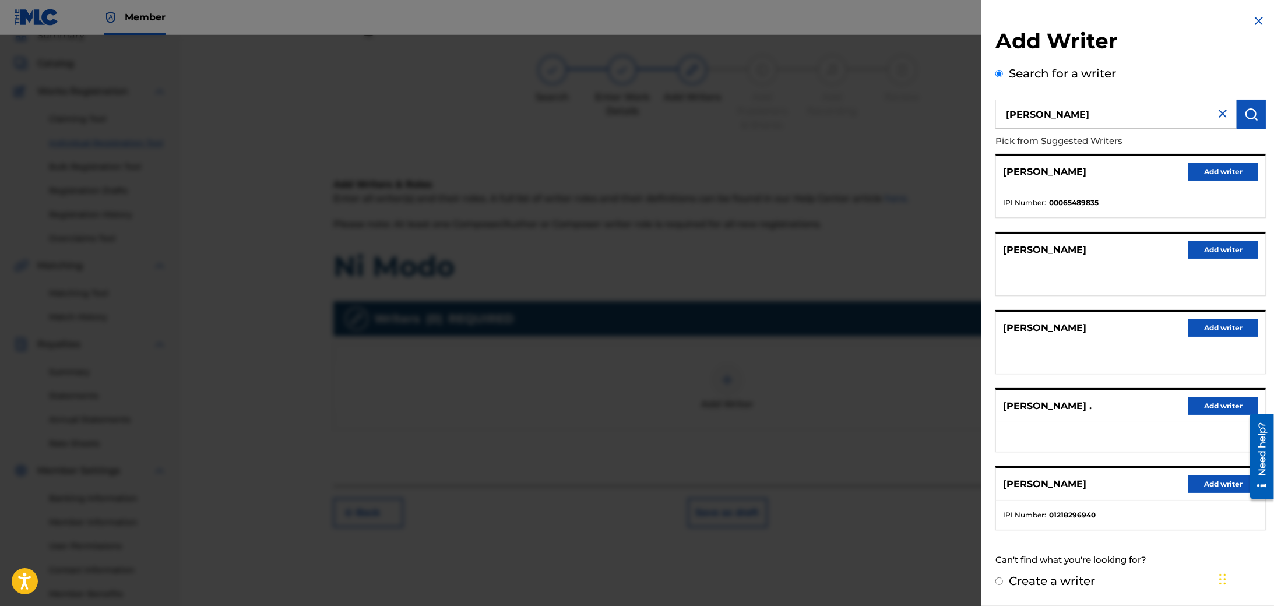
click at [1218, 488] on button "Add writer" at bounding box center [1224, 484] width 70 height 17
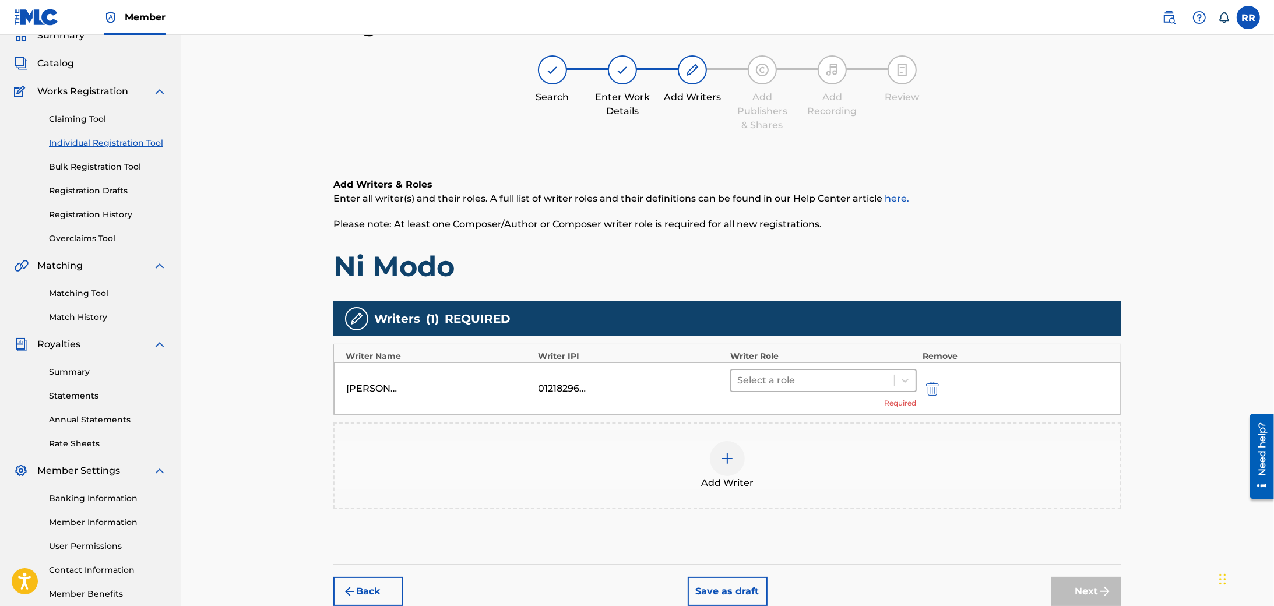
click at [804, 386] on div at bounding box center [812, 380] width 151 height 16
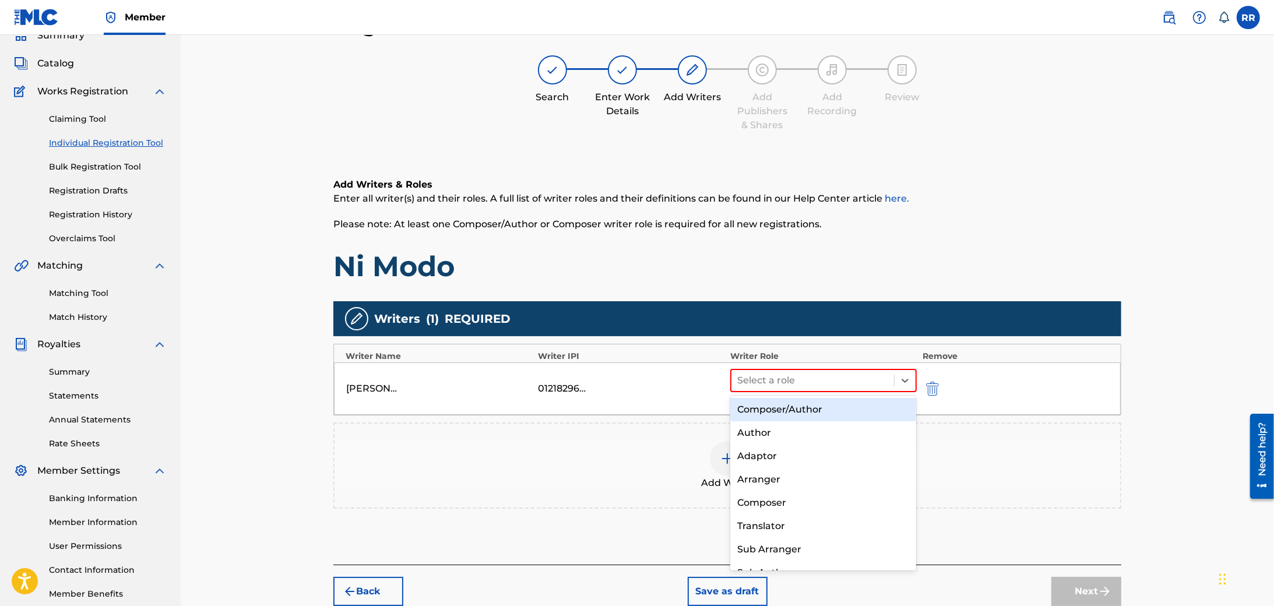
click at [795, 398] on div "Composer/Author Author Adaptor Arranger Composer Translator Sub Arranger Sub Au…" at bounding box center [823, 483] width 186 height 175
click at [788, 412] on div "Composer/Author" at bounding box center [823, 409] width 186 height 23
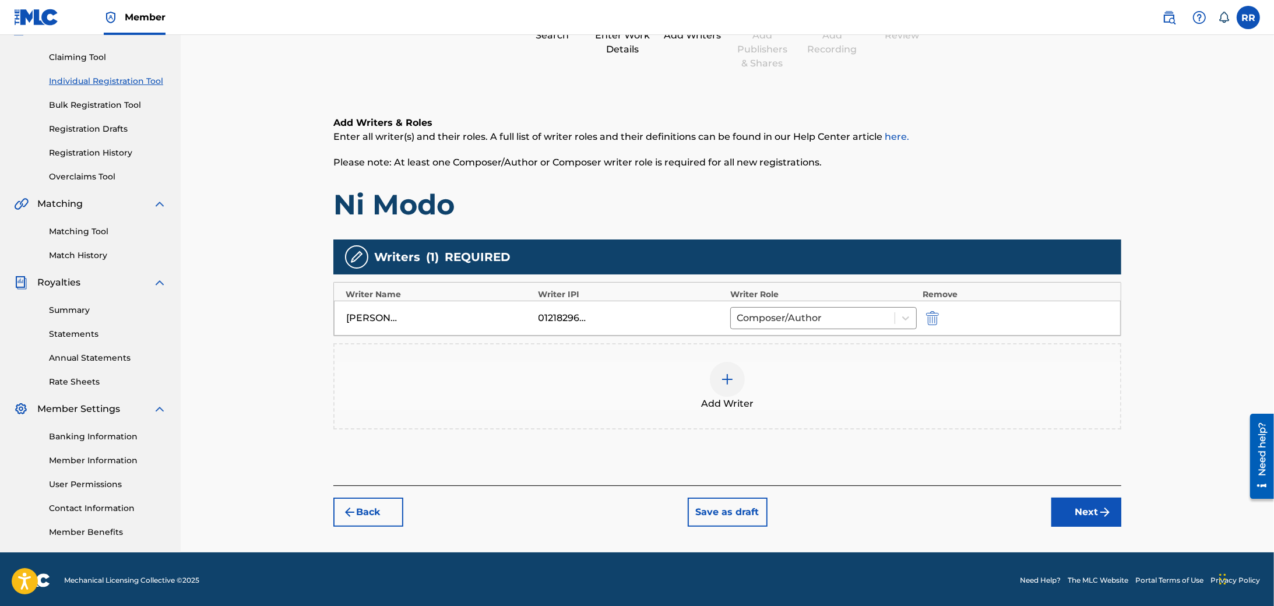
scroll to position [117, 0]
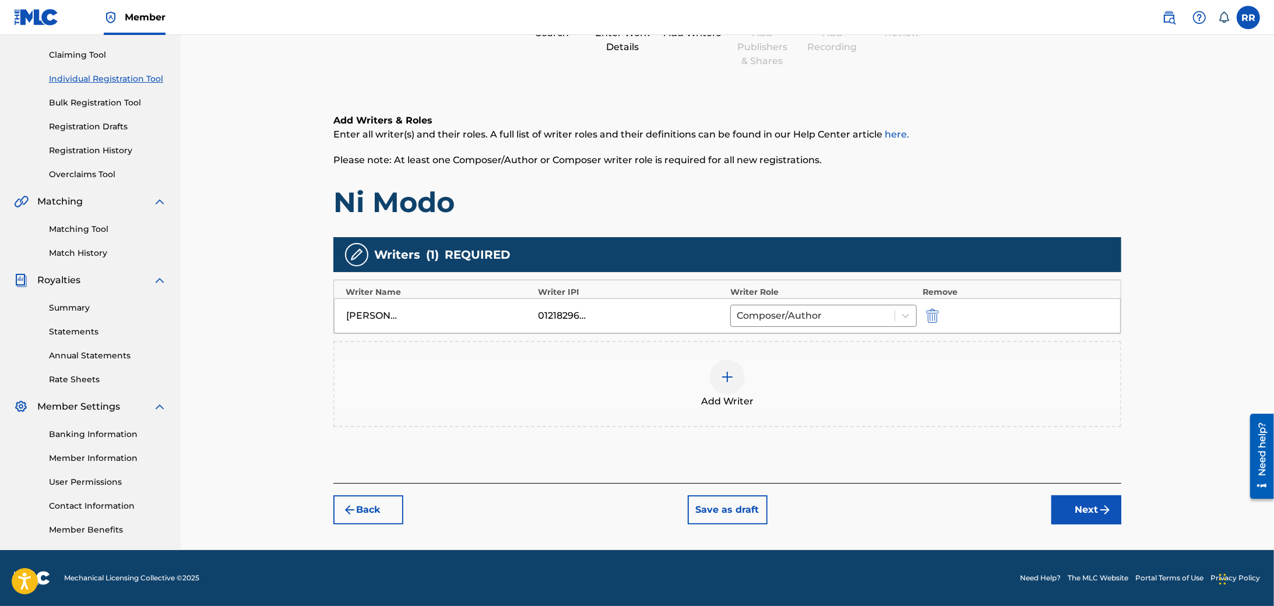
click at [1094, 511] on button "Next" at bounding box center [1087, 509] width 70 height 29
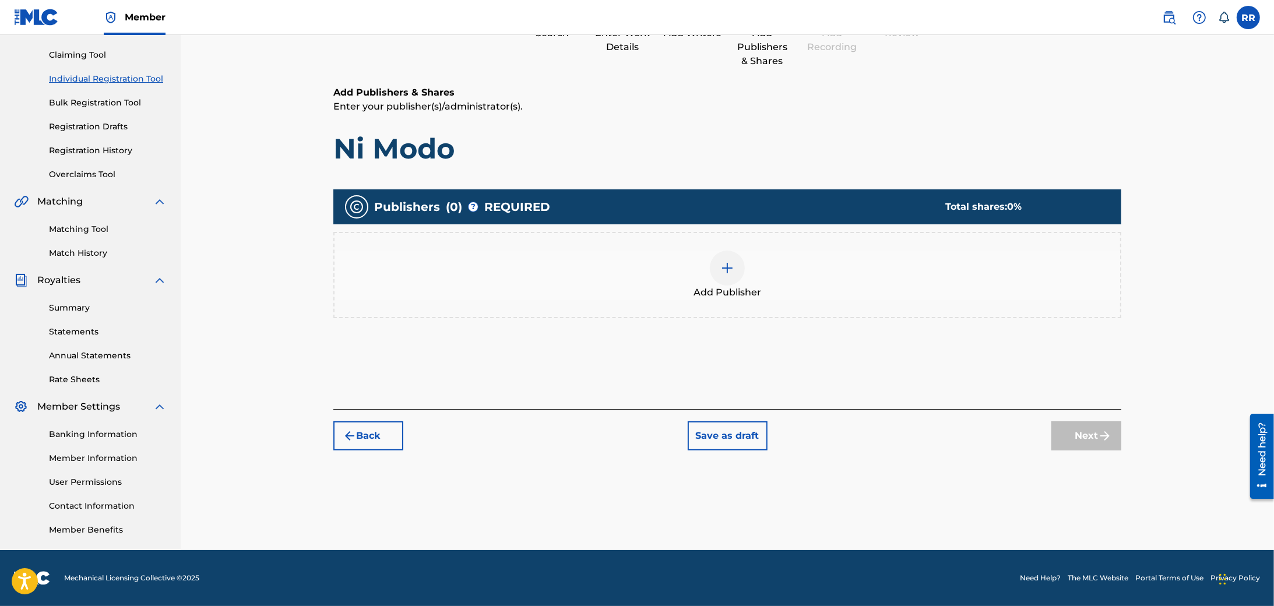
scroll to position [52, 0]
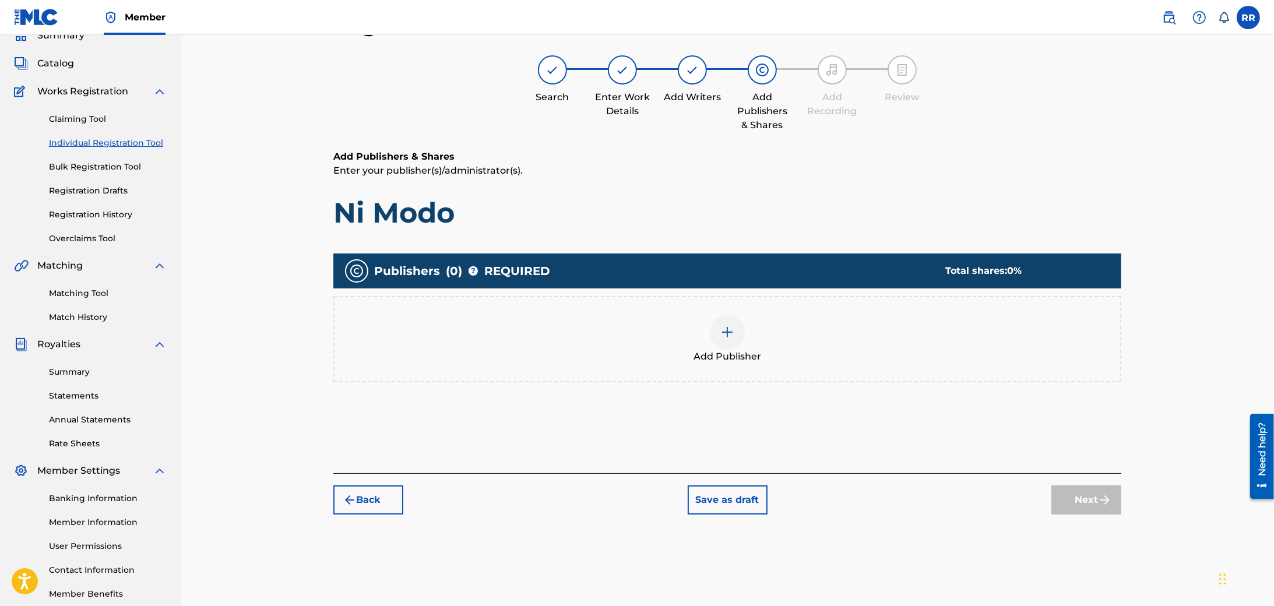
click at [720, 339] on div at bounding box center [727, 332] width 35 height 35
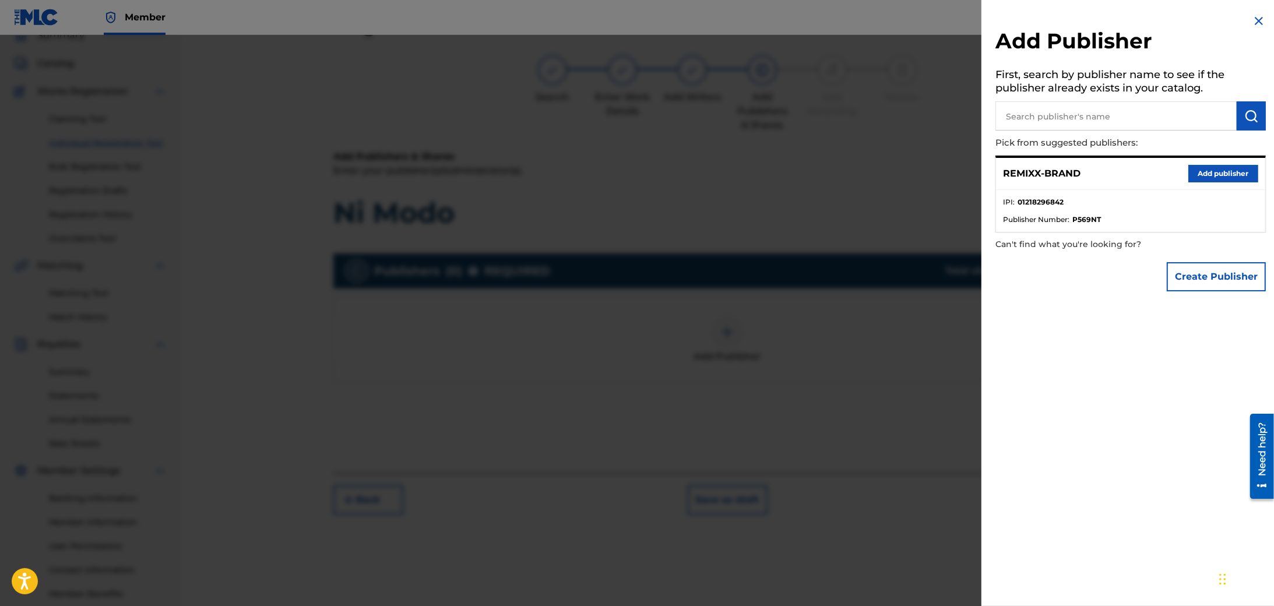
click at [1214, 170] on button "Add publisher" at bounding box center [1224, 173] width 70 height 17
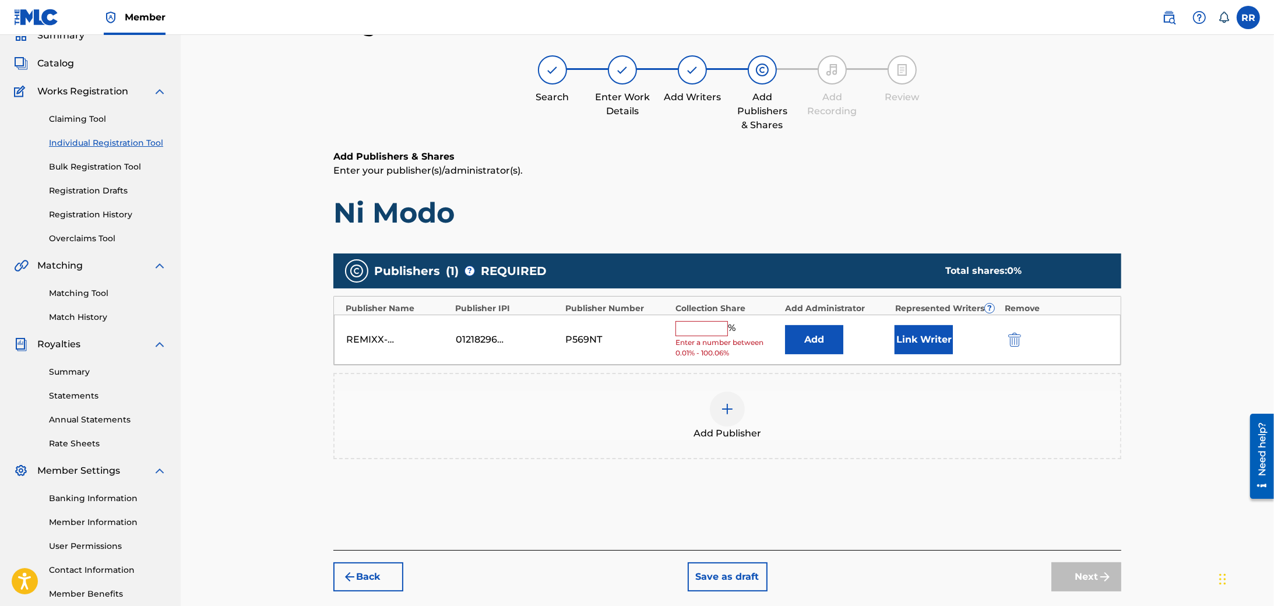
click at [702, 331] on input "text" at bounding box center [702, 328] width 52 height 15
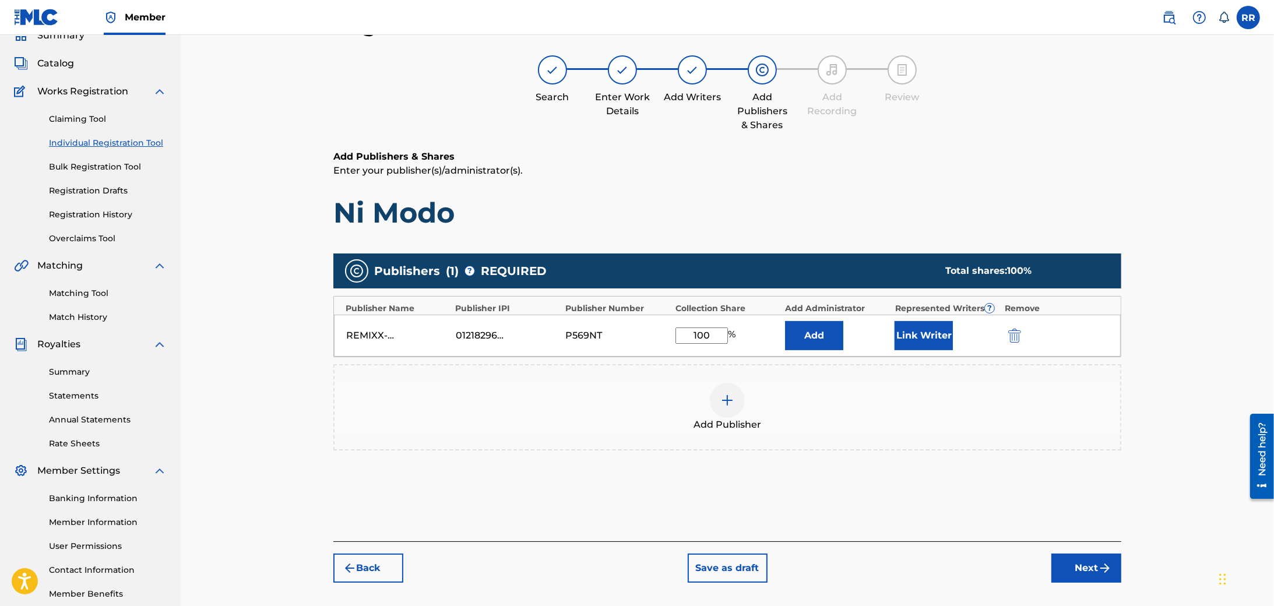
type input "100"
click at [921, 333] on button "Link Writer" at bounding box center [924, 335] width 58 height 29
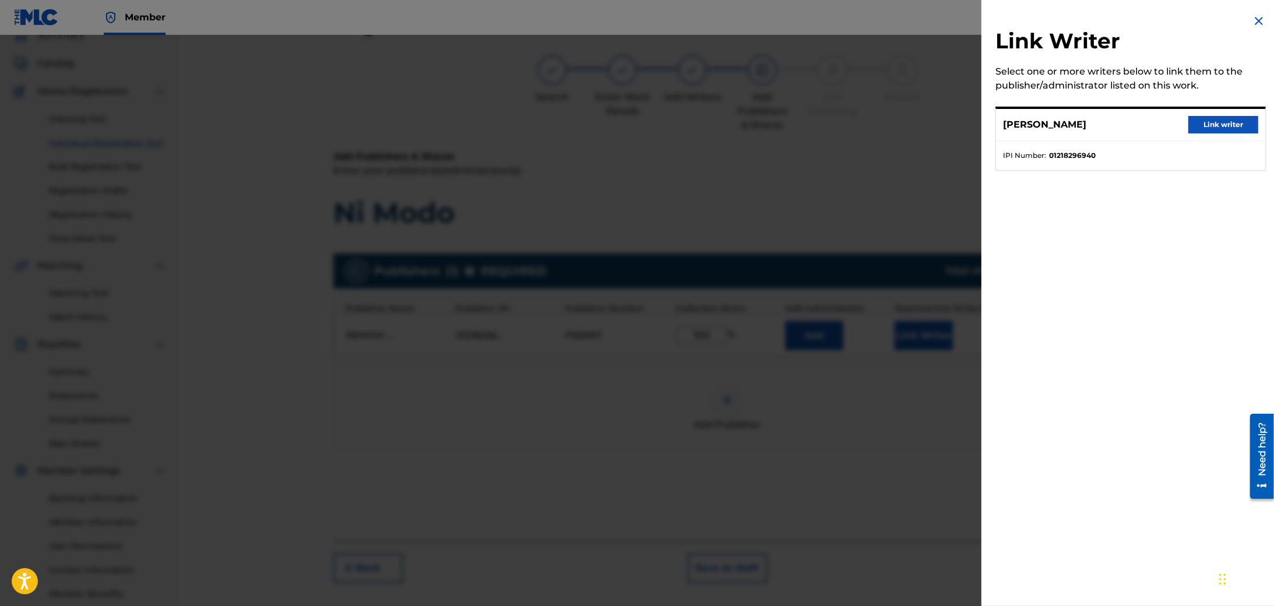
click at [1211, 120] on button "Link writer" at bounding box center [1224, 124] width 70 height 17
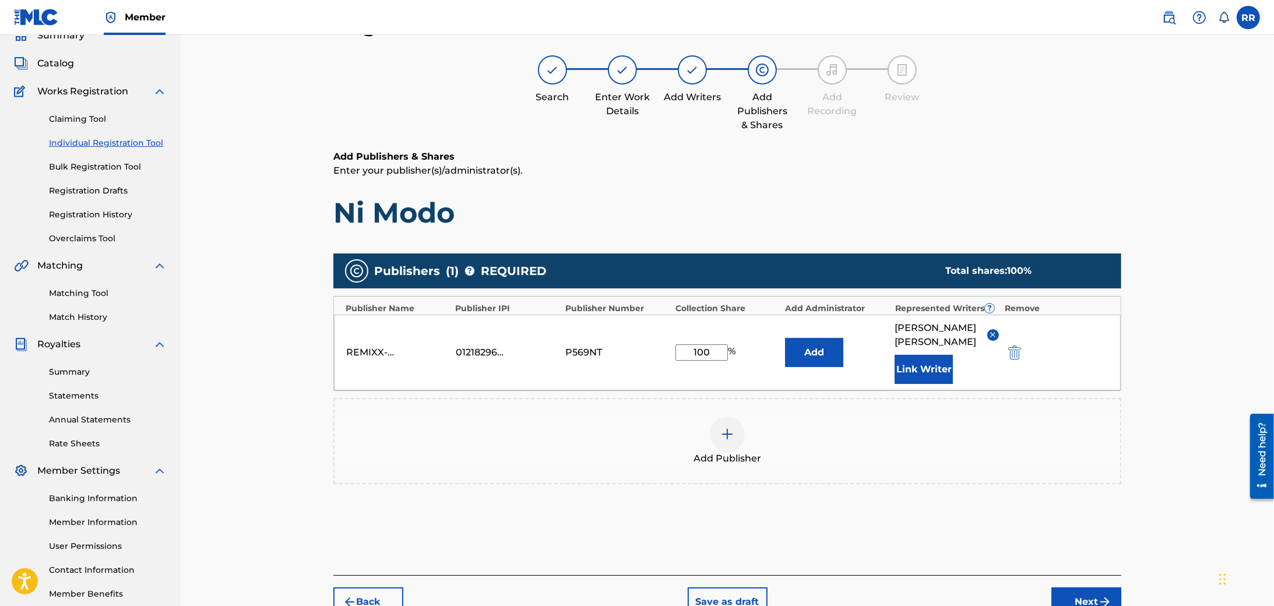
click at [1082, 588] on button "Next" at bounding box center [1087, 602] width 70 height 29
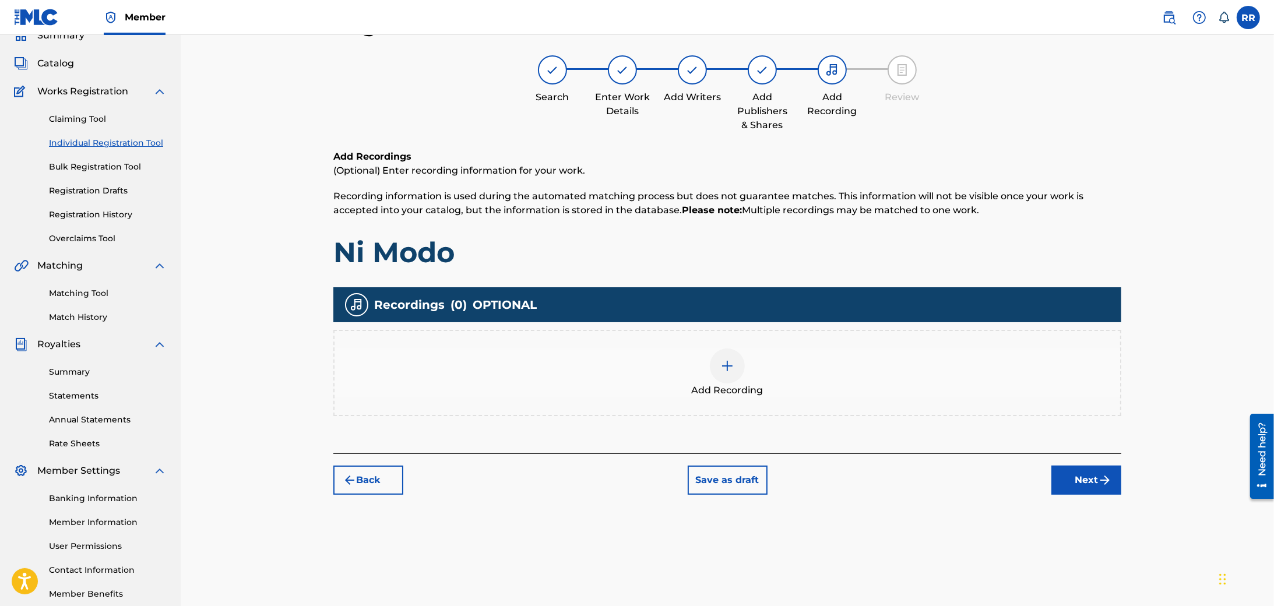
click at [717, 360] on div at bounding box center [727, 366] width 35 height 35
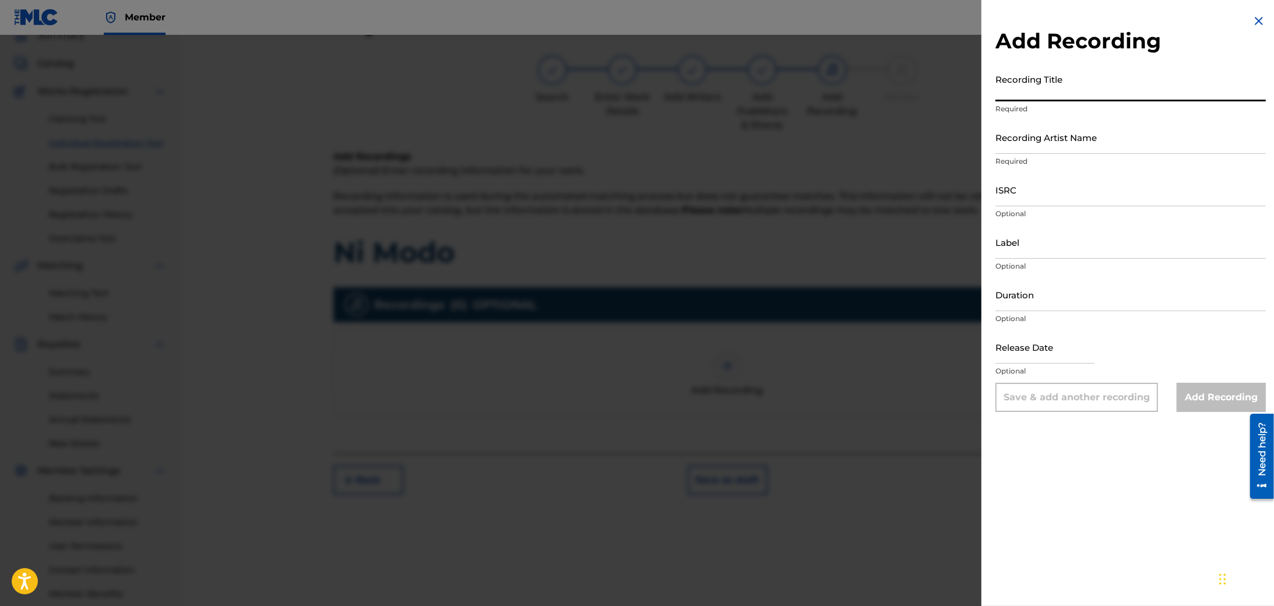
click at [1091, 89] on input "Recording Title" at bounding box center [1131, 84] width 270 height 33
type input "Ni Modo"
click at [1085, 140] on input "Recording Artist Name" at bounding box center [1131, 137] width 270 height 33
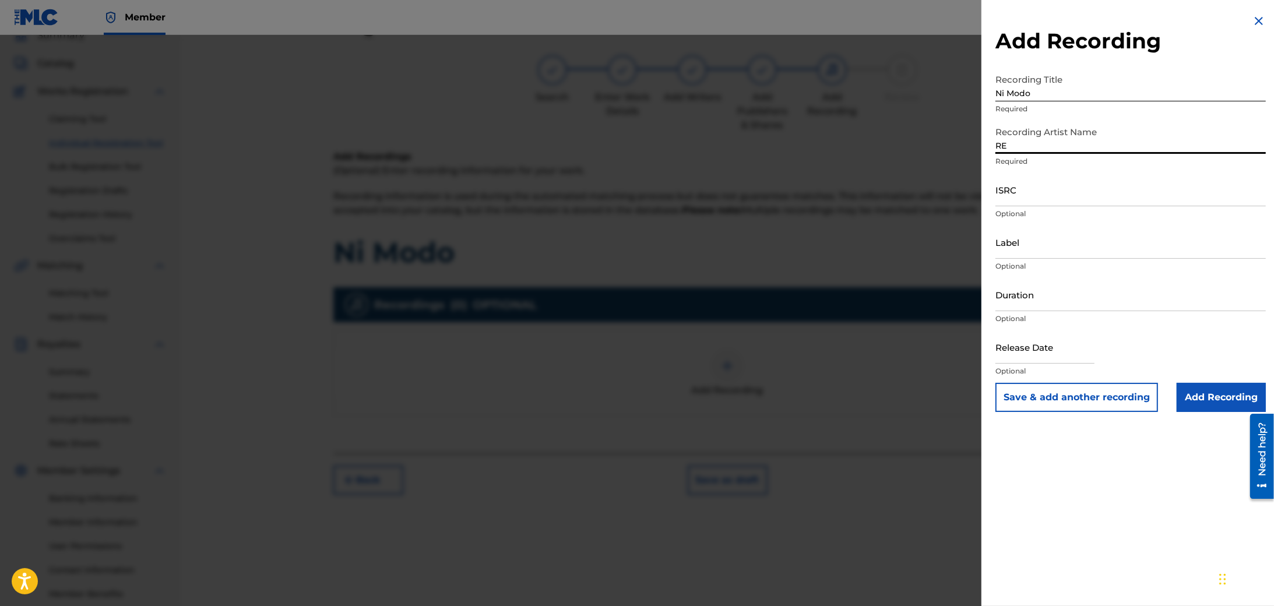
type input "REMIXX-BRAND"
click at [1054, 196] on input "ISRC" at bounding box center [1131, 189] width 270 height 33
paste input "QZZ7M2561537"
type input "QZZ7M2561537"
click at [1045, 351] on input "text" at bounding box center [1045, 347] width 99 height 33
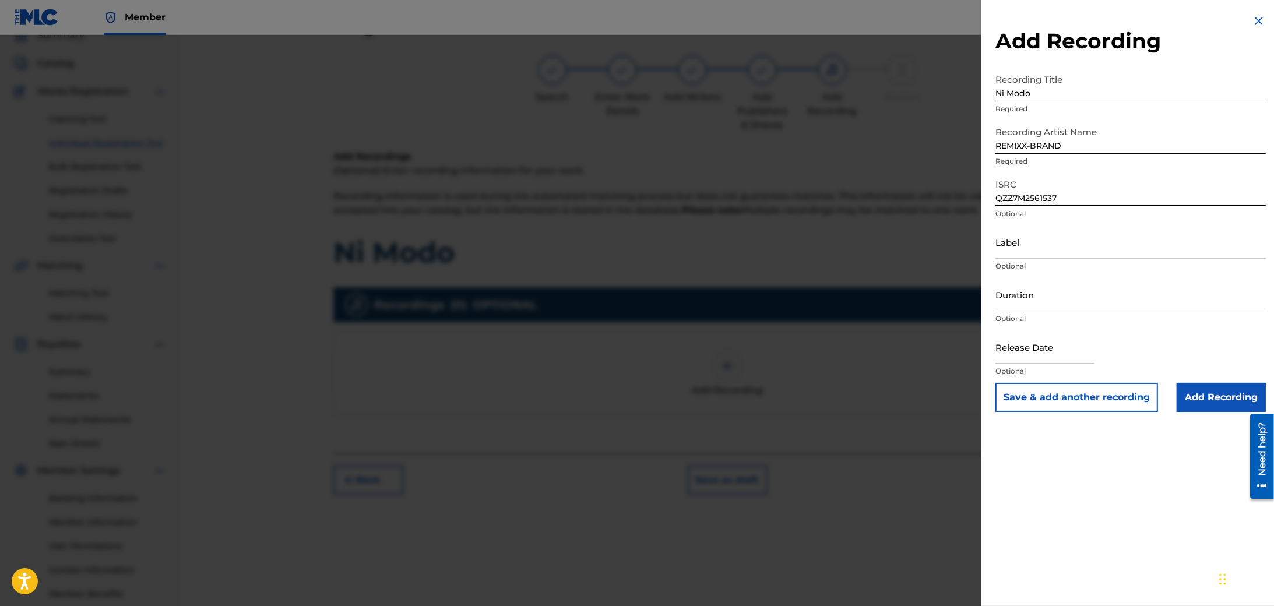
select select "7"
select select "2025"
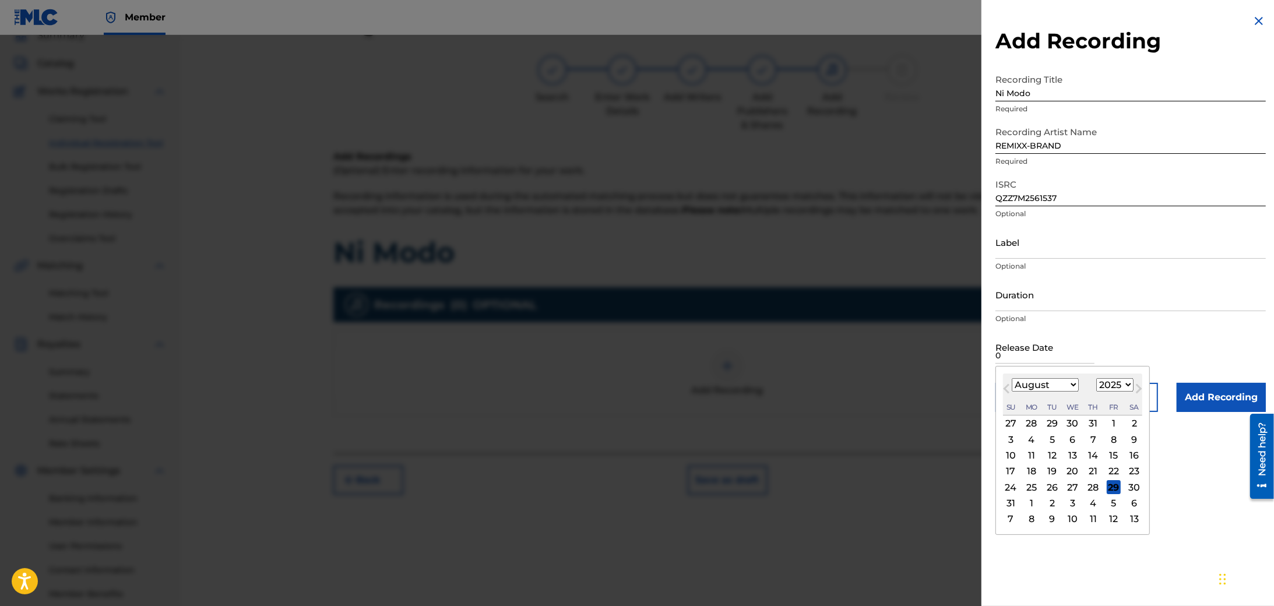
click at [1099, 487] on div "28" at bounding box center [1094, 487] width 14 height 14
type input "August 28 2025"
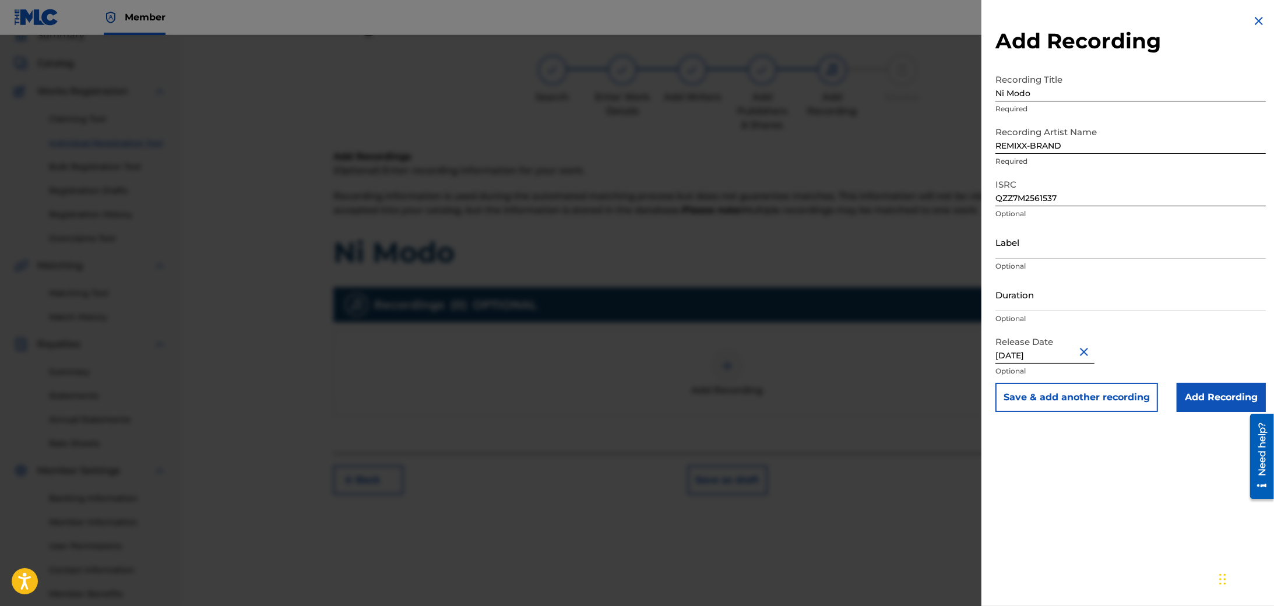
click at [1210, 400] on input "Add Recording" at bounding box center [1221, 397] width 89 height 29
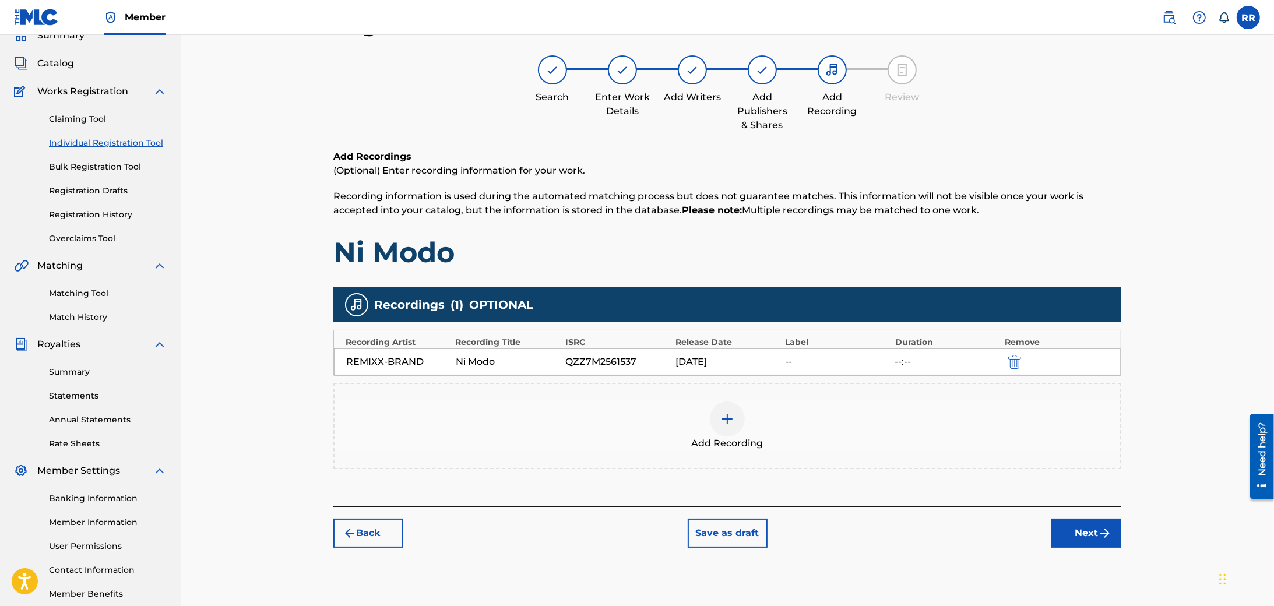
click at [1088, 528] on button "Next" at bounding box center [1087, 533] width 70 height 29
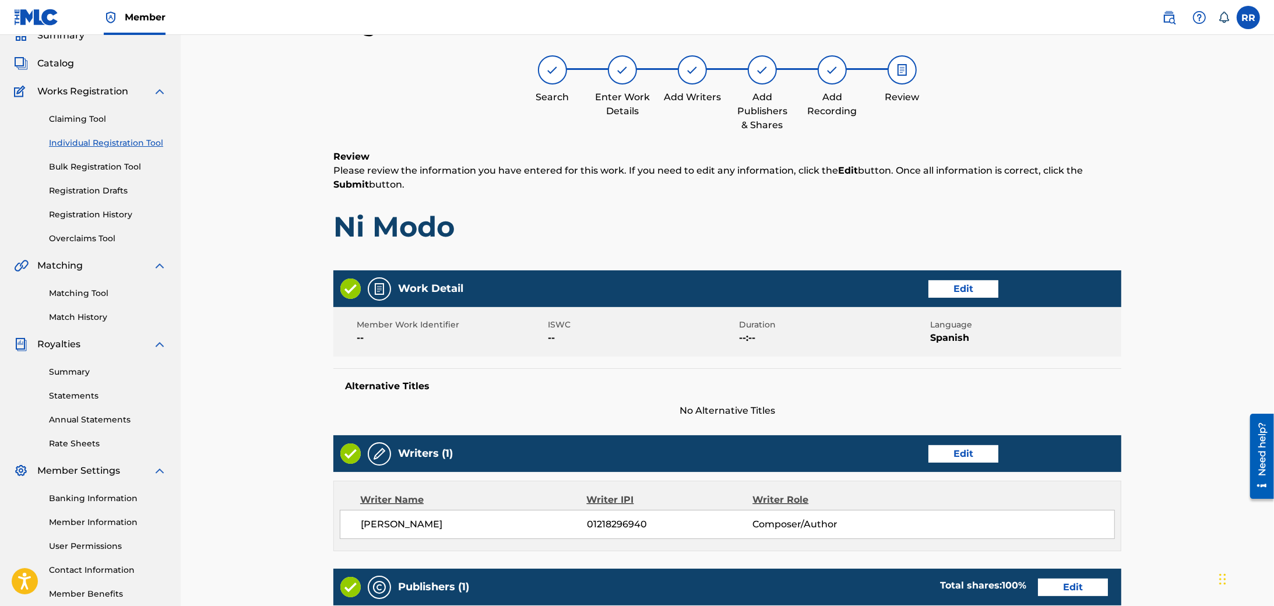
scroll to position [380, 0]
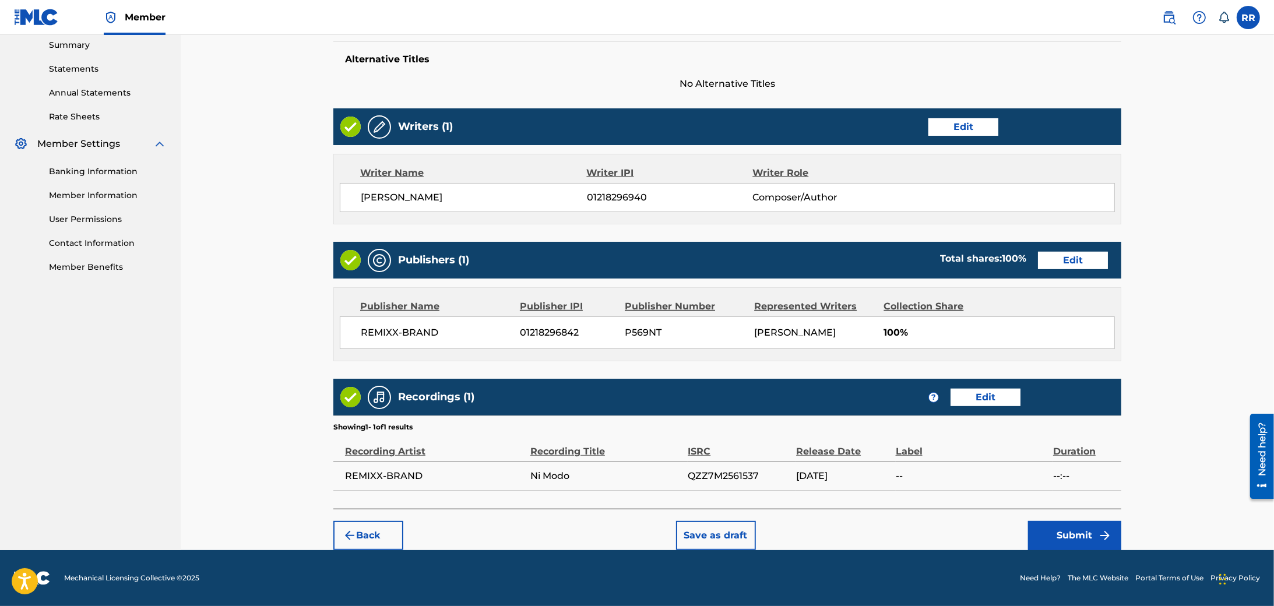
click at [1062, 532] on button "Submit" at bounding box center [1074, 535] width 93 height 29
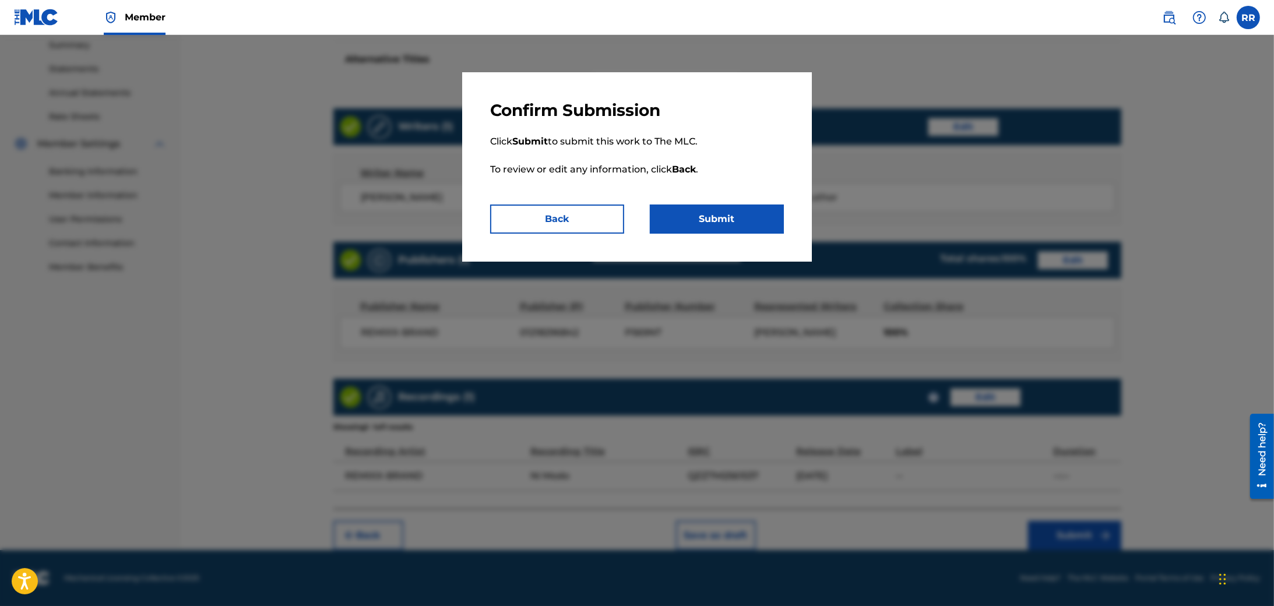
click at [719, 223] on button "Submit" at bounding box center [717, 219] width 134 height 29
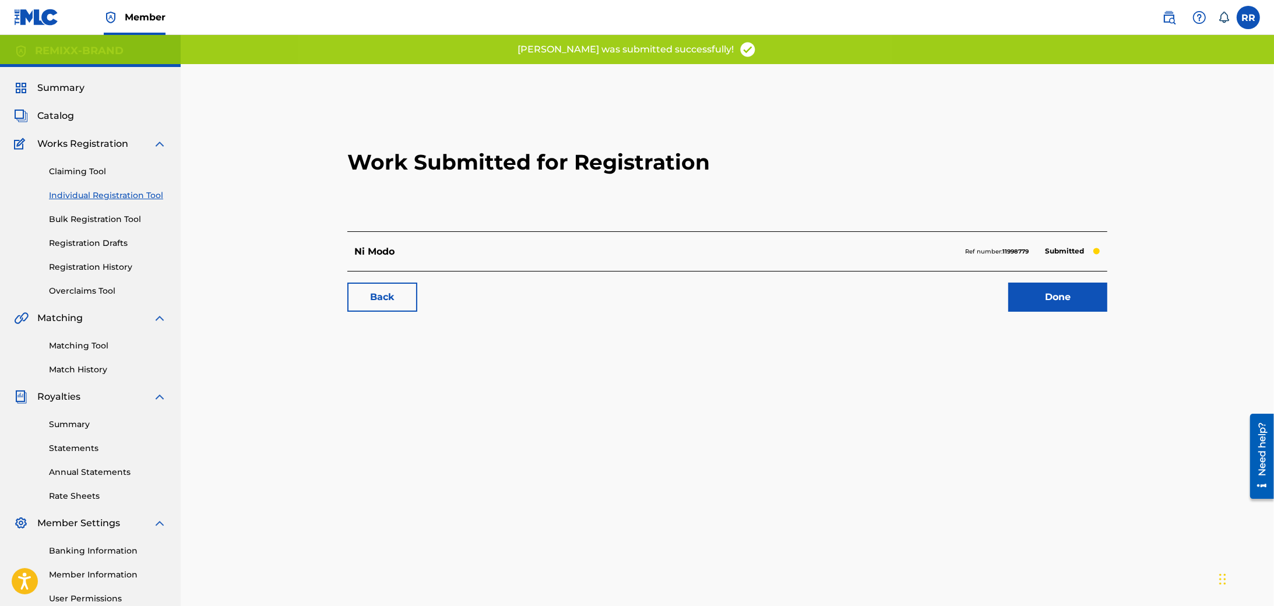
click at [1054, 297] on link "Done" at bounding box center [1057, 297] width 99 height 29
